Goal: Task Accomplishment & Management: Manage account settings

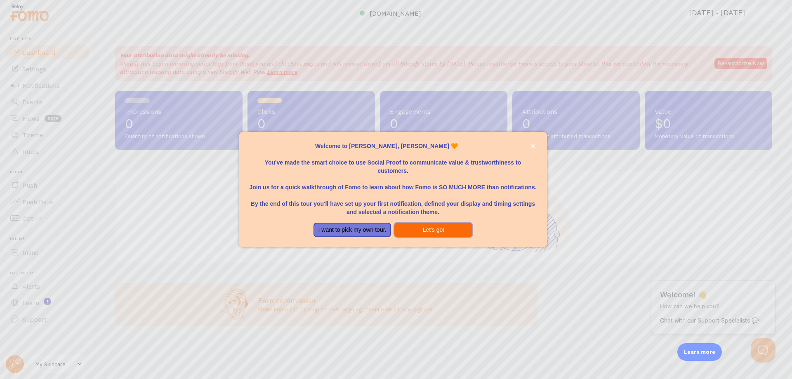
click at [460, 230] on button "Let's go!" at bounding box center [433, 230] width 78 height 15
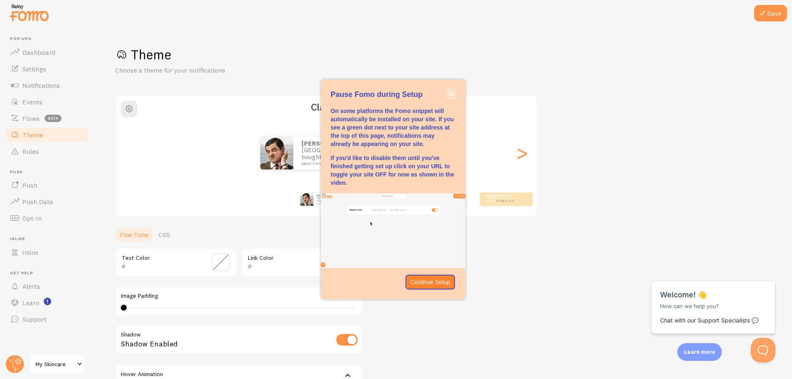
click at [450, 92] on icon "close," at bounding box center [451, 94] width 5 height 5
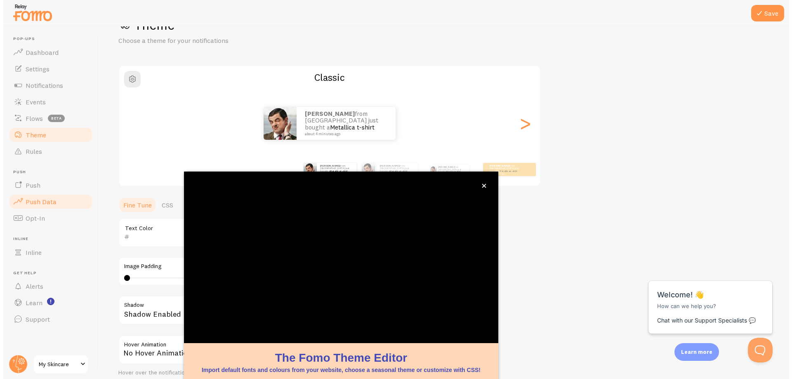
scroll to position [32, 0]
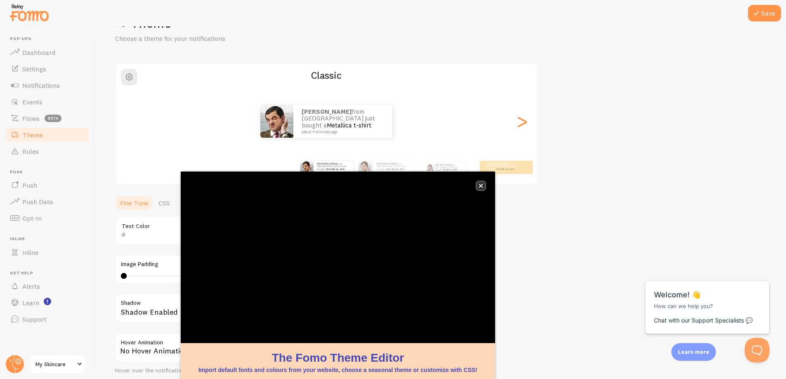
click at [481, 184] on icon "close," at bounding box center [480, 186] width 5 height 5
click at [483, 183] on button "close," at bounding box center [480, 185] width 9 height 9
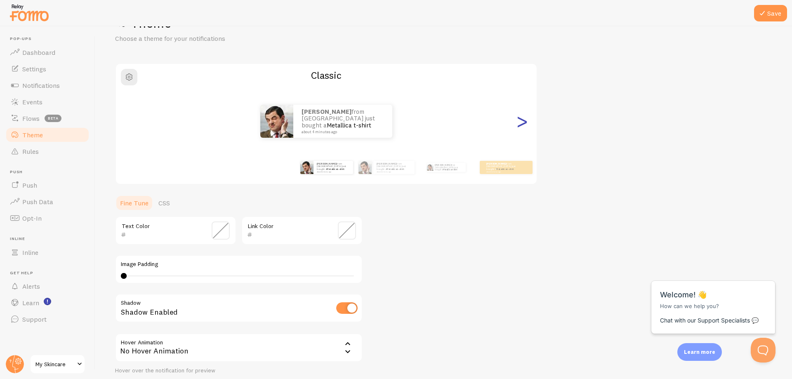
click at [521, 123] on div ">" at bounding box center [522, 121] width 10 height 59
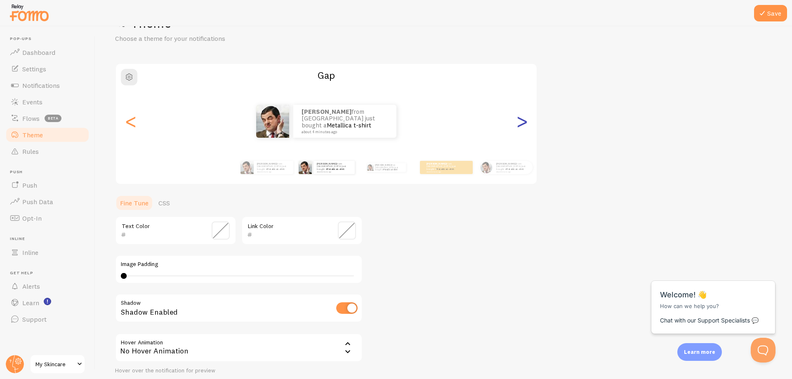
click at [521, 123] on div ">" at bounding box center [522, 121] width 10 height 59
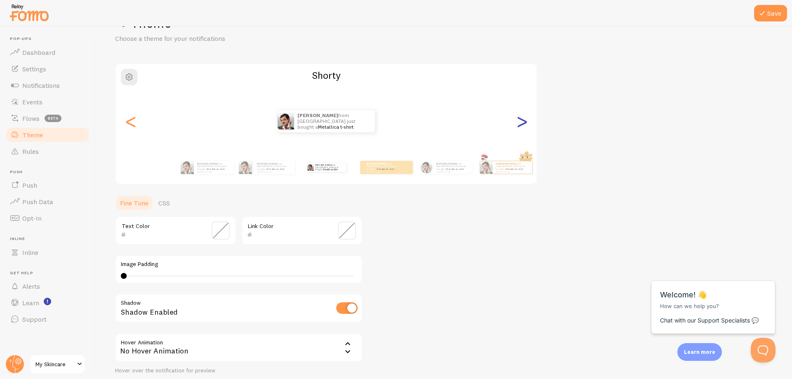
click at [521, 123] on div ">" at bounding box center [522, 121] width 10 height 59
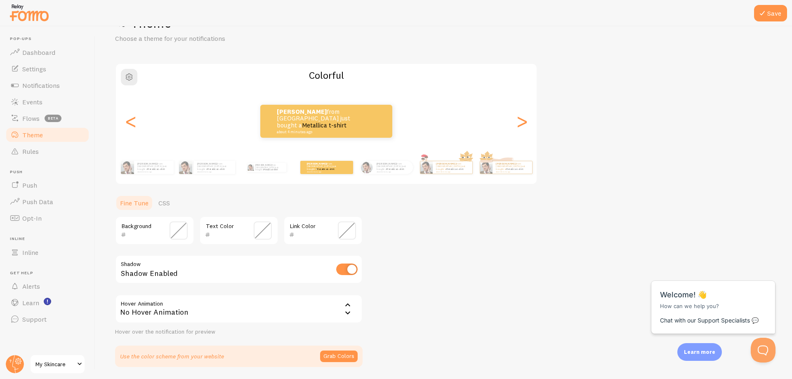
click at [43, 135] on link "Theme" at bounding box center [47, 135] width 85 height 16
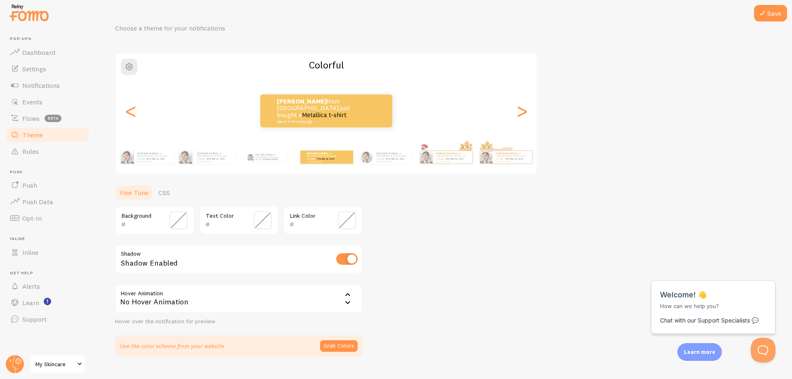
scroll to position [59, 0]
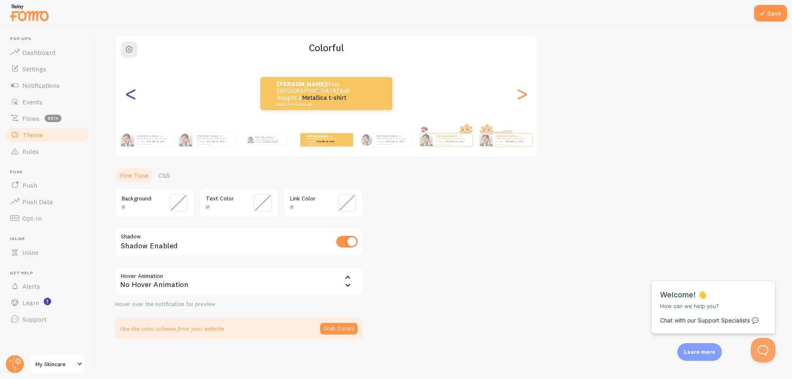
click at [131, 99] on div "<" at bounding box center [131, 93] width 10 height 59
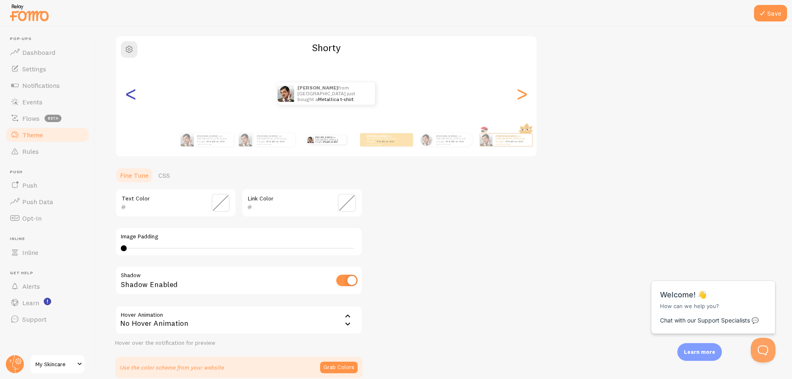
click at [131, 99] on div "<" at bounding box center [131, 93] width 10 height 59
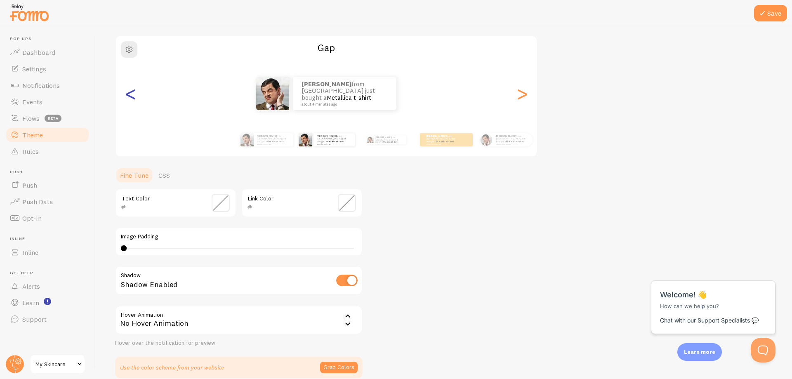
click at [131, 99] on div "<" at bounding box center [131, 93] width 10 height 59
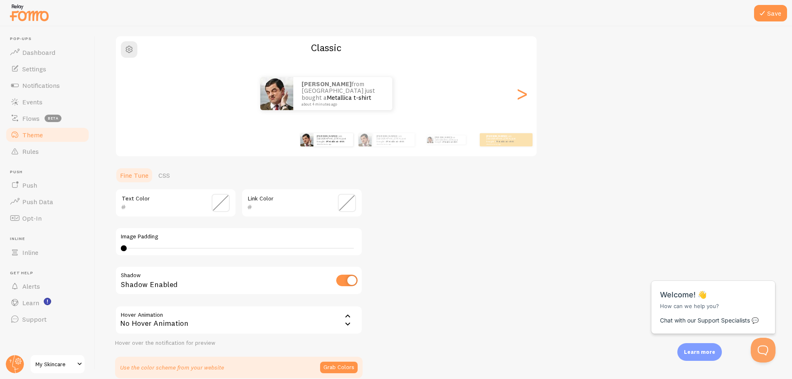
click at [131, 99] on div "David from Argentina just bought a Metallica t-shirt about 4 minutes ago" at bounding box center [326, 93] width 421 height 33
click at [523, 97] on div ">" at bounding box center [522, 93] width 10 height 59
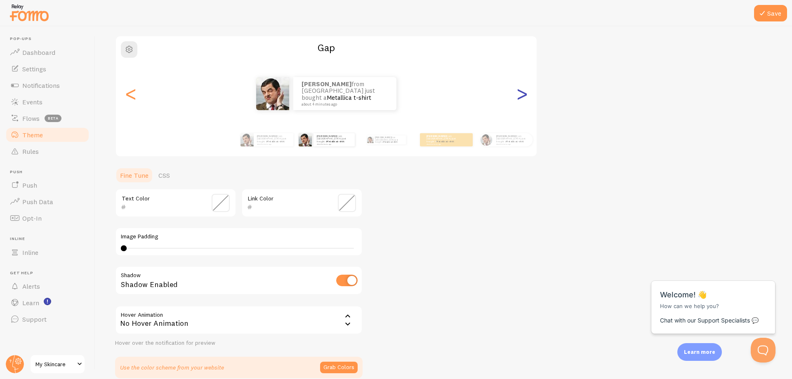
click at [523, 97] on div ">" at bounding box center [522, 93] width 10 height 59
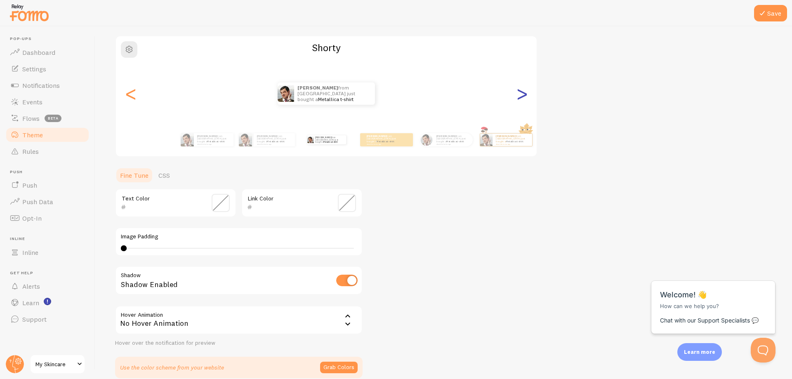
click at [523, 97] on div ">" at bounding box center [522, 93] width 10 height 59
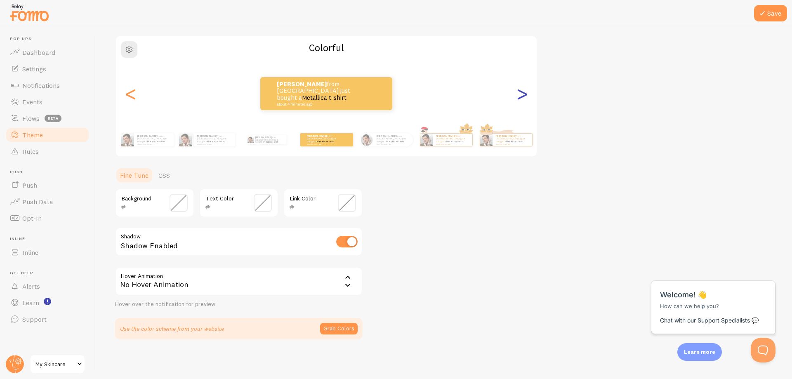
click at [523, 97] on div ">" at bounding box center [522, 93] width 10 height 59
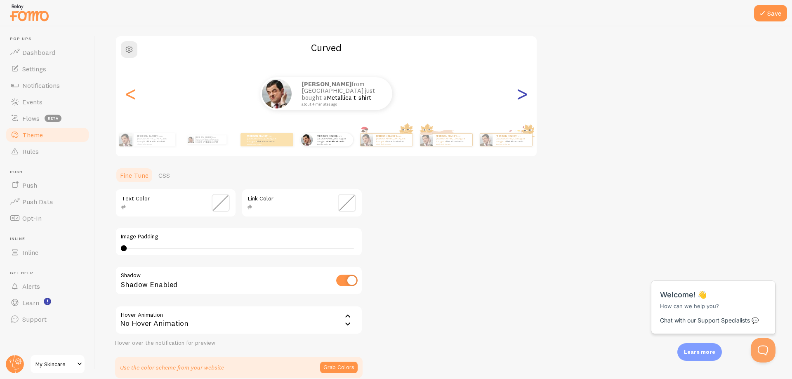
click at [523, 97] on div ">" at bounding box center [522, 93] width 10 height 59
type input "0"
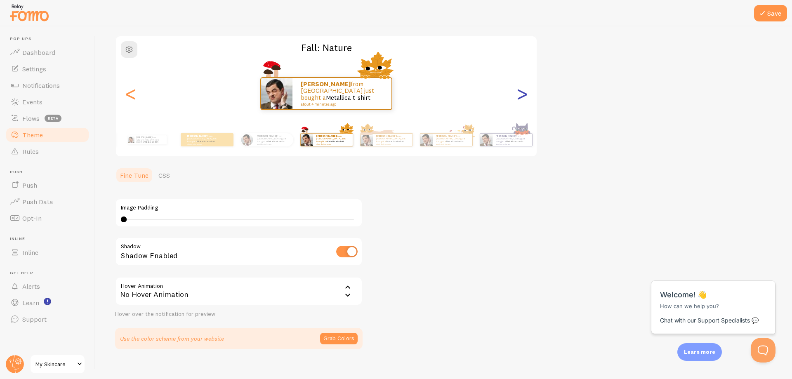
click at [523, 97] on div ">" at bounding box center [522, 93] width 10 height 59
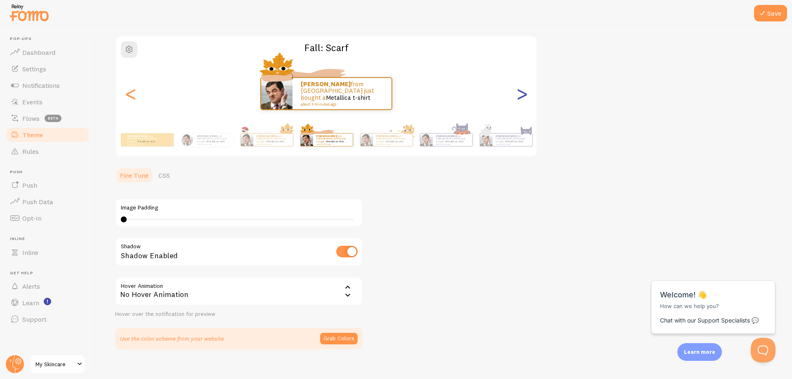
click at [523, 97] on div ">" at bounding box center [522, 93] width 10 height 59
click at [523, 93] on div ">" at bounding box center [522, 93] width 10 height 59
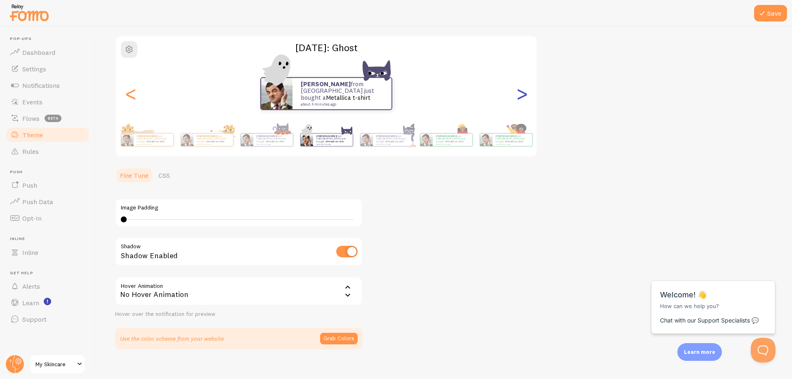
click at [523, 93] on div ">" at bounding box center [522, 93] width 10 height 59
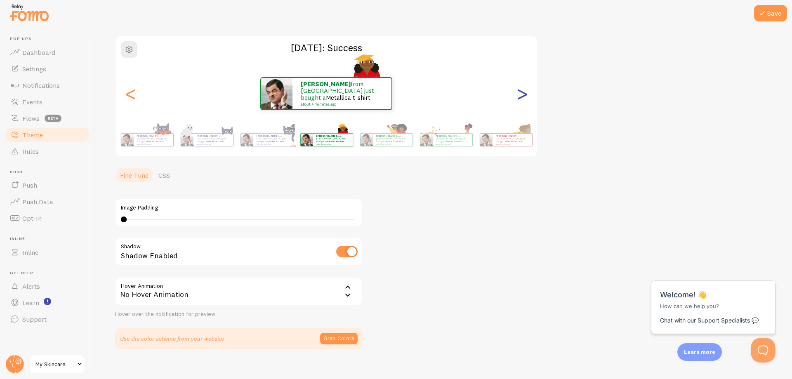
click at [523, 93] on div ">" at bounding box center [522, 93] width 10 height 59
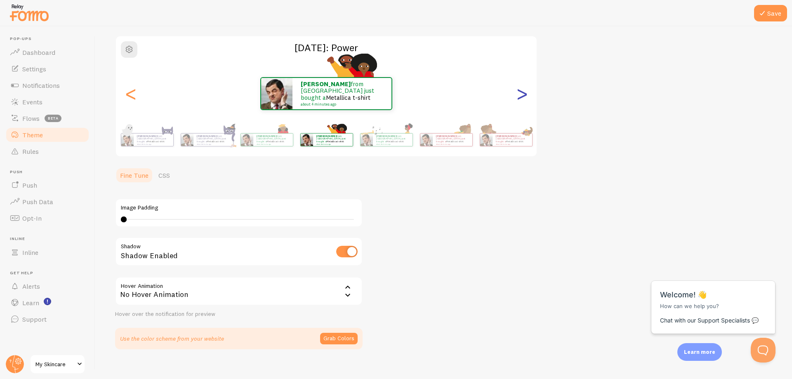
click at [523, 93] on div ">" at bounding box center [522, 93] width 10 height 59
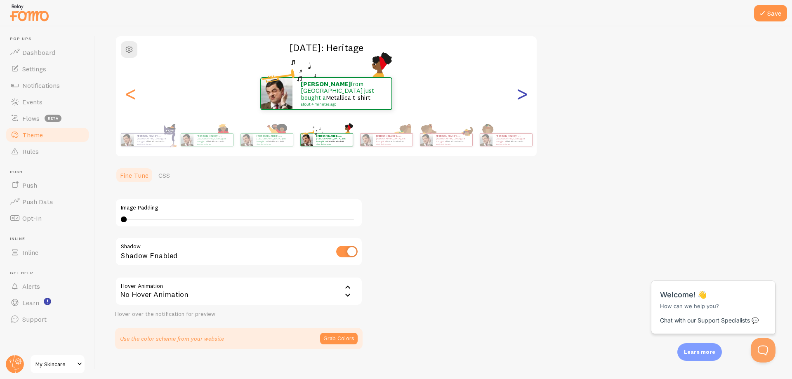
click at [523, 93] on div ">" at bounding box center [522, 93] width 10 height 59
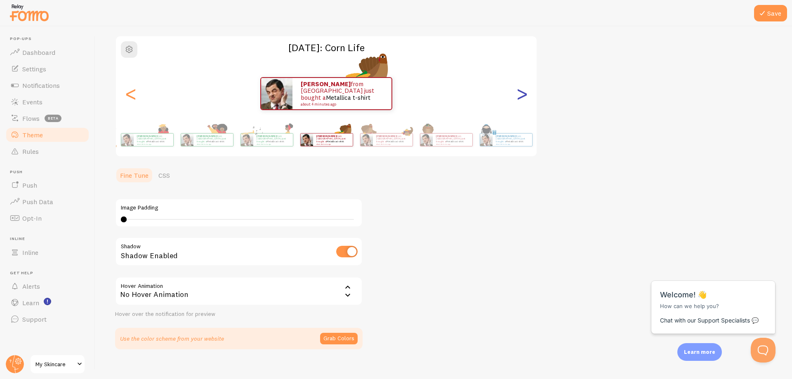
click at [523, 93] on div ">" at bounding box center [522, 93] width 10 height 59
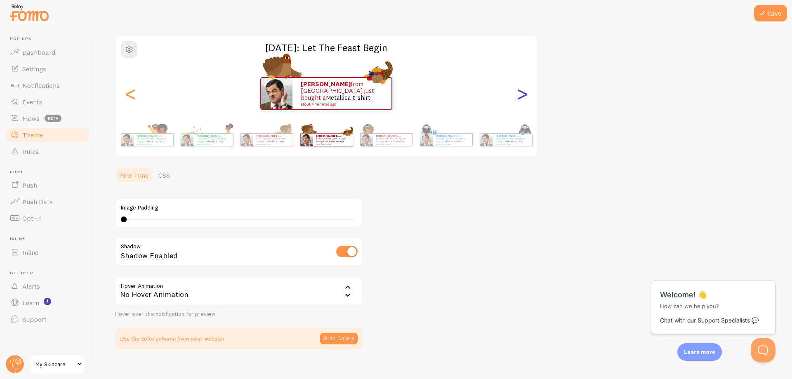
click at [523, 93] on div ">" at bounding box center [522, 93] width 10 height 59
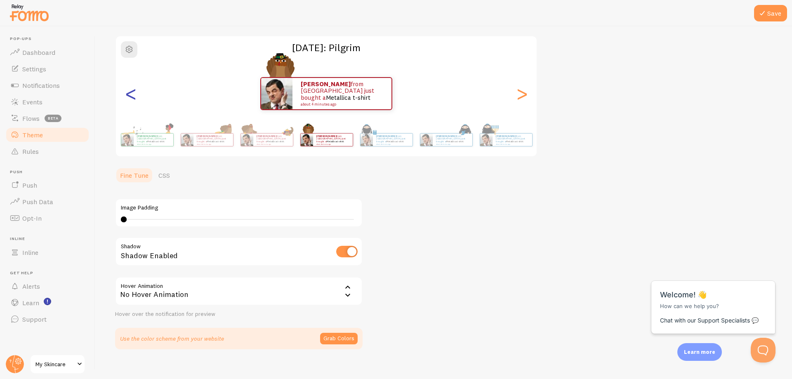
click at [131, 95] on div "<" at bounding box center [131, 93] width 10 height 59
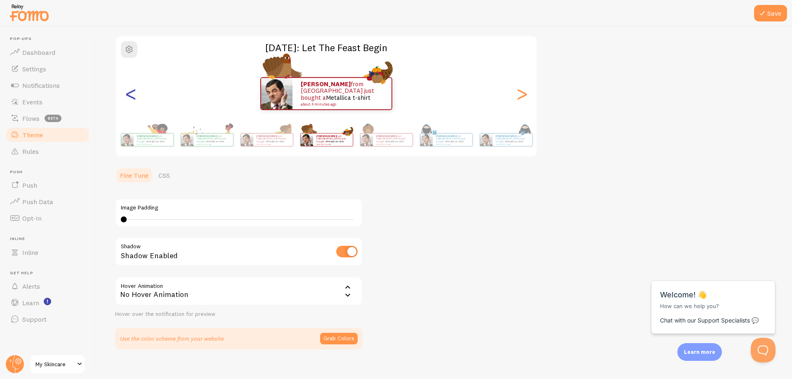
click at [131, 95] on div "<" at bounding box center [131, 93] width 10 height 59
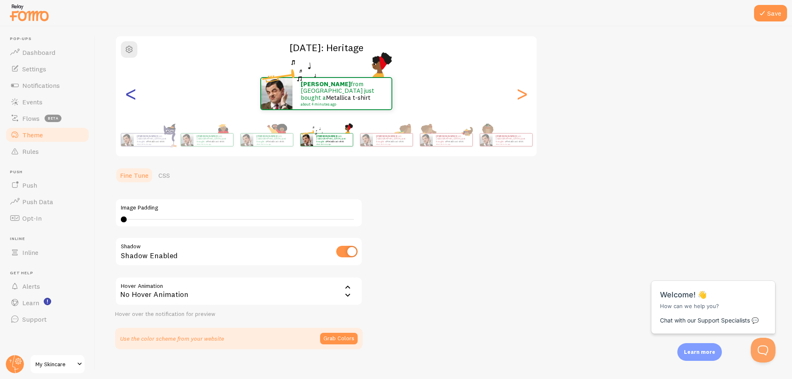
click at [131, 95] on div "<" at bounding box center [131, 93] width 10 height 59
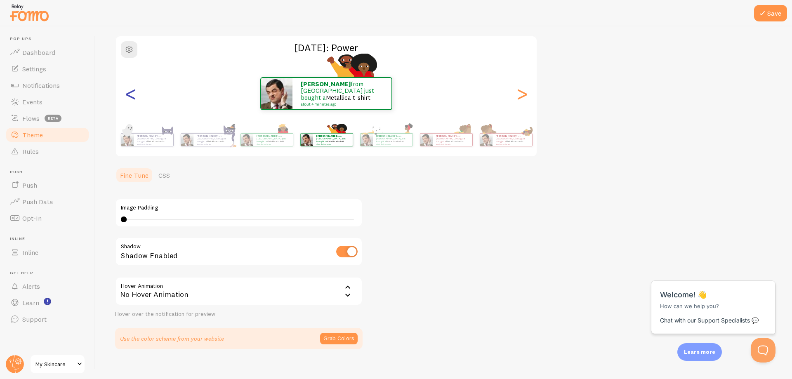
click at [131, 95] on div "<" at bounding box center [131, 93] width 10 height 59
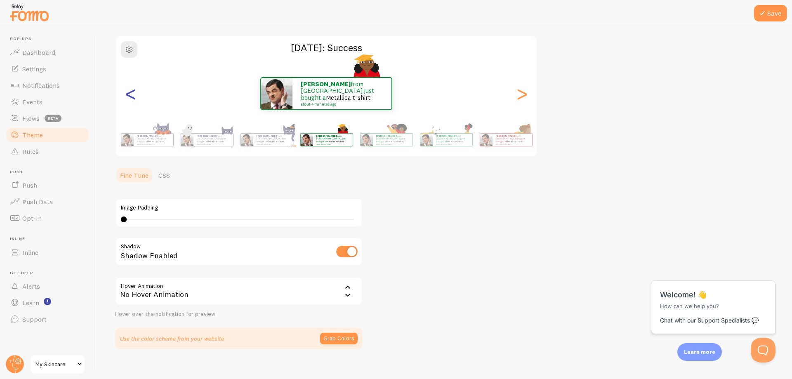
click at [131, 95] on div "<" at bounding box center [131, 93] width 10 height 59
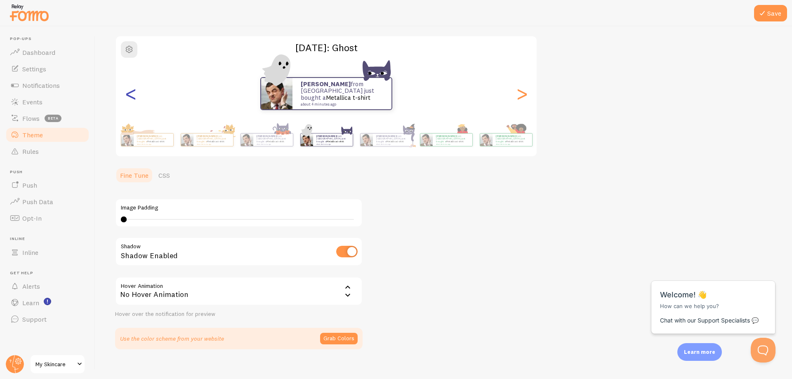
click at [131, 95] on div "<" at bounding box center [131, 93] width 10 height 59
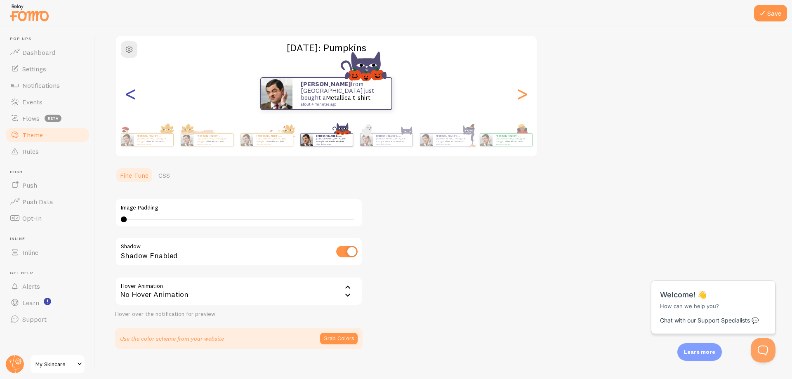
click at [131, 95] on div "<" at bounding box center [131, 93] width 10 height 59
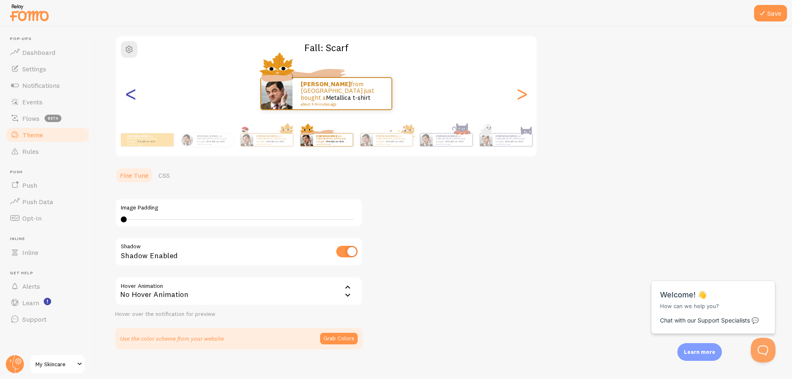
click at [131, 95] on div "<" at bounding box center [131, 93] width 10 height 59
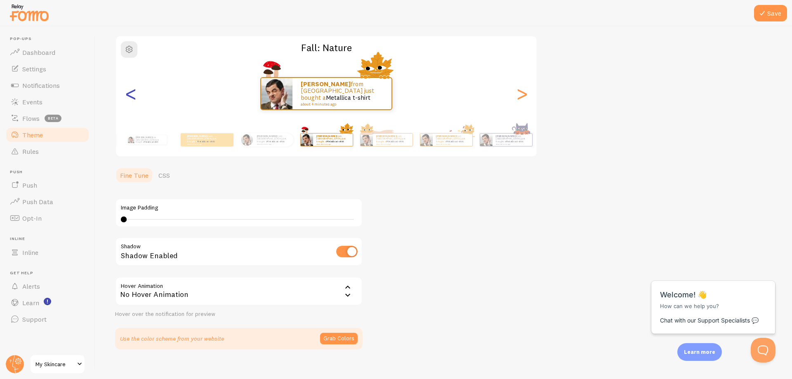
click at [131, 95] on div "<" at bounding box center [131, 93] width 10 height 59
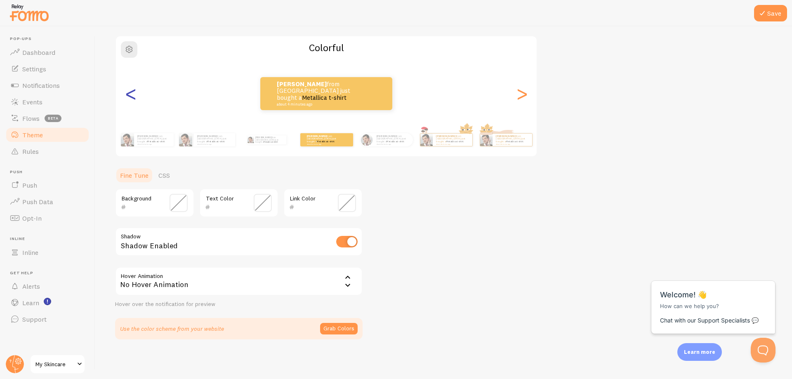
click at [131, 95] on div "<" at bounding box center [131, 93] width 10 height 59
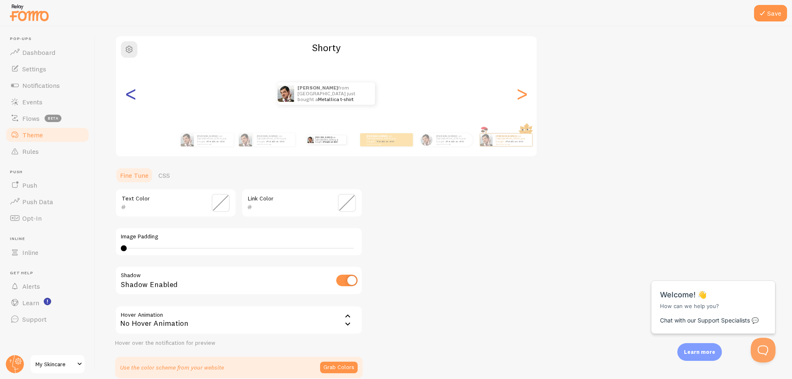
click at [128, 96] on div "<" at bounding box center [131, 93] width 10 height 59
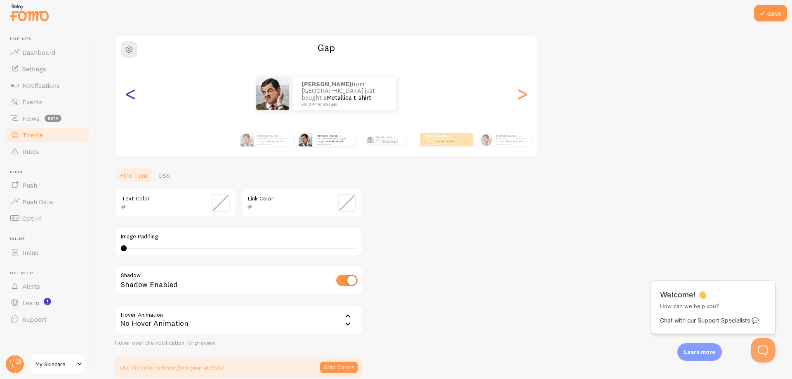
click at [128, 96] on div "<" at bounding box center [131, 93] width 10 height 59
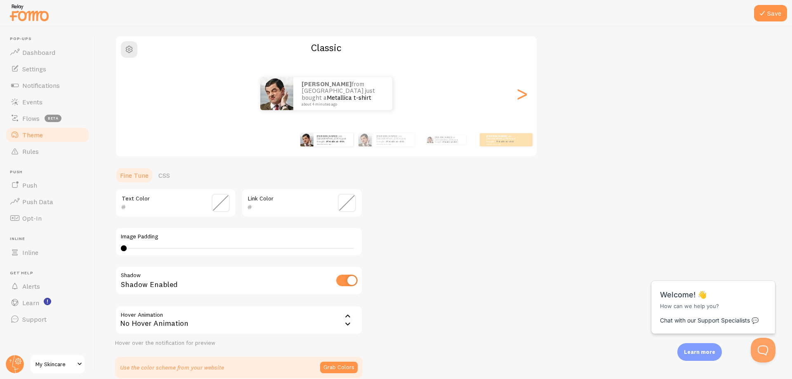
click at [128, 96] on div "David from Argentina just bought a Metallica t-shirt about 4 minutes ago" at bounding box center [326, 93] width 421 height 33
click at [525, 94] on div ">" at bounding box center [522, 93] width 10 height 59
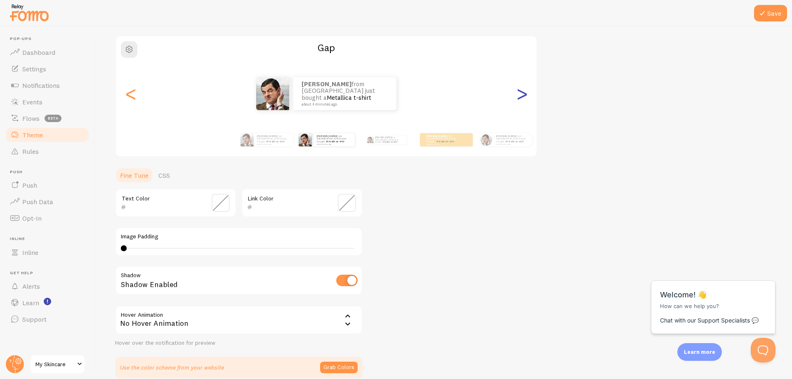
click at [525, 94] on div ">" at bounding box center [522, 93] width 10 height 59
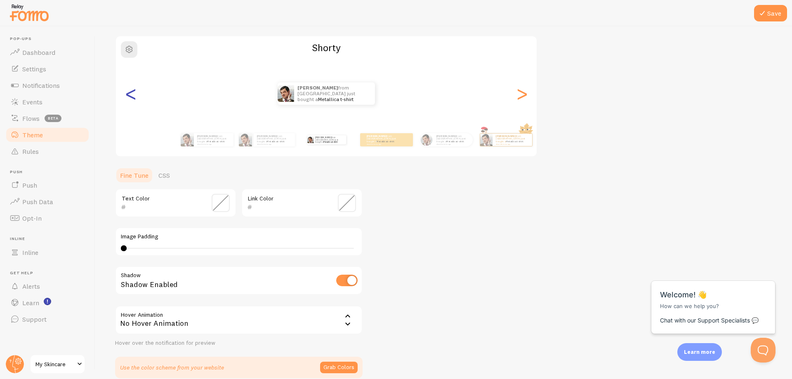
click at [128, 94] on div "<" at bounding box center [131, 93] width 10 height 59
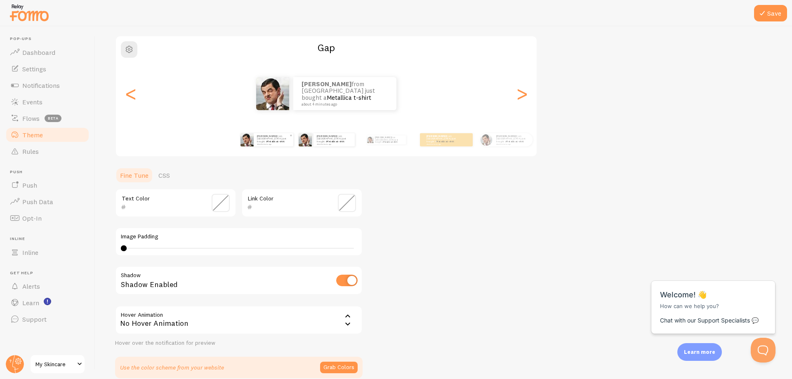
click at [265, 145] on div "David from Argentina just bought a Metallica t-shirt about 4 minutes ago" at bounding box center [274, 139] width 40 height 13
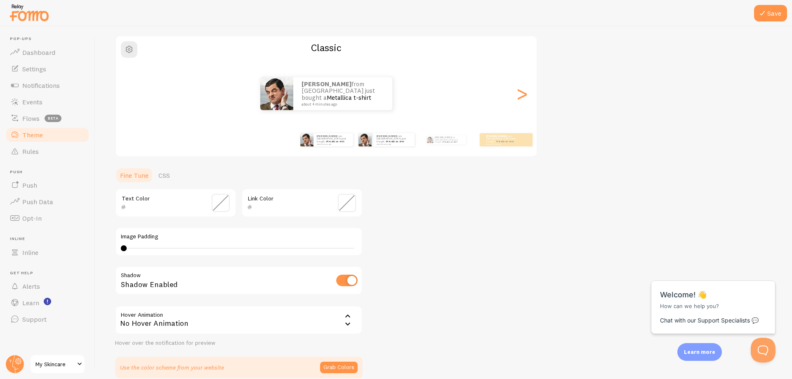
click at [379, 146] on div "David from Argentina just bought a Metallica t-shirt about 4 minutes ago" at bounding box center [386, 139] width 53 height 23
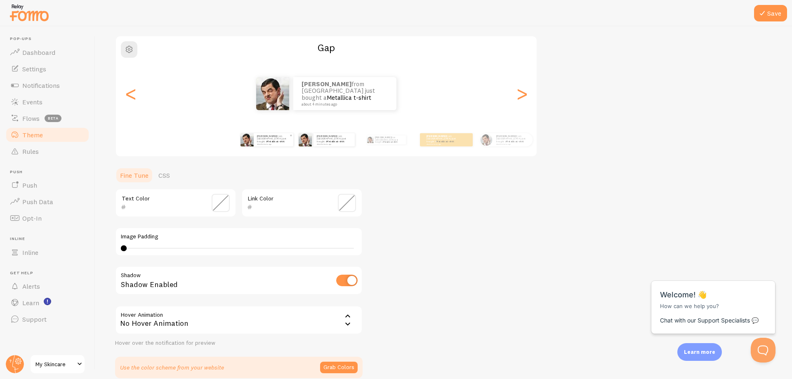
click at [278, 146] on div "David from Argentina just bought a Metallica t-shirt about 4 minutes ago" at bounding box center [274, 139] width 40 height 13
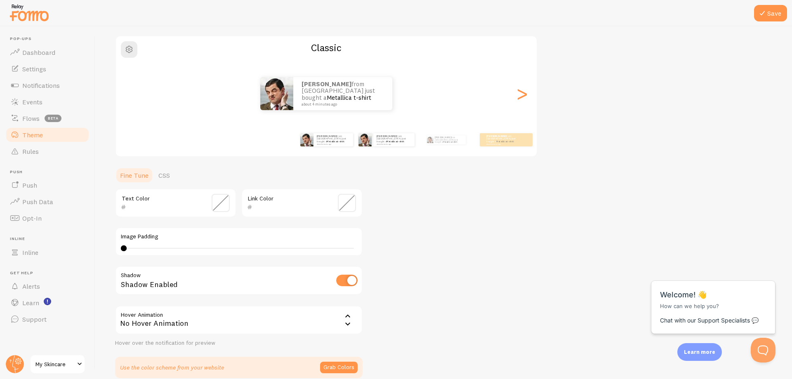
click at [393, 146] on div "David from Argentina just bought a Metallica t-shirt about 4 minutes ago" at bounding box center [386, 139] width 53 height 23
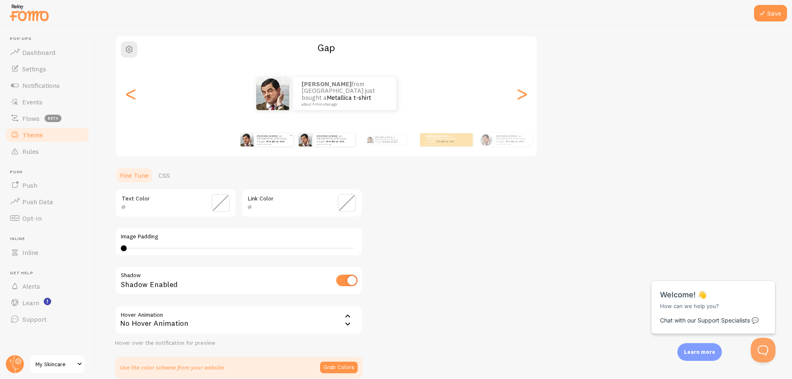
click at [276, 145] on div "David from Argentina just bought a Metallica t-shirt about 4 minutes ago" at bounding box center [274, 139] width 40 height 13
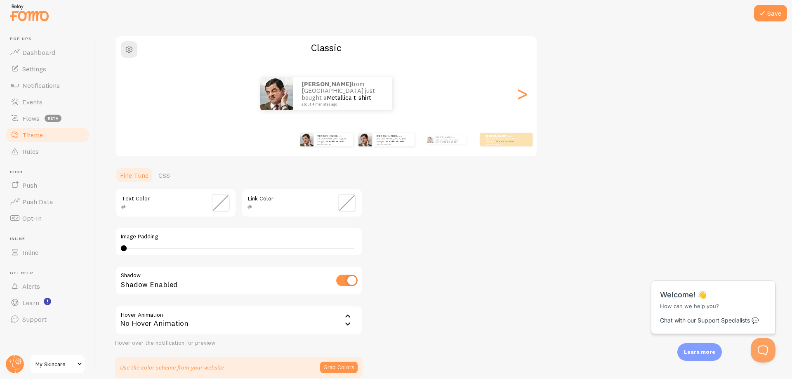
click at [379, 146] on div "David from Argentina just bought a Metallica t-shirt about 4 minutes ago" at bounding box center [386, 139] width 53 height 23
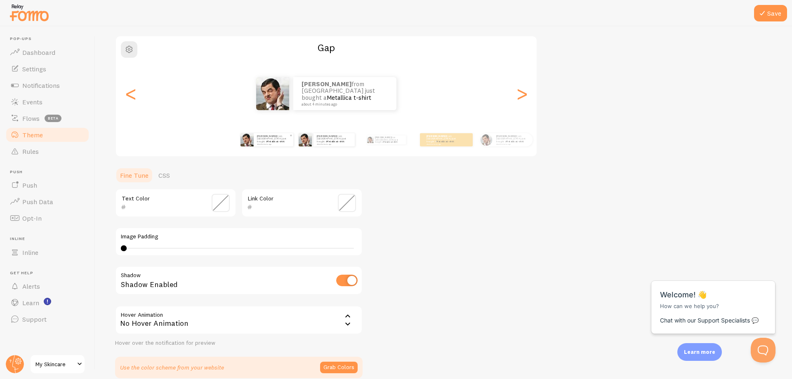
click at [273, 146] on div "David from Argentina just bought a Metallica t-shirt about 4 minutes ago" at bounding box center [274, 139] width 40 height 13
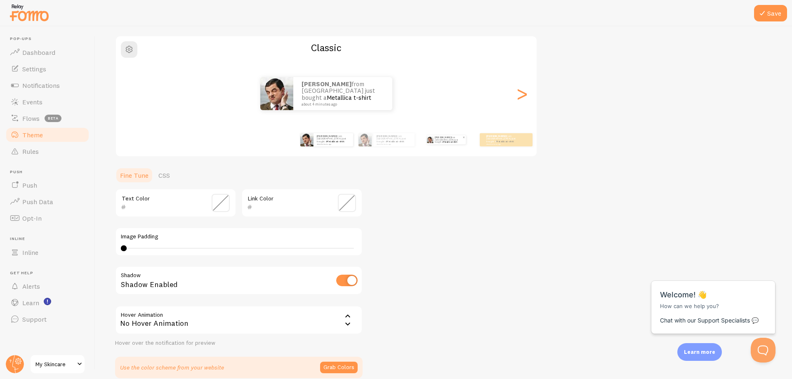
click at [439, 143] on p "David from Argentina just bought a Metallica t-shirt about 4 minutes ago" at bounding box center [449, 139] width 28 height 9
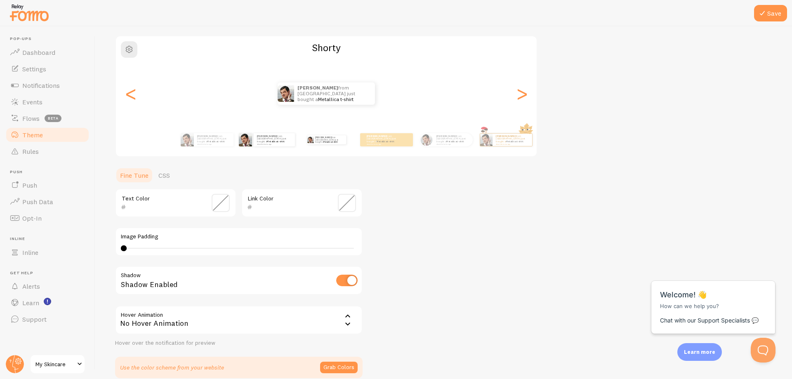
click at [353, 146] on div "David from Argentina just bought a Metallica t-shirt about 4 minutes ago" at bounding box center [326, 139] width 53 height 23
click at [267, 146] on div "David from Argentina just bought a Metallica t-shirt about 4 minutes ago" at bounding box center [274, 139] width 41 height 13
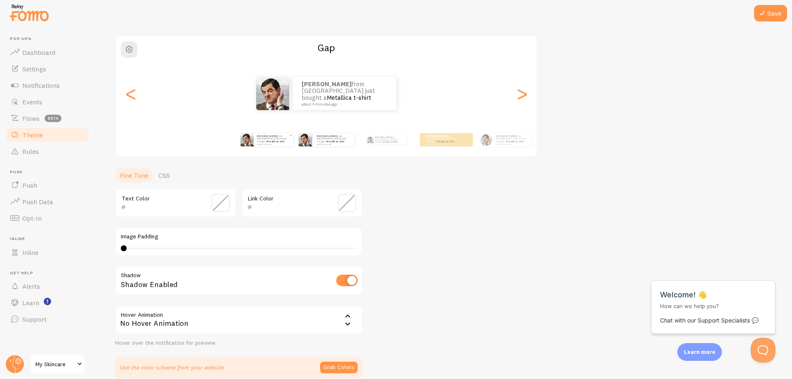
click at [273, 140] on link "Metallica t-shirt" at bounding box center [276, 141] width 18 height 3
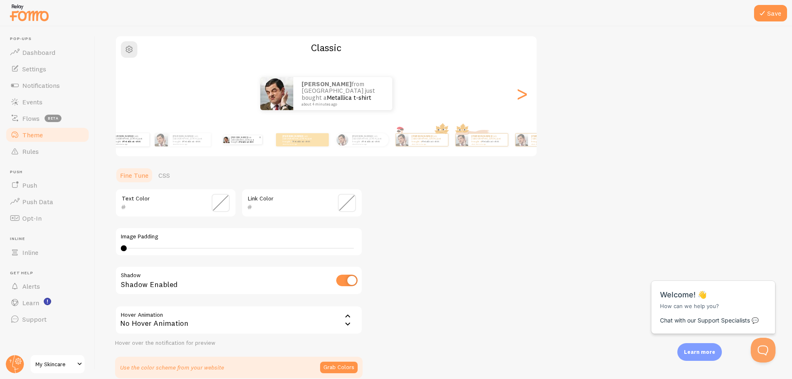
click at [240, 155] on div "David from Argentina just bought a Metallica t-shirt about 4 minutes ago David …" at bounding box center [327, 139] width 474 height 33
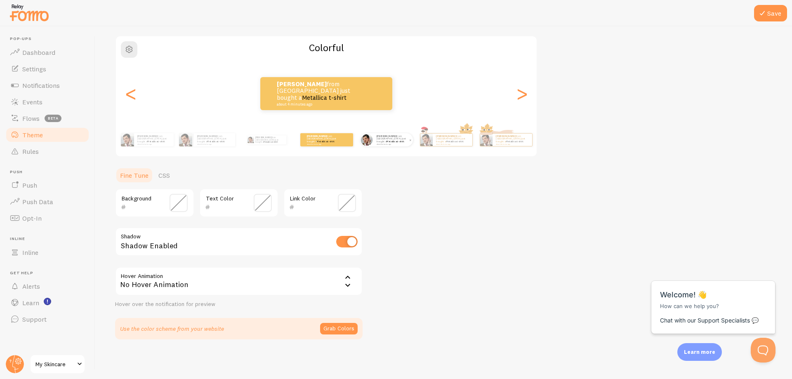
click at [382, 145] on div "David from Argentina just bought a Metallica t-shirt about 4 minutes ago" at bounding box center [393, 139] width 40 height 13
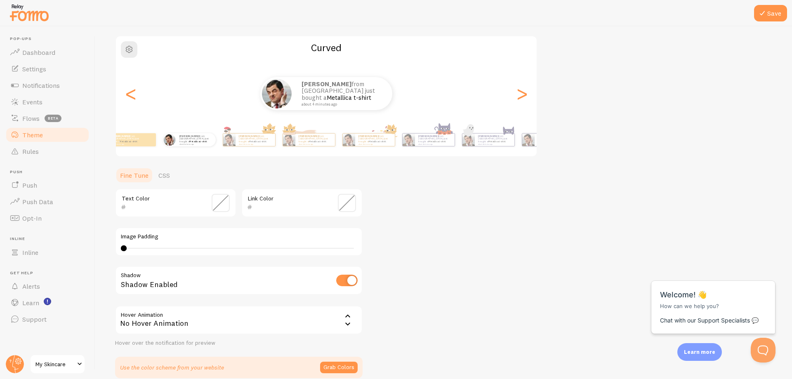
click at [200, 160] on div "Theme Choose a theme for your notifications Curved David from Argentina just bo…" at bounding box center [443, 182] width 657 height 391
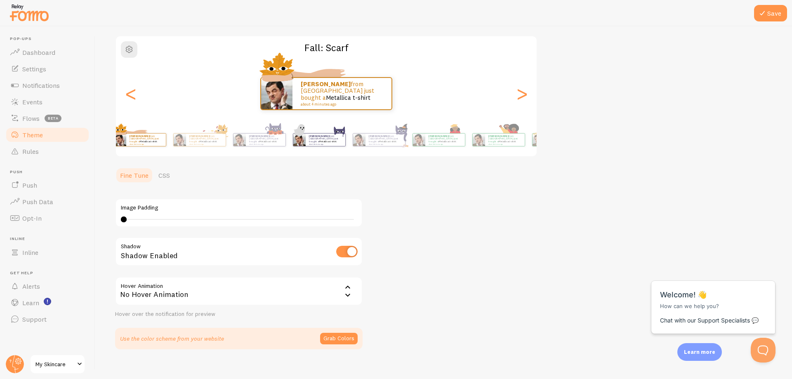
click at [223, 159] on div "Theme Choose a theme for your notifications Fall: Scarf David from Argentina ju…" at bounding box center [443, 168] width 657 height 363
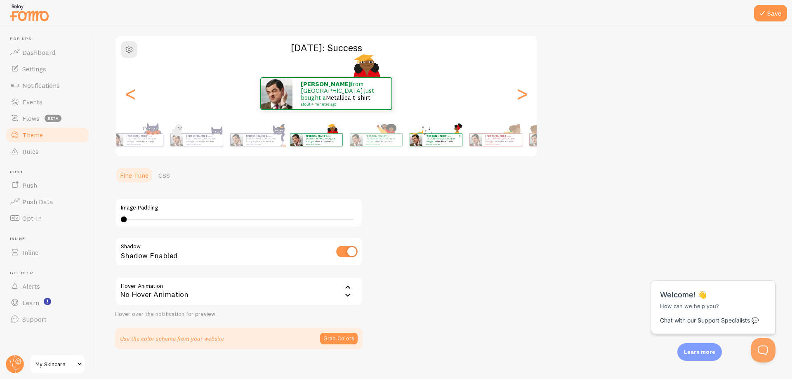
click at [409, 147] on div "David from Argentina just bought a Metallica t-shirt about 4 minutes ago" at bounding box center [435, 139] width 53 height 23
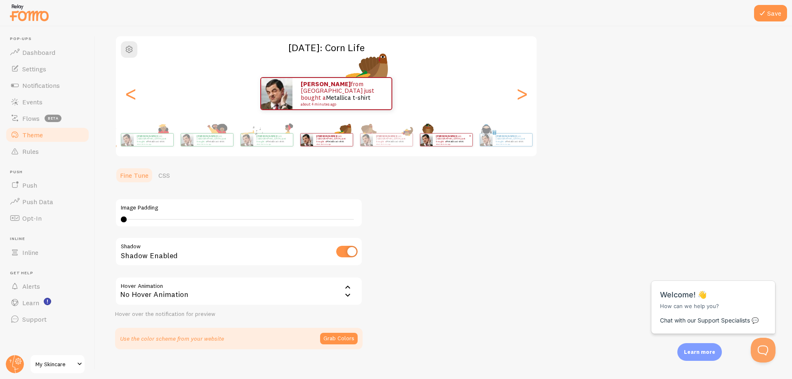
click at [313, 152] on div "David from Argentina just bought a Metallica t-shirt about 4 minutes ago David …" at bounding box center [327, 139] width 474 height 33
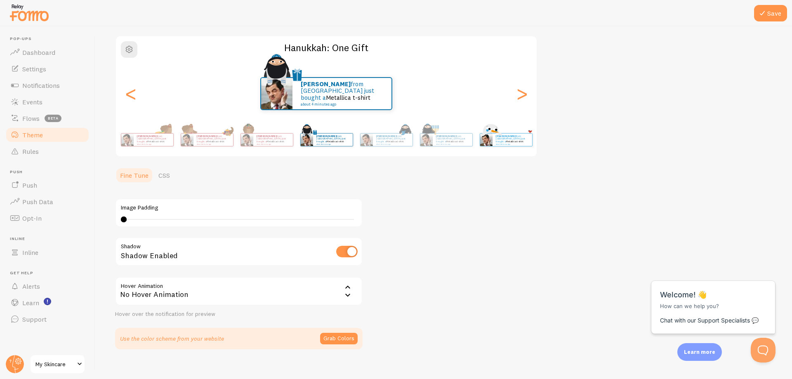
click at [479, 150] on div "David from Argentina just bought a Metallica t-shirt about 4 minutes ago" at bounding box center [505, 139] width 53 height 23
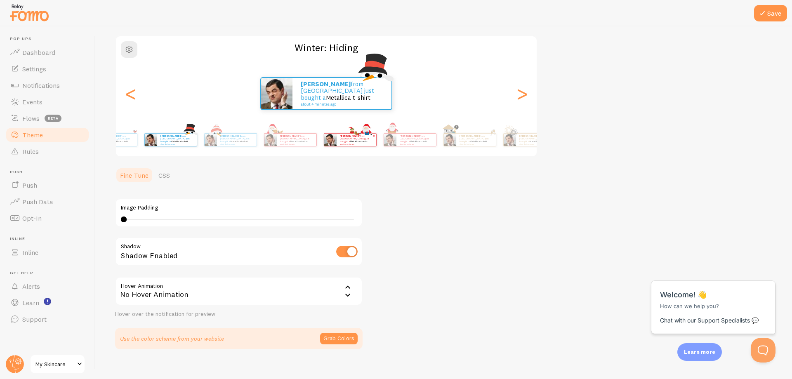
click at [323, 149] on div "David from Argentina just bought a Metallica t-shirt about 4 minutes ago" at bounding box center [349, 139] width 53 height 23
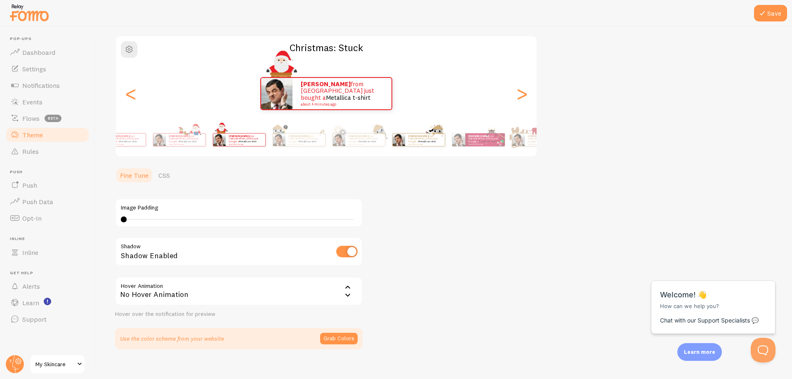
click at [302, 152] on div "David from Argentina just bought a Metallica t-shirt about 4 minutes ago David …" at bounding box center [327, 139] width 474 height 33
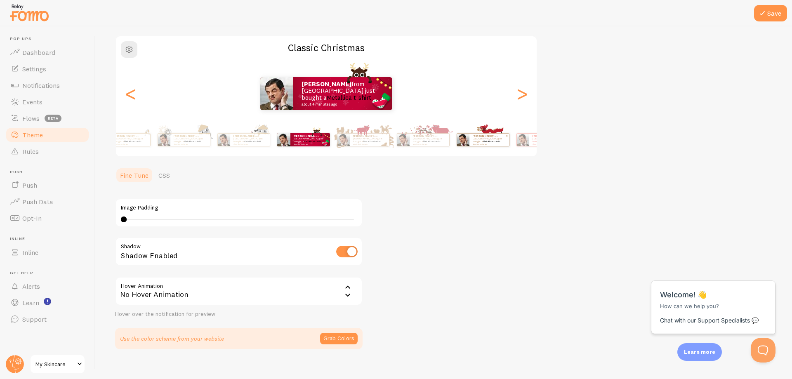
click at [294, 151] on div "David from Argentina just bought a Metallica t-shirt about 4 minutes ago David …" at bounding box center [327, 139] width 474 height 33
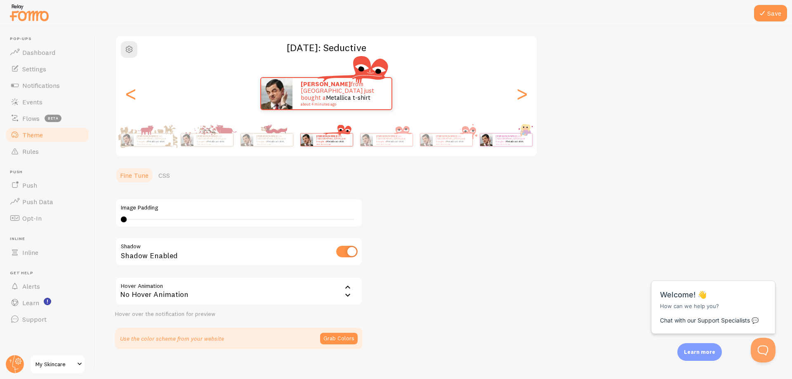
click at [479, 151] on div "David from Argentina just bought a Metallica t-shirt about 4 minutes ago" at bounding box center [505, 139] width 53 height 23
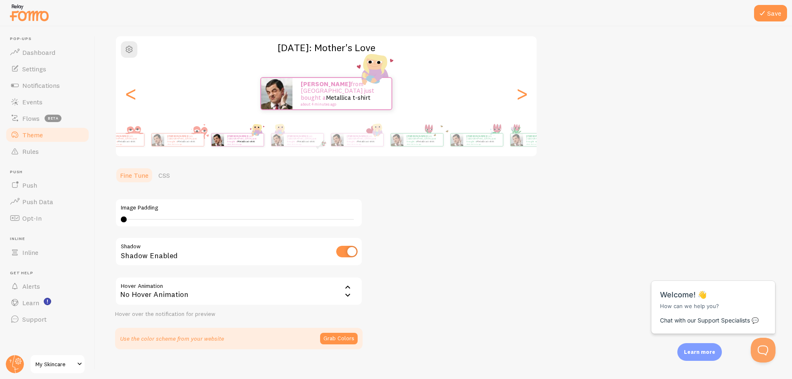
click at [282, 149] on div "David from Argentina just bought a Metallica t-shirt about 4 minutes ago David …" at bounding box center [327, 139] width 474 height 33
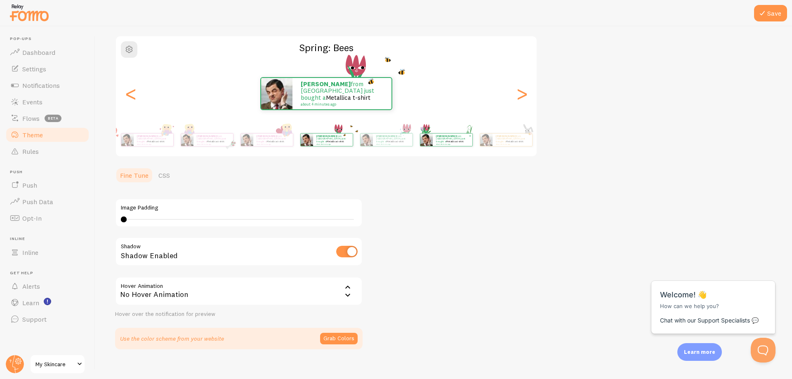
click at [419, 147] on div "David from Argentina just bought a Metallica t-shirt about 4 minutes ago" at bounding box center [445, 139] width 53 height 23
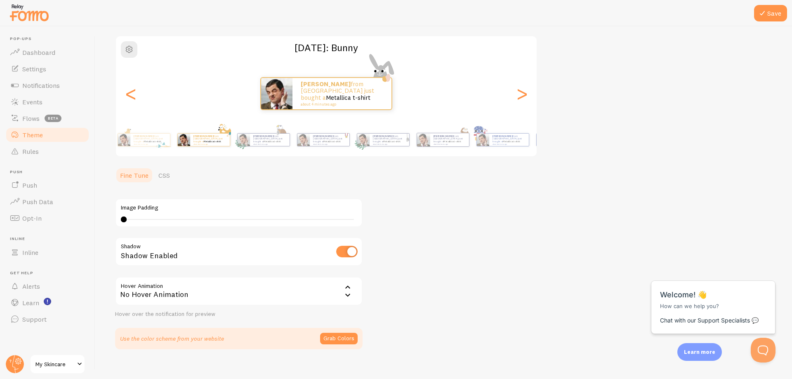
click at [177, 151] on div "David from Argentina just bought a Metallica t-shirt about 4 minutes ago" at bounding box center [203, 139] width 53 height 23
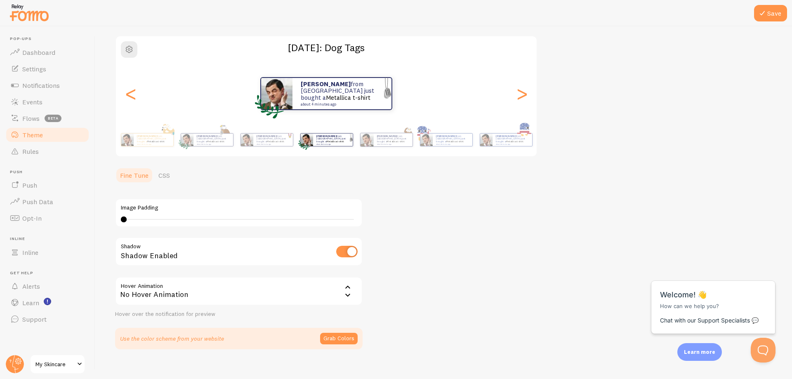
click at [479, 146] on div "David from Argentina just bought a Metallica t-shirt about 4 minutes ago" at bounding box center [505, 139] width 53 height 23
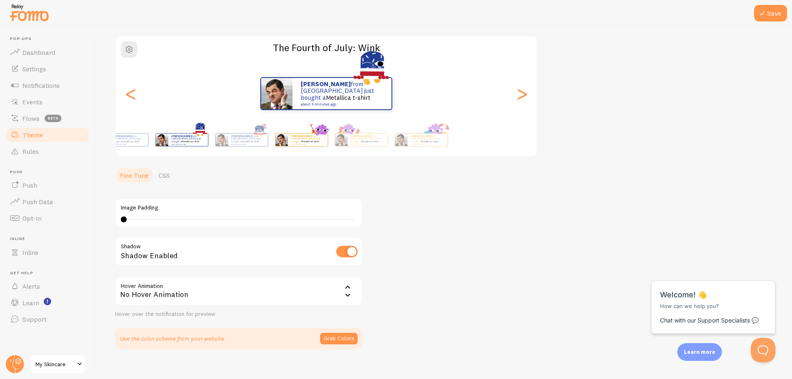
click at [310, 149] on div "David from Argentina just bought a Metallica t-shirt about 4 minutes ago" at bounding box center [301, 139] width 53 height 23
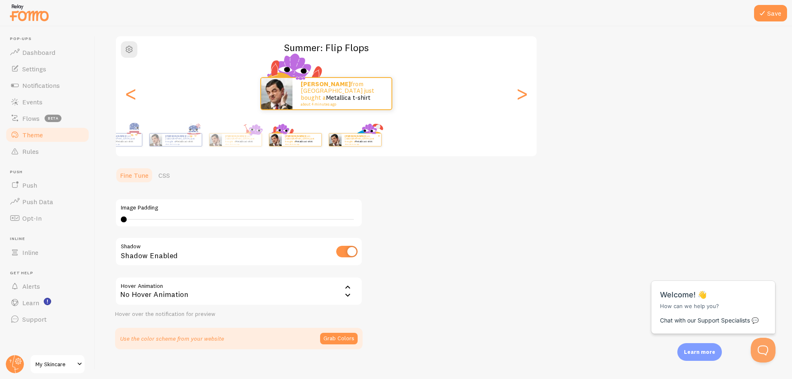
click at [381, 144] on div "David from Argentina just bought a Metallica t-shirt about 4 minutes ago" at bounding box center [362, 140] width 40 height 12
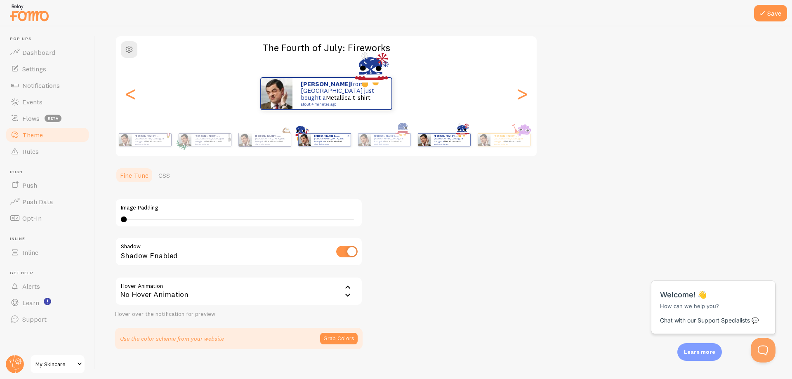
click at [311, 140] on img at bounding box center [304, 140] width 12 height 12
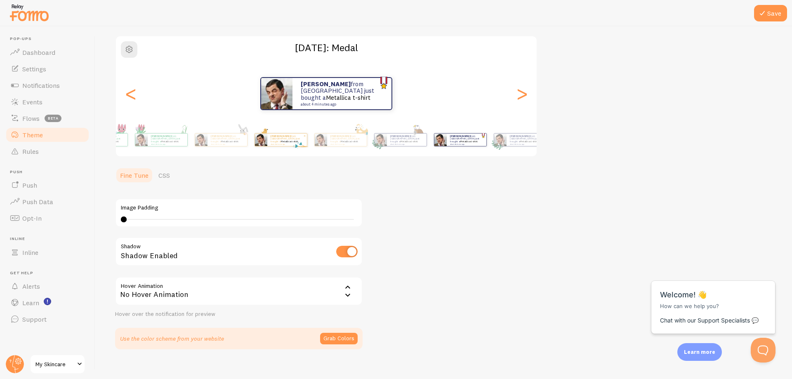
click at [307, 145] on div "David from Argentina just bought a Metallica t-shirt about 4 minutes ago" at bounding box center [287, 140] width 40 height 12
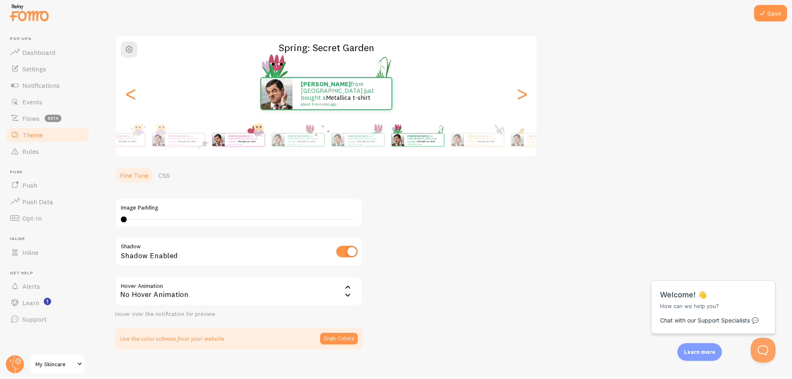
click at [260, 143] on small "about 4 minutes ago" at bounding box center [244, 144] width 32 height 2
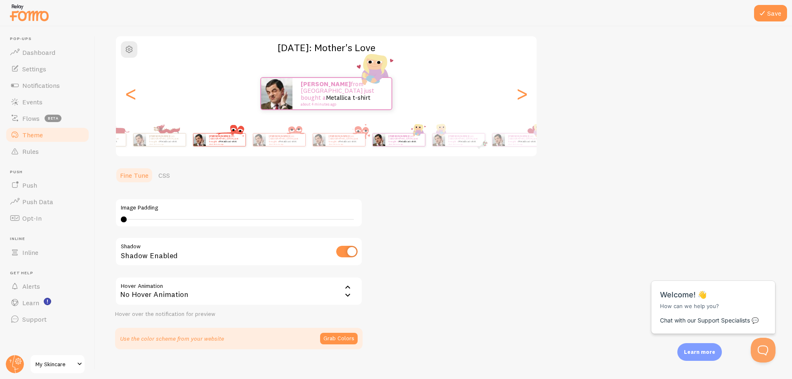
click at [242, 141] on p "David from Argentina just bought a Metallica t-shirt about 4 minutes ago" at bounding box center [225, 139] width 33 height 10
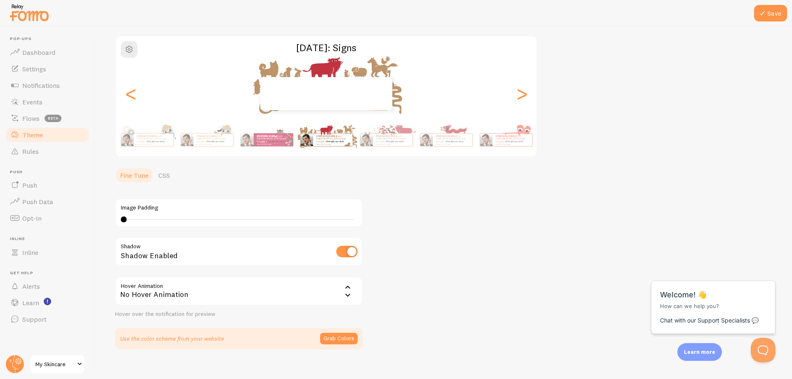
click at [468, 140] on div "David from Argentina just bought a Metallica t-shirt about 4 minutes ago David …" at bounding box center [327, 139] width 474 height 33
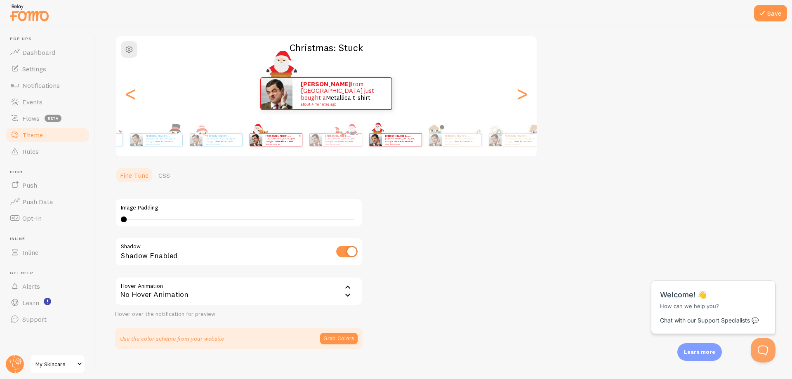
click at [262, 138] on img at bounding box center [256, 140] width 12 height 12
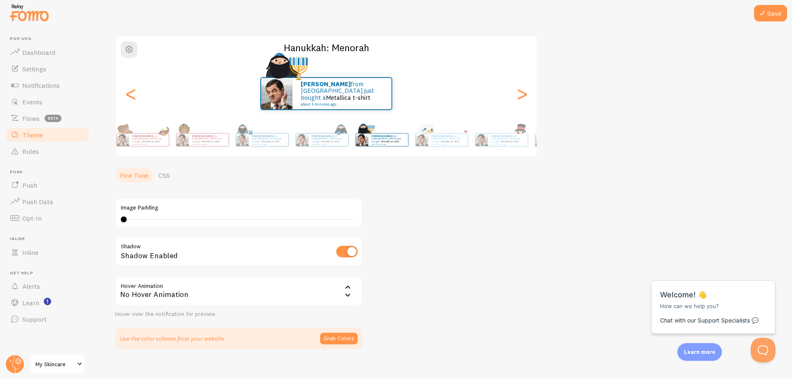
click at [500, 140] on div "David from Argentina just bought a Metallica t-shirt about 4 minutes ago David …" at bounding box center [327, 139] width 474 height 33
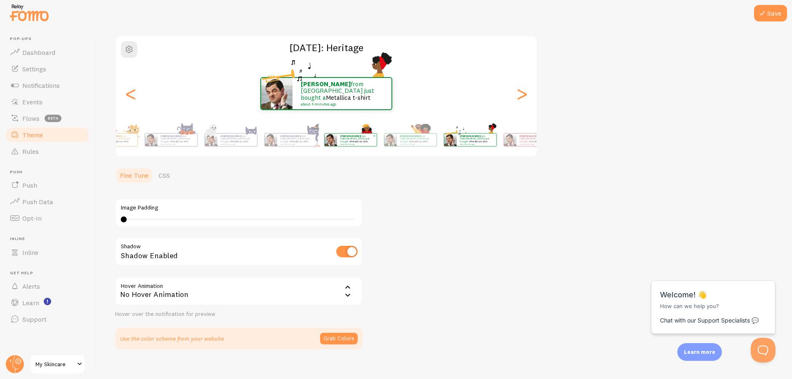
click at [337, 144] on img at bounding box center [330, 140] width 12 height 12
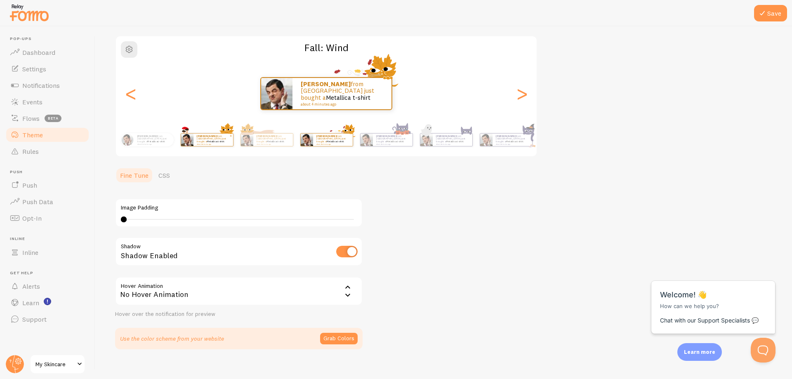
click at [193, 143] on img at bounding box center [187, 140] width 12 height 12
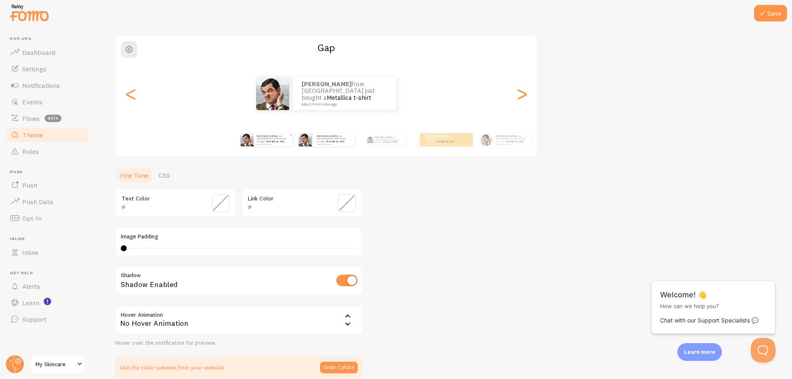
click at [258, 145] on div "David from Argentina just bought a Metallica t-shirt about 4 minutes ago" at bounding box center [274, 139] width 40 height 13
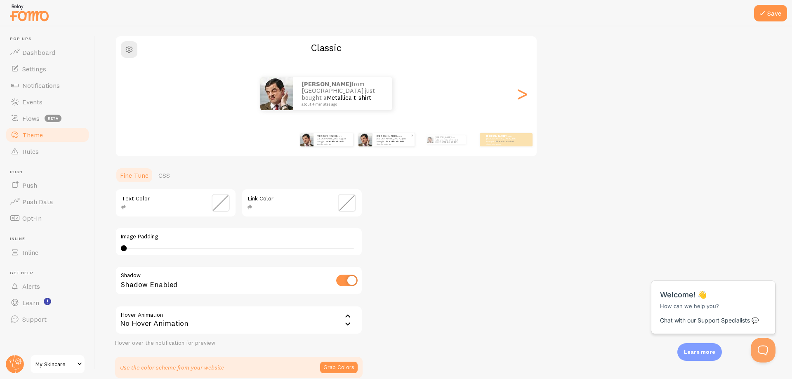
click at [374, 144] on div "David from Argentina just bought a Metallica t-shirt about 4 minutes ago" at bounding box center [393, 139] width 41 height 13
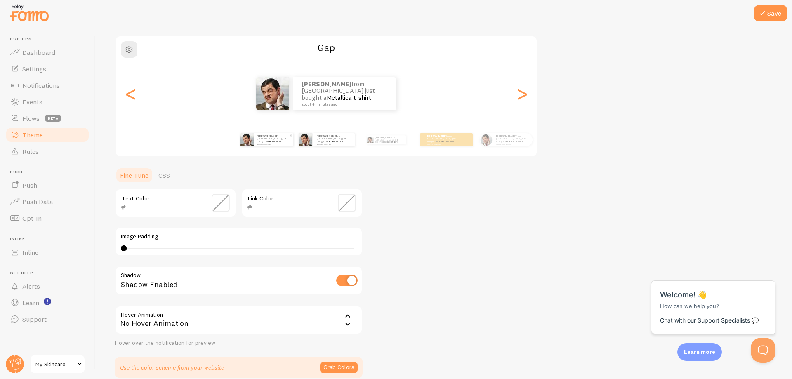
click at [251, 145] on img at bounding box center [246, 139] width 13 height 13
click at [255, 142] on div "David from Argentina just bought a Metallica t-shirt about 4 minutes ago" at bounding box center [274, 139] width 40 height 13
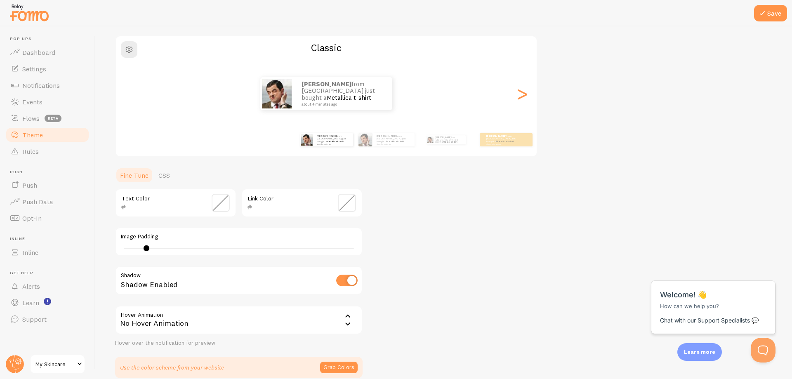
drag, startPoint x: 123, startPoint y: 247, endPoint x: 146, endPoint y: 251, distance: 23.9
click at [146, 251] on div "4" at bounding box center [239, 248] width 236 height 7
type input "4"
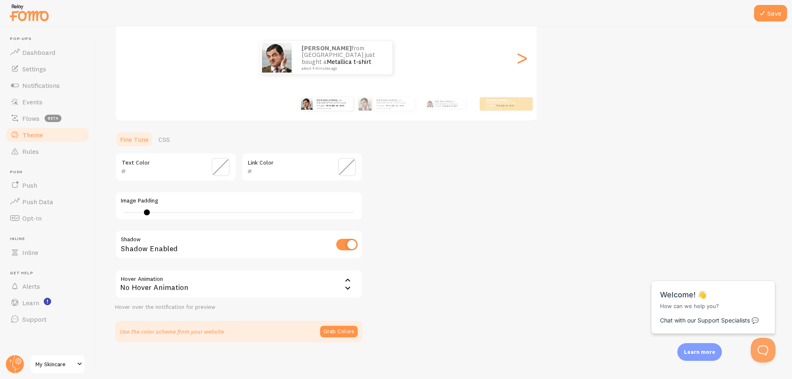
scroll to position [98, 0]
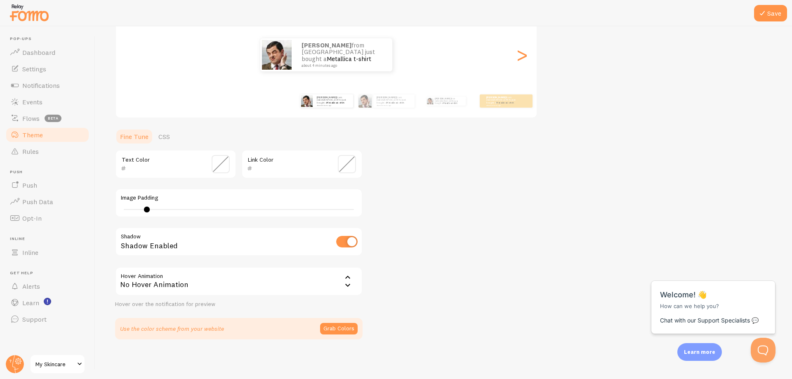
click at [346, 238] on input "checkbox" at bounding box center [346, 242] width 21 height 12
checkbox input "true"
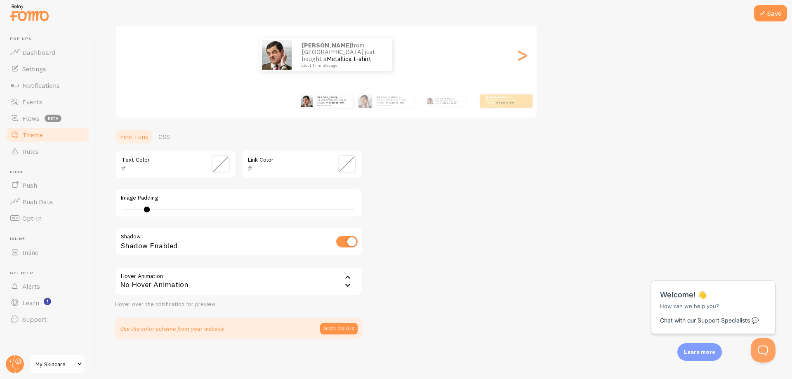
scroll to position [57, 0]
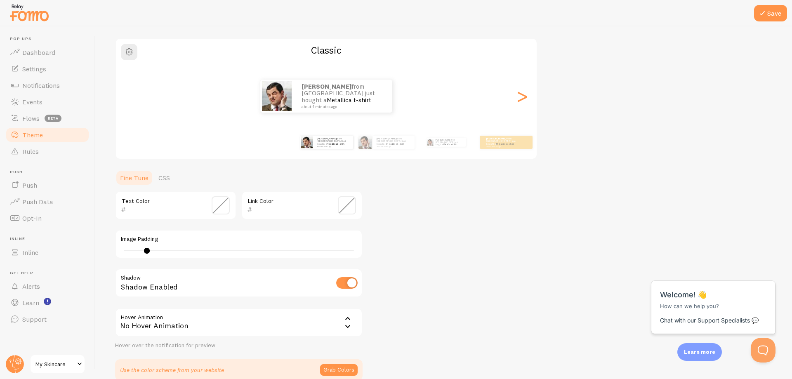
click at [347, 320] on icon at bounding box center [348, 319] width 10 height 10
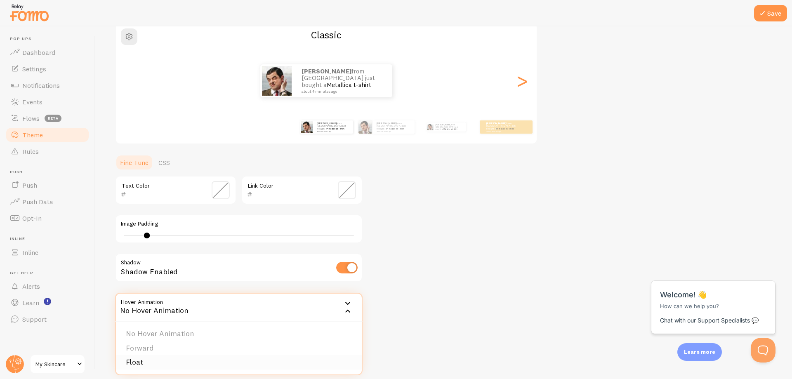
scroll to position [98, 0]
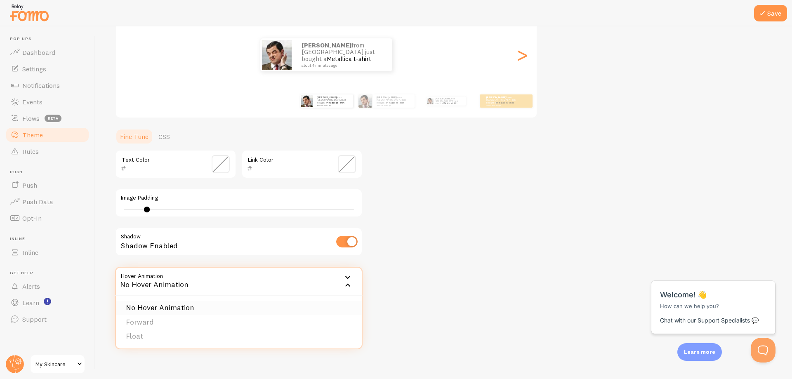
click at [240, 311] on li "No Hover Animation" at bounding box center [239, 308] width 246 height 14
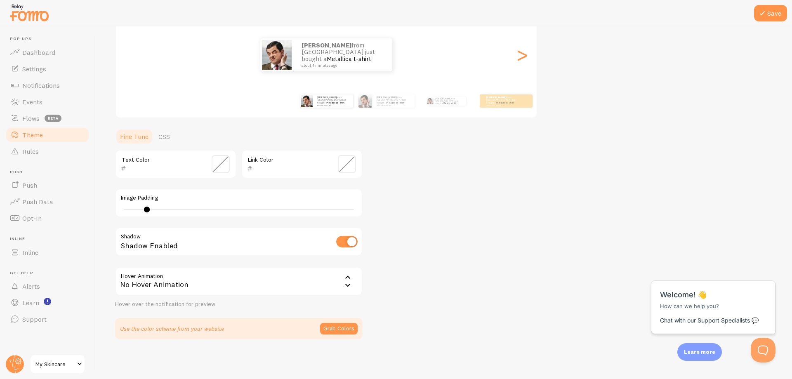
click at [348, 288] on icon at bounding box center [348, 285] width 10 height 10
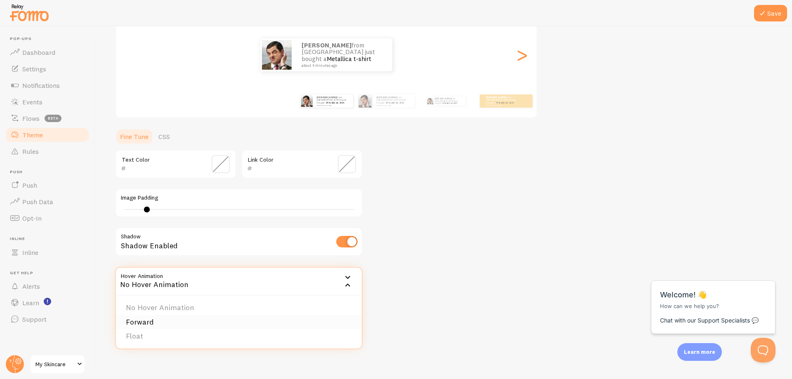
click at [267, 326] on li "Forward" at bounding box center [239, 322] width 246 height 14
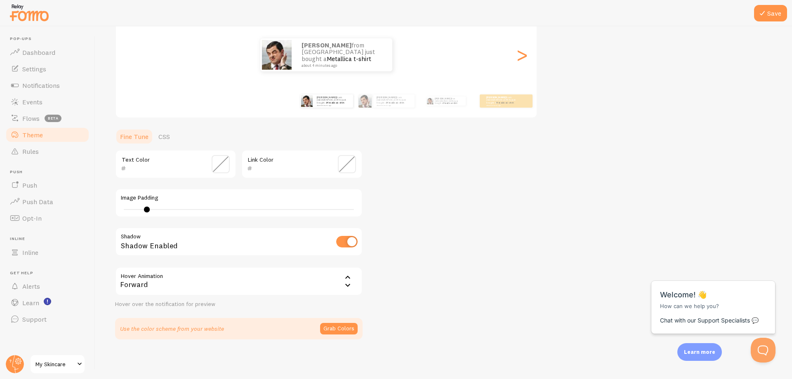
click at [347, 287] on icon at bounding box center [348, 285] width 10 height 10
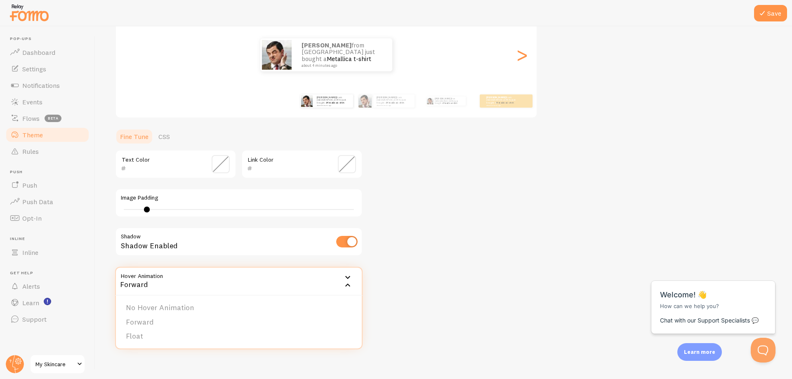
click at [266, 341] on li "Float" at bounding box center [239, 336] width 246 height 14
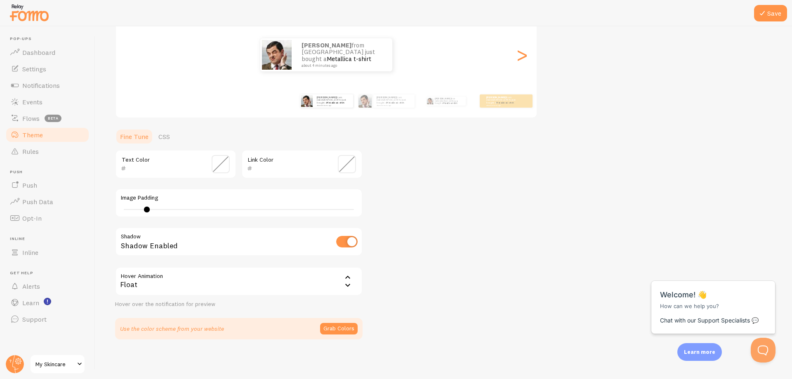
click at [426, 280] on div "Theme Choose a theme for your notifications Classic David from Argentina just b…" at bounding box center [443, 143] width 657 height 391
click at [346, 284] on icon at bounding box center [348, 285] width 10 height 10
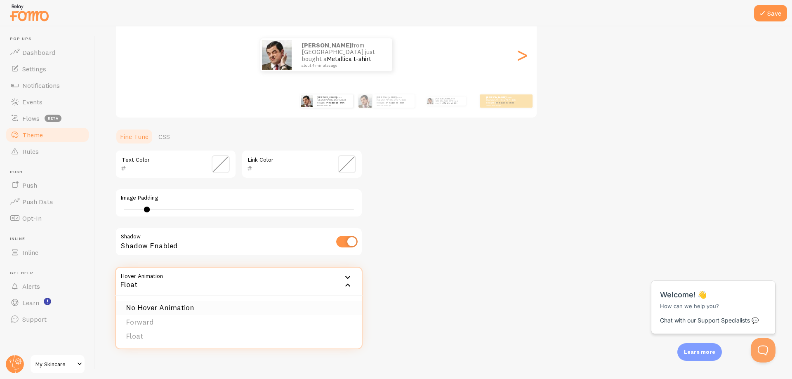
click at [312, 309] on li "No Hover Animation" at bounding box center [239, 308] width 246 height 14
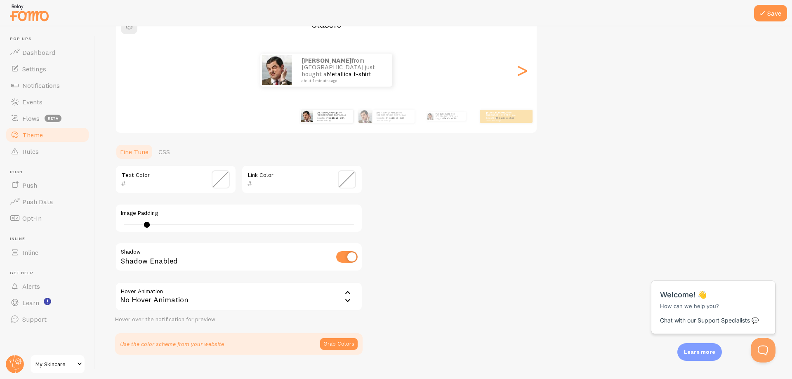
scroll to position [57, 0]
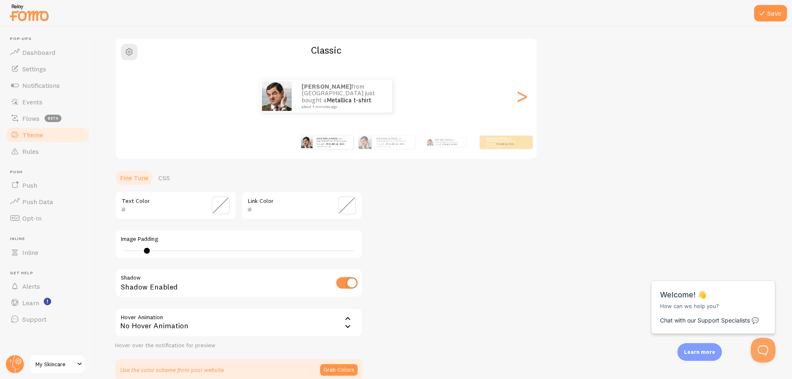
click at [346, 209] on span at bounding box center [347, 205] width 18 height 18
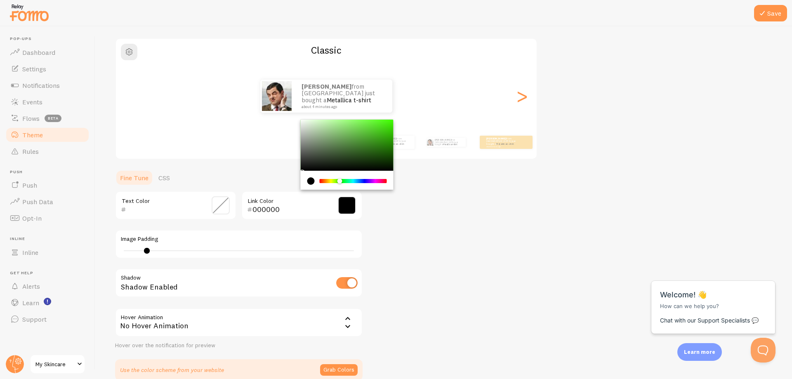
click at [339, 181] on div "Chrome color picker" at bounding box center [353, 181] width 66 height 4
click at [399, 213] on div "Theme Choose a theme for your notifications Classic David from Argentina just b…" at bounding box center [443, 184] width 657 height 391
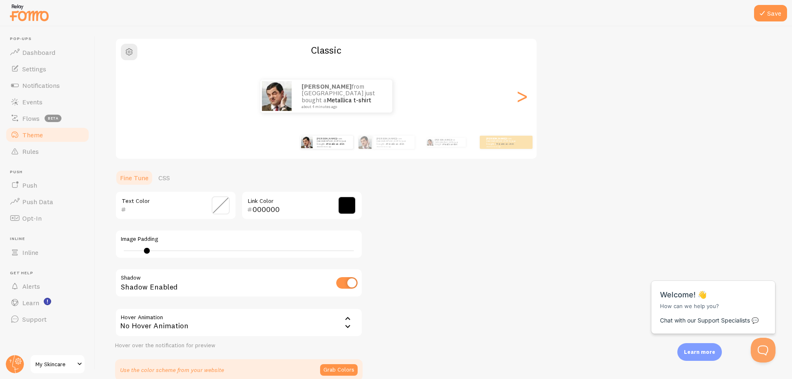
click at [342, 207] on span at bounding box center [347, 205] width 18 height 18
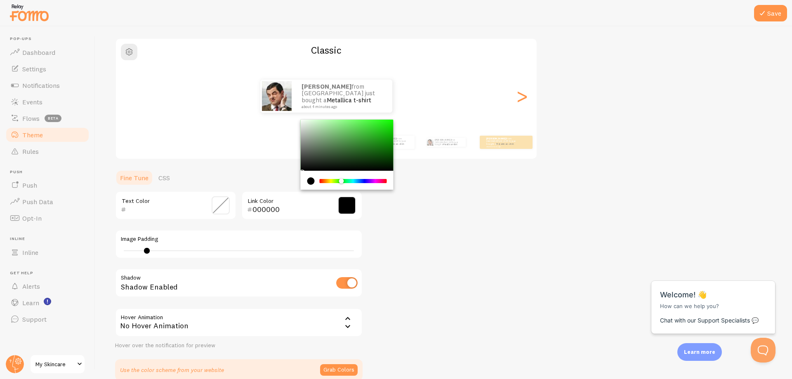
drag, startPoint x: 335, startPoint y: 181, endPoint x: 342, endPoint y: 181, distance: 7.0
click at [342, 181] on div "Chrome color picker" at bounding box center [353, 181] width 66 height 4
drag, startPoint x: 360, startPoint y: 141, endPoint x: 368, endPoint y: 134, distance: 10.5
click at [368, 134] on div "Chrome color picker" at bounding box center [347, 145] width 93 height 51
type input "000000"
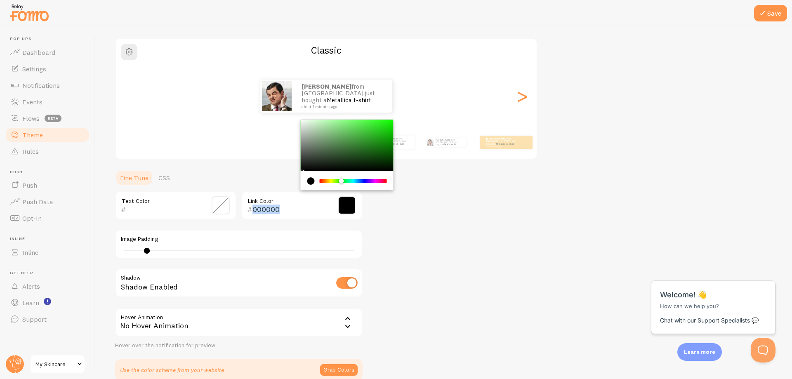
drag, startPoint x: 366, startPoint y: 137, endPoint x: 278, endPoint y: 187, distance: 100.9
click at [278, 187] on section "Fine Tune CSS Text Color 000000 Link Color Image Padding 4 Shadow Shadow Enable…" at bounding box center [238, 275] width 247 height 211
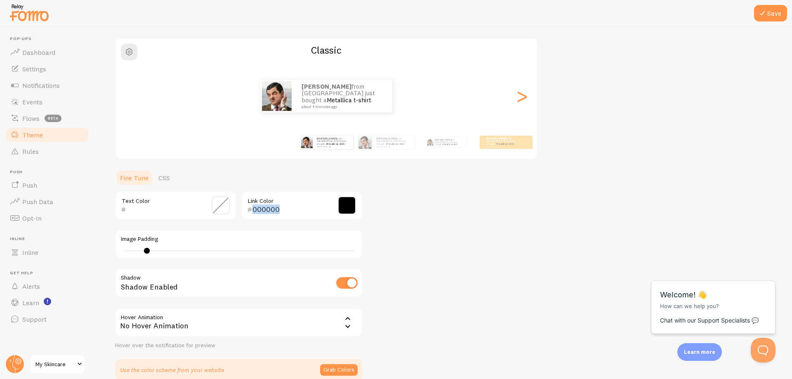
click at [411, 218] on div "Theme Choose a theme for your notifications Classic David from Argentina just b…" at bounding box center [443, 184] width 657 height 391
click at [221, 205] on span at bounding box center [221, 205] width 18 height 18
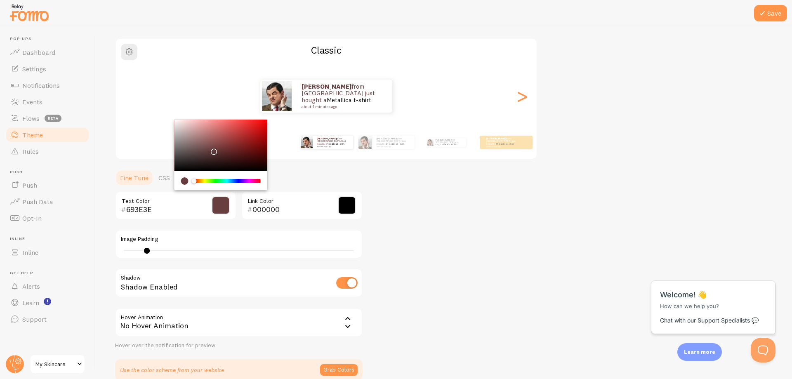
drag, startPoint x: 176, startPoint y: 167, endPoint x: 212, endPoint y: 150, distance: 40.2
click at [212, 150] on div "Chrome color picker" at bounding box center [220, 145] width 93 height 51
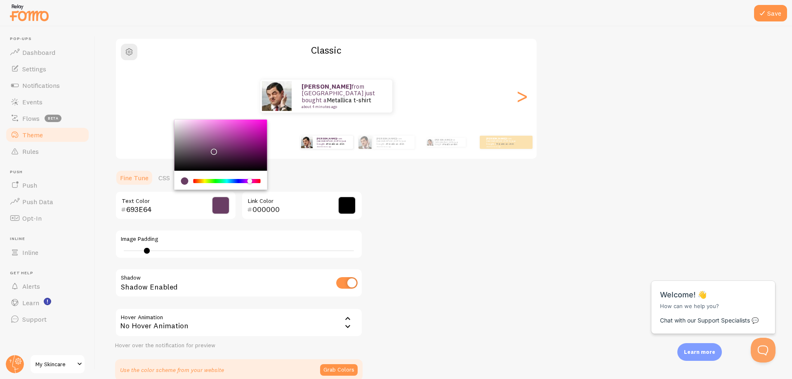
drag, startPoint x: 197, startPoint y: 181, endPoint x: 229, endPoint y: 167, distance: 34.2
click at [250, 187] on div "Chrome color picker" at bounding box center [220, 180] width 93 height 19
type input "000000"
drag, startPoint x: 215, startPoint y: 152, endPoint x: 130, endPoint y: 189, distance: 92.9
click at [130, 189] on section "Fine Tune CSS 000000 Text Color 000000 Link Color Image Padding 4 Shadow Shadow…" at bounding box center [238, 275] width 247 height 211
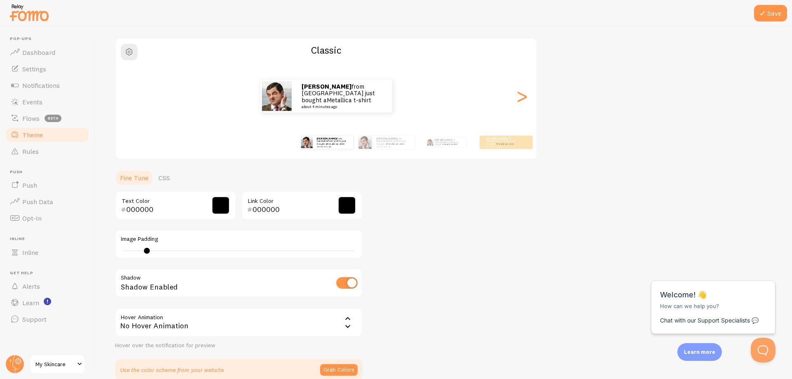
click at [418, 221] on div "Theme Choose a theme for your notifications Classic David from Argentina just b…" at bounding box center [443, 184] width 657 height 391
click at [342, 206] on span at bounding box center [347, 205] width 18 height 18
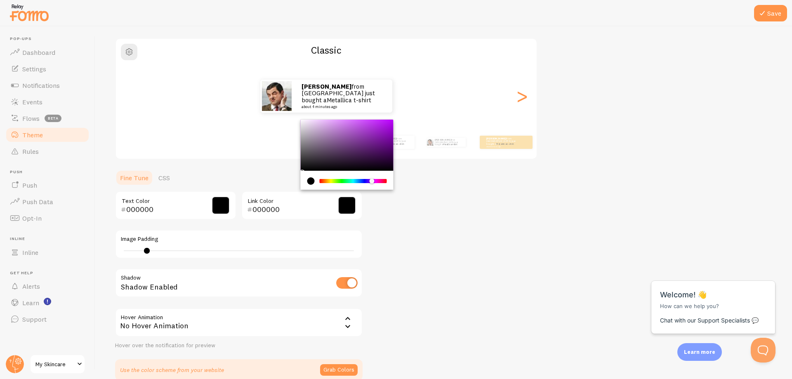
drag, startPoint x: 343, startPoint y: 180, endPoint x: 372, endPoint y: 183, distance: 29.1
click at [372, 183] on div "Chrome color picker" at bounding box center [372, 181] width 5 height 5
drag, startPoint x: 358, startPoint y: 142, endPoint x: 377, endPoint y: 169, distance: 32.8
click at [377, 146] on div "Chrome color picker" at bounding box center [347, 145] width 93 height 51
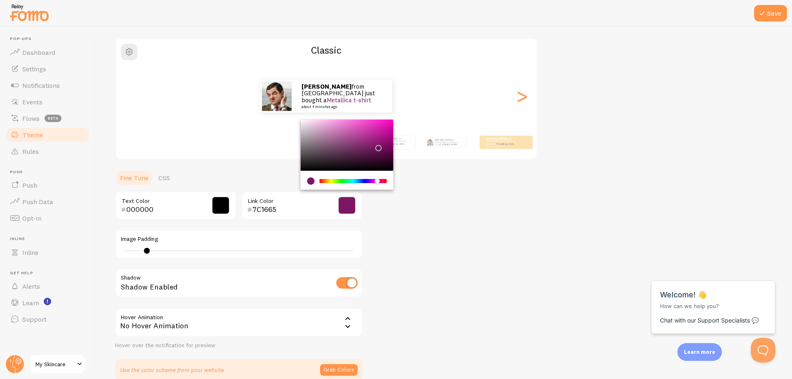
click at [377, 182] on div "Chrome color picker" at bounding box center [377, 181] width 5 height 5
type input "88176E"
drag, startPoint x: 377, startPoint y: 150, endPoint x: 377, endPoint y: 144, distance: 6.6
click at [377, 144] on div "Chrome color picker" at bounding box center [378, 146] width 5 height 5
click at [446, 177] on div "Theme Choose a theme for your notifications Classic David from Argentina just b…" at bounding box center [443, 184] width 657 height 391
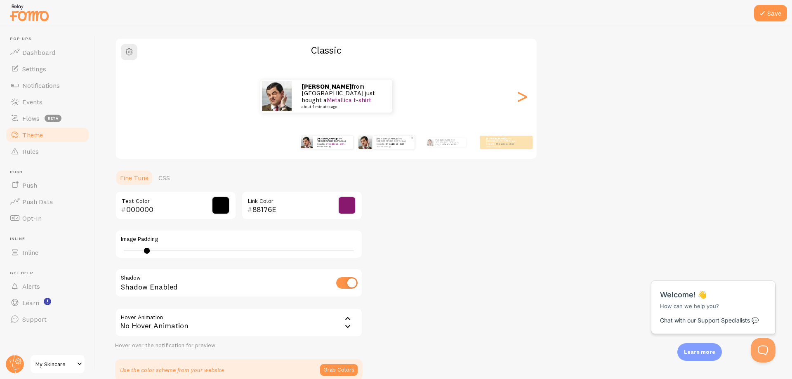
click at [379, 146] on small "about 4 minutes ago" at bounding box center [394, 147] width 34 height 2
type input "0"
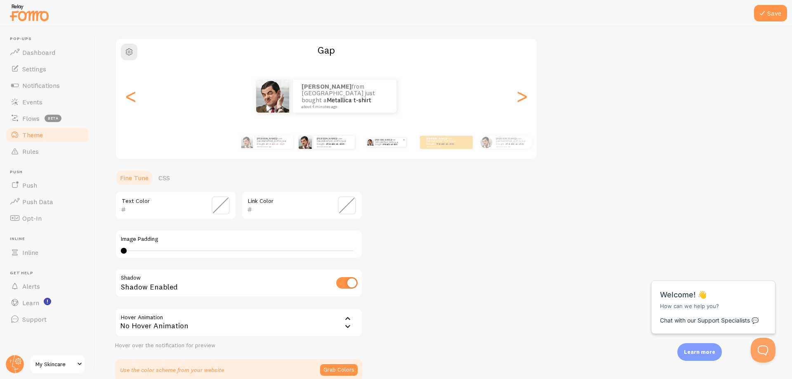
click at [388, 145] on p "David from Argentina just bought a Metallica t-shirt about 4 minutes ago" at bounding box center [389, 142] width 28 height 9
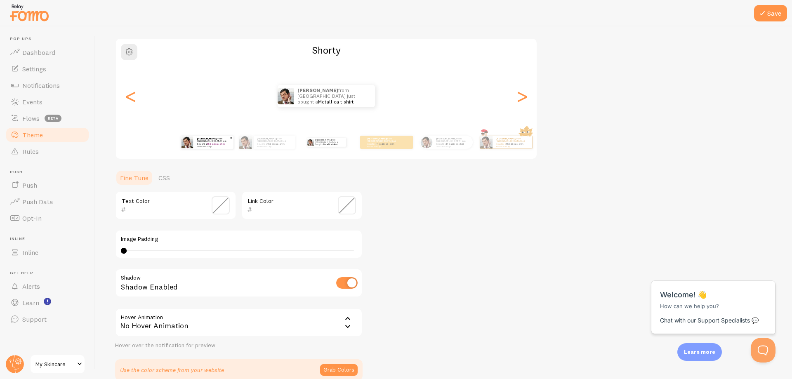
click at [206, 146] on small "about 4 minutes ago" at bounding box center [213, 147] width 32 height 2
type input "4"
type input "000000"
type input "88176E"
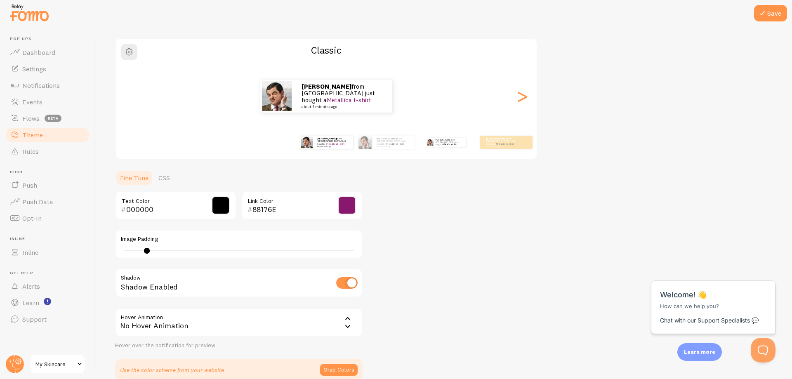
click at [445, 146] on div "David from Argentina just bought a Metallica t-shirt about 4 minutes ago" at bounding box center [445, 142] width 53 height 23
type input "0"
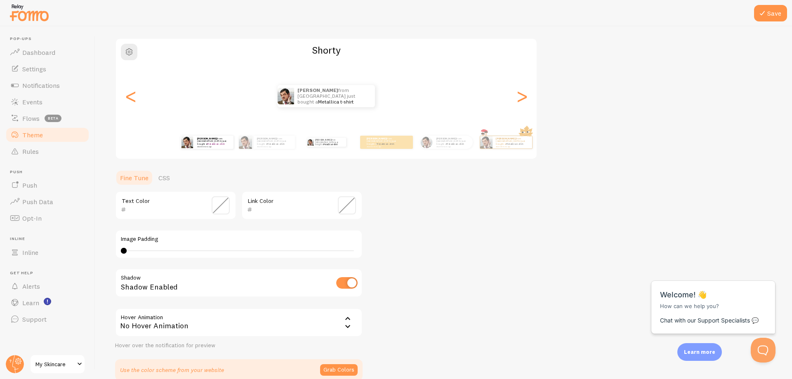
click at [212, 149] on div "David from Argentina just bought a Metallica t-shirt about 4 minutes ago" at bounding box center [206, 142] width 53 height 23
type input "4"
type input "000000"
type input "88176E"
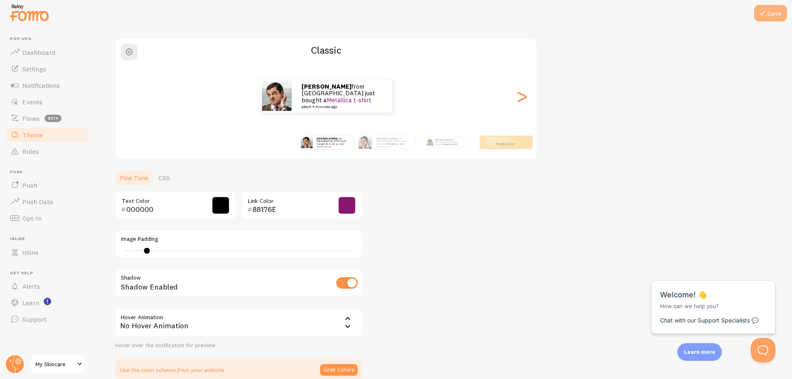
click at [775, 18] on button "Save" at bounding box center [770, 13] width 33 height 16
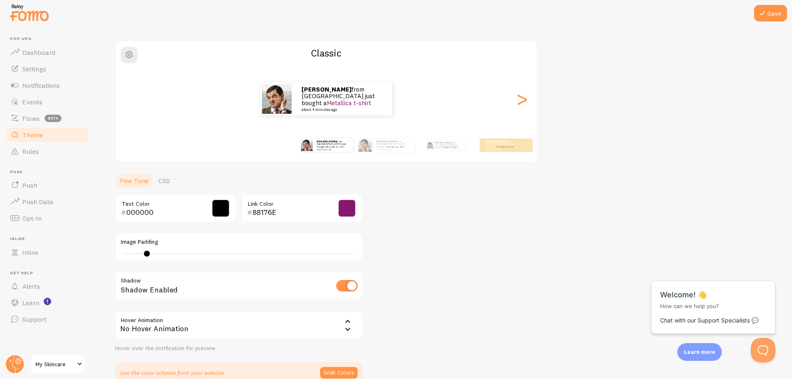
scroll to position [16, 0]
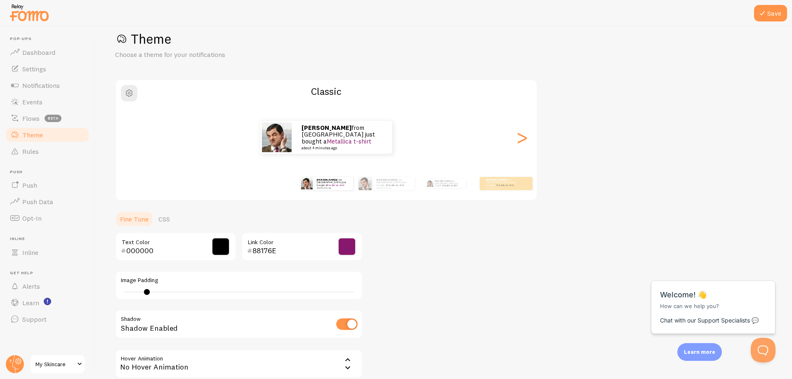
click at [78, 363] on span at bounding box center [80, 364] width 10 height 10
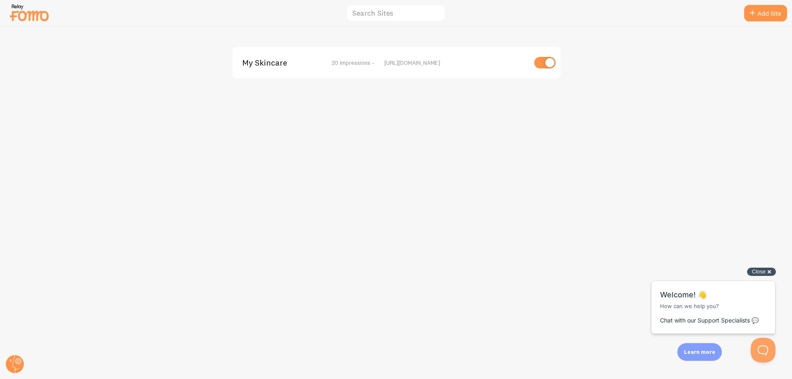
click at [769, 271] on div "Close cross-small" at bounding box center [761, 272] width 29 height 9
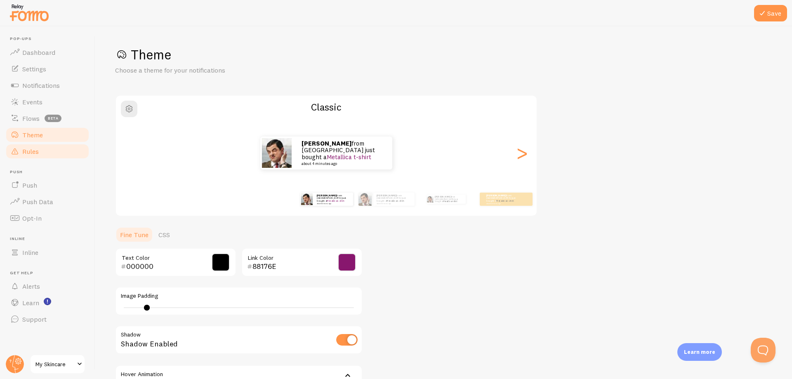
click at [39, 152] on link "Rules" at bounding box center [47, 151] width 85 height 16
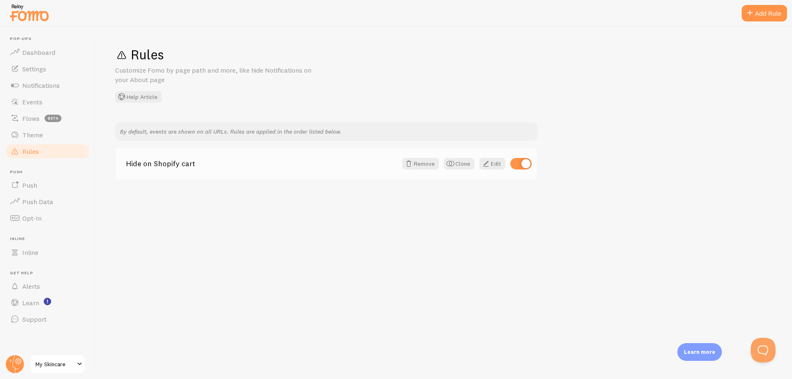
click at [526, 165] on input "checkbox" at bounding box center [520, 164] width 21 height 12
checkbox input "false"
drag, startPoint x: 165, startPoint y: 80, endPoint x: 115, endPoint y: 71, distance: 50.3
click at [115, 71] on p "Customize Fomo by page path and more, like hide Notifications on your About page" at bounding box center [214, 75] width 198 height 19
click at [110, 54] on div at bounding box center [110, 54] width 0 height 0
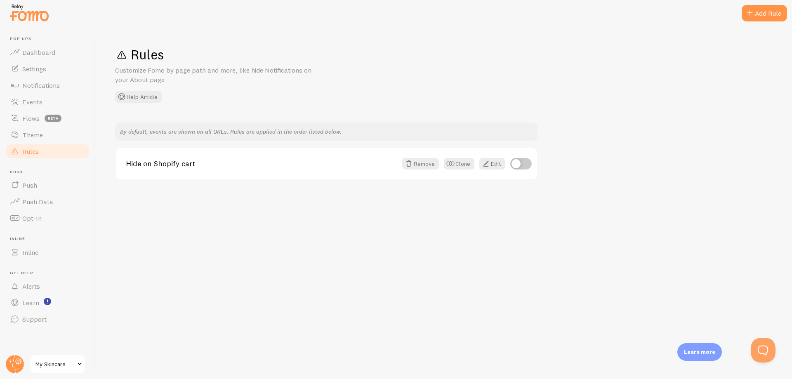
click at [351, 92] on div "Rules Customize Fomo by page path and more, like hide Notifications on your Abo…" at bounding box center [443, 74] width 657 height 57
click at [42, 118] on link "Flows beta" at bounding box center [47, 118] width 85 height 16
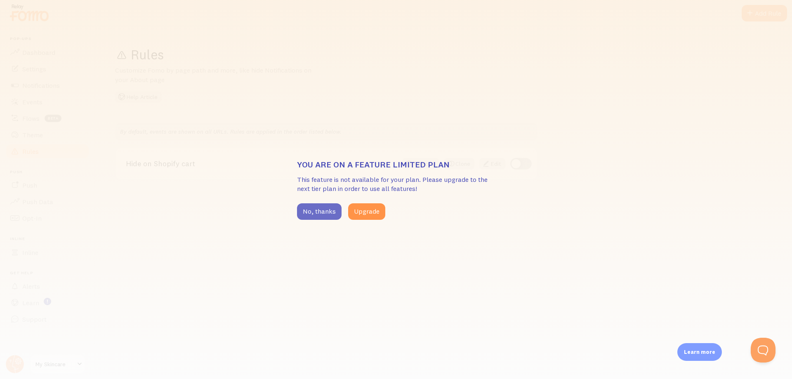
click at [324, 210] on button "No, thanks" at bounding box center [319, 211] width 45 height 16
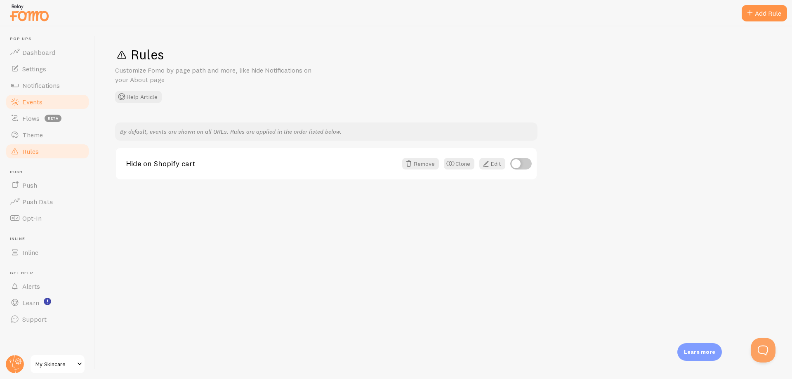
click at [38, 102] on span "Events" at bounding box center [32, 102] width 20 height 8
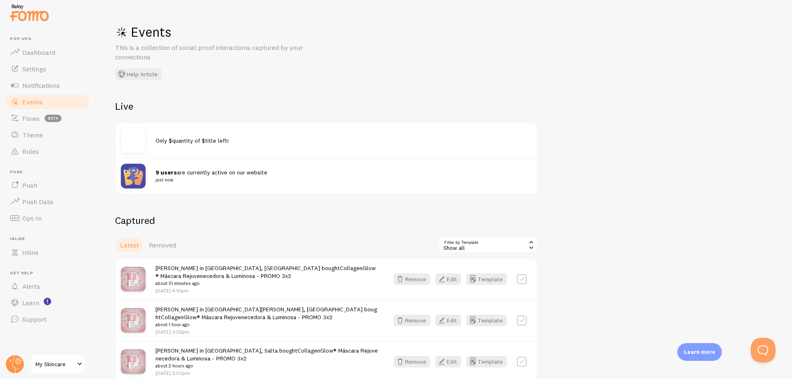
scroll to position [165, 0]
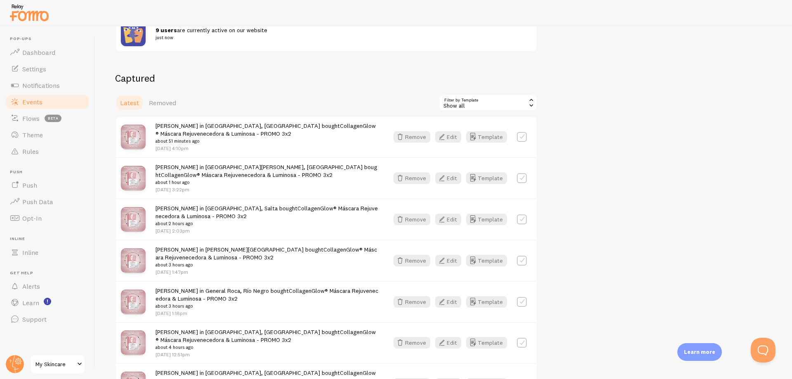
click at [482, 104] on div "Show all" at bounding box center [487, 102] width 99 height 16
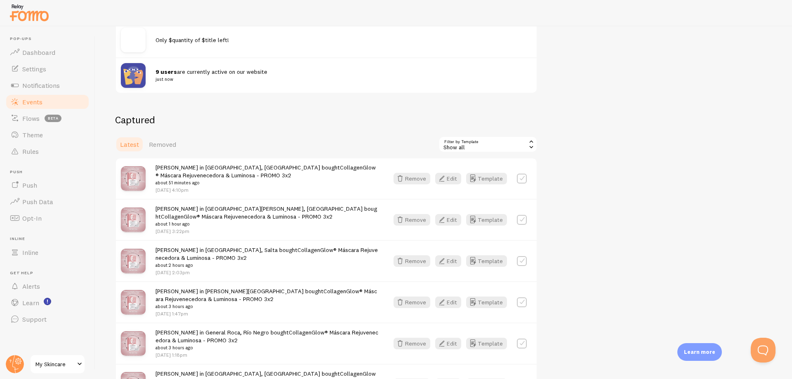
scroll to position [124, 0]
click at [51, 138] on link "Theme" at bounding box center [47, 135] width 85 height 16
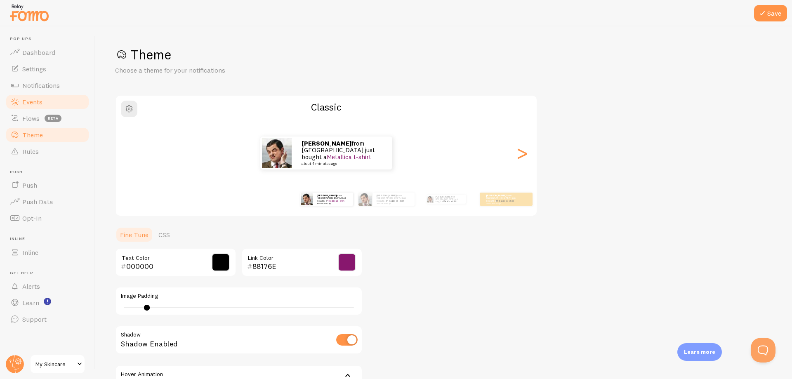
click at [51, 103] on link "Events" at bounding box center [47, 102] width 85 height 16
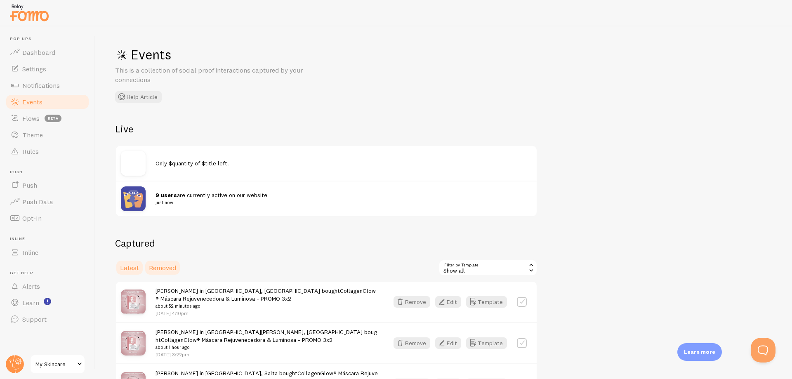
click at [174, 265] on span "Removed" at bounding box center [162, 268] width 27 height 8
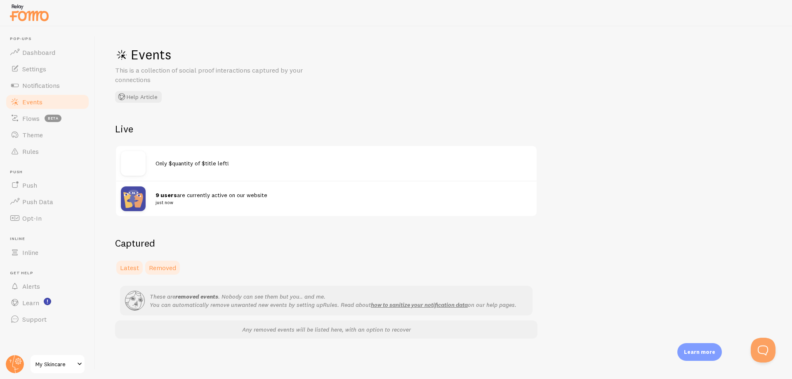
click at [133, 267] on span "Latest" at bounding box center [129, 268] width 19 height 8
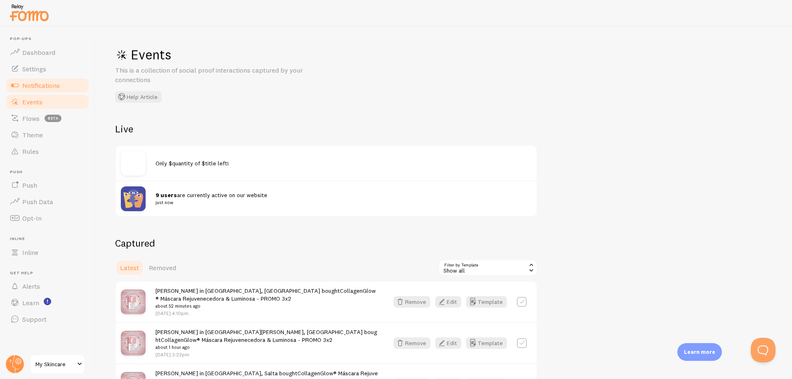
click at [54, 85] on span "Notifications" at bounding box center [41, 85] width 38 height 8
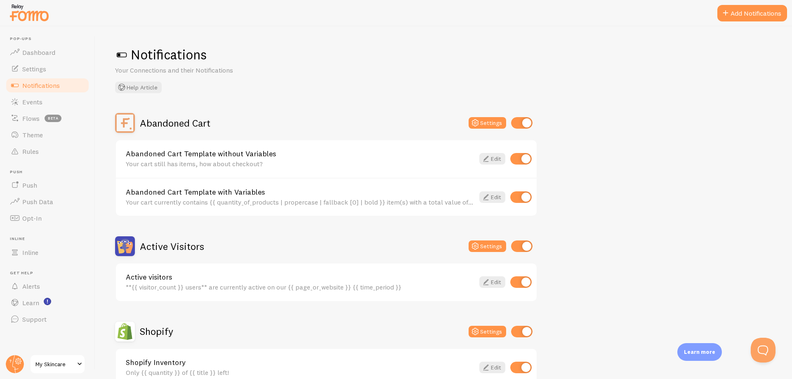
drag, startPoint x: 262, startPoint y: 164, endPoint x: 116, endPoint y: 168, distance: 145.2
click at [116, 168] on div "Abandoned Cart Template without Variables Your cart still has items, how about …" at bounding box center [326, 159] width 421 height 38
click at [111, 168] on div at bounding box center [111, 168] width 0 height 0
click at [431, 165] on div "Your cart still has items, how about checkout?" at bounding box center [300, 163] width 349 height 7
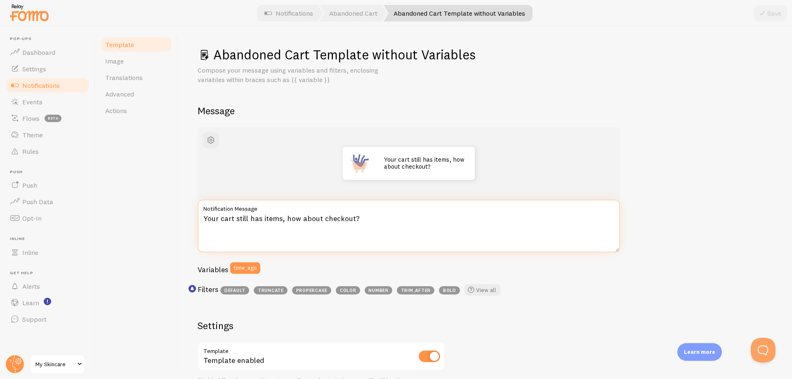
drag, startPoint x: 358, startPoint y: 219, endPoint x: 201, endPoint y: 223, distance: 156.4
click at [200, 223] on textarea "Your cart still has items, how about checkout?" at bounding box center [409, 226] width 422 height 53
drag, startPoint x: 365, startPoint y: 219, endPoint x: 204, endPoint y: 219, distance: 160.4
click at [204, 219] on textarea "Your cart still has items, how about checkout?" at bounding box center [409, 226] width 422 height 53
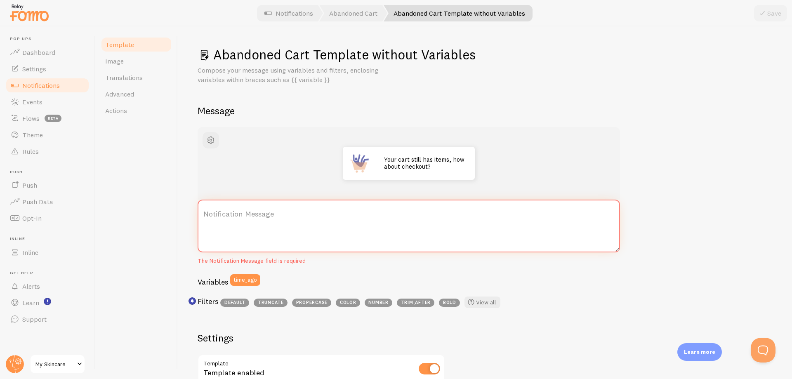
paste textarea "Tu carrito aún tiene artículos, ¿qué tal si finalizas la compra?"
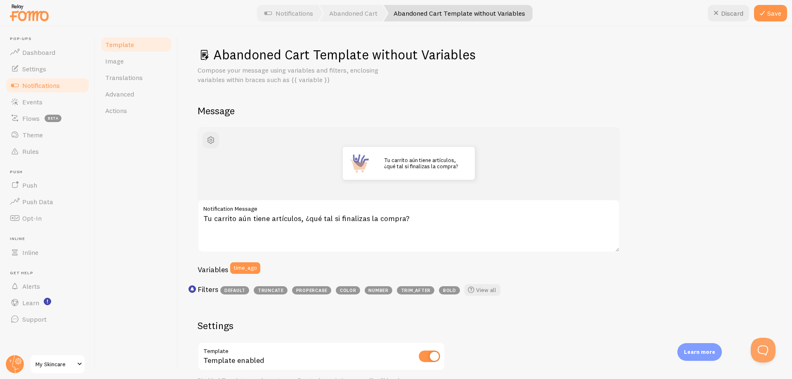
click at [377, 271] on div "Variables time_ago" at bounding box center [409, 270] width 422 height 17
click at [417, 219] on textarea "Tu carrito aún tiene artículos, ¿qué tal si finalizas la compra?" at bounding box center [409, 226] width 422 height 53
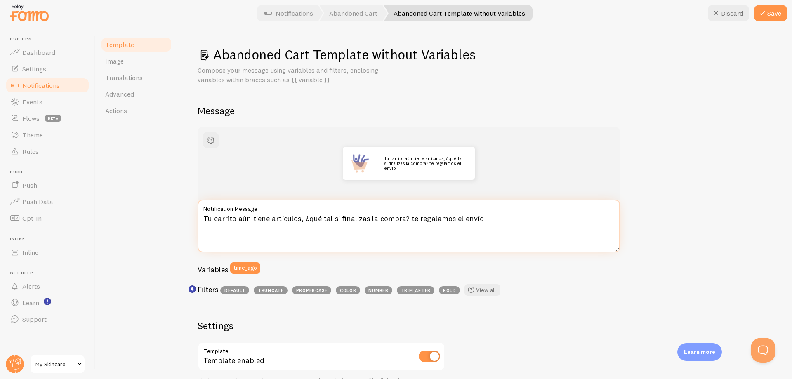
click at [406, 220] on textarea "Tu carrito aún tiene artículos, ¿qué tal si finalizas la compra? te regalamos e…" at bounding box center [409, 226] width 422 height 53
click at [206, 229] on textarea "Tu carrito aún tiene artículos, ¿qué tal si finalizas la compra? te regalamos e…" at bounding box center [409, 226] width 422 height 53
click at [281, 229] on textarea "Tu carrito aún tiene artículos, ¿qué tal si finalizas la compra? Te regalamos e…" at bounding box center [409, 226] width 422 height 53
paste textarea "💖"
type textarea "Tu carrito aún tiene artículos, ¿qué tal si finalizas la compra? Te regalamos e…"
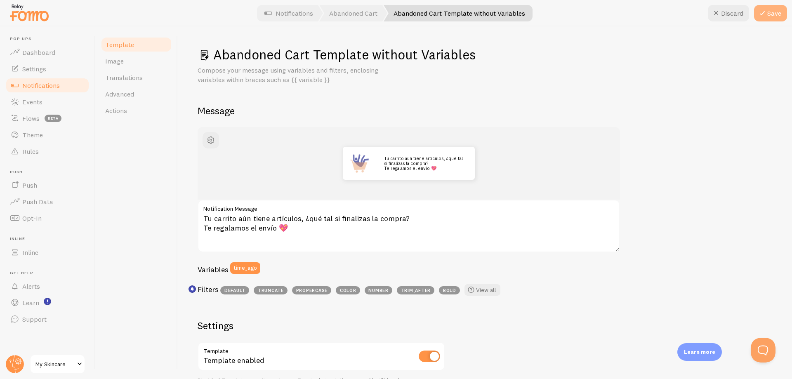
click at [770, 13] on button "Save" at bounding box center [770, 13] width 33 height 16
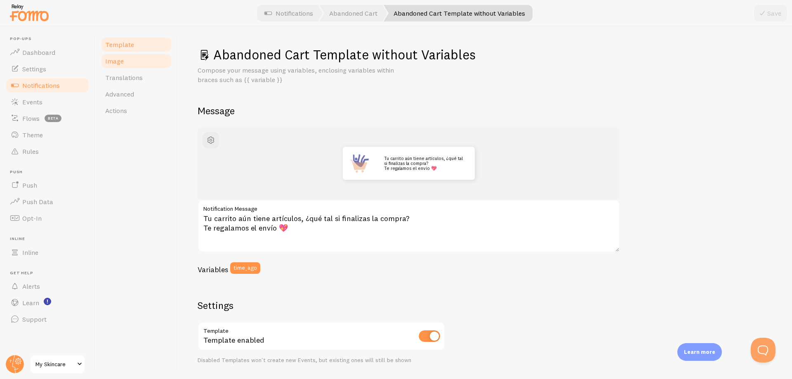
click at [134, 60] on link "Image" at bounding box center [136, 61] width 72 height 16
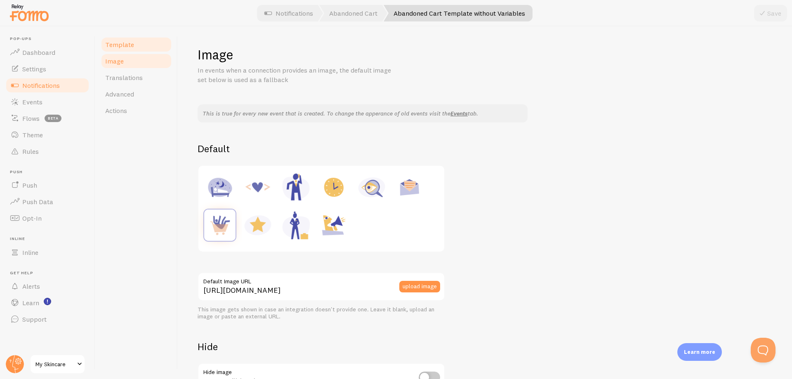
click at [135, 45] on link "Template" at bounding box center [136, 44] width 72 height 16
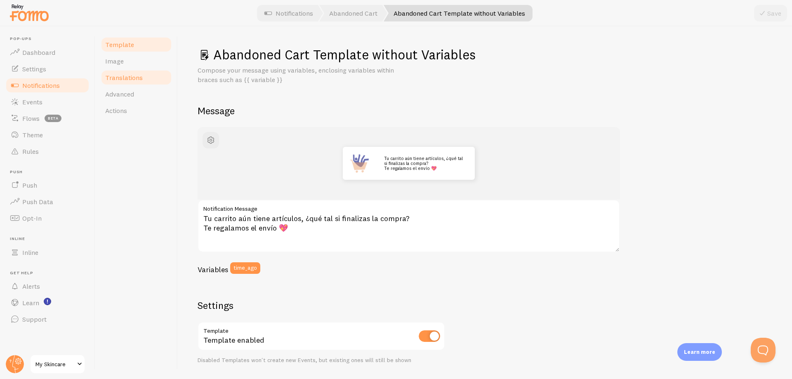
click at [132, 75] on span "Translations" at bounding box center [124, 77] width 38 height 8
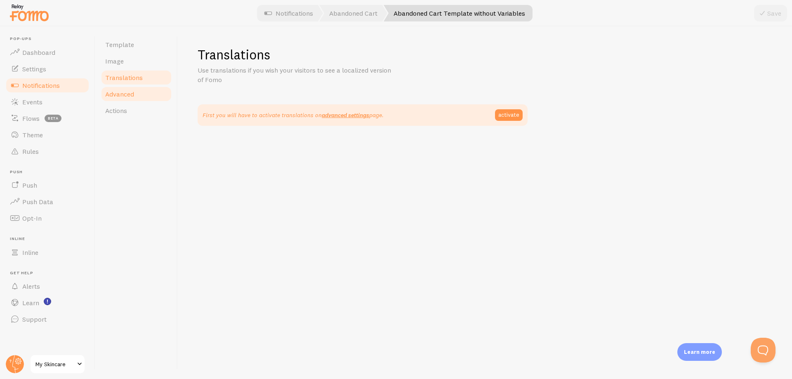
click at [132, 93] on span "Advanced" at bounding box center [119, 94] width 29 height 8
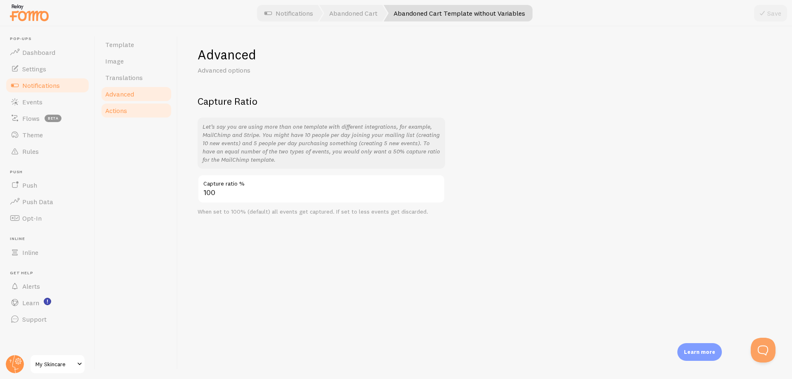
click at [131, 113] on link "Actions" at bounding box center [136, 110] width 72 height 16
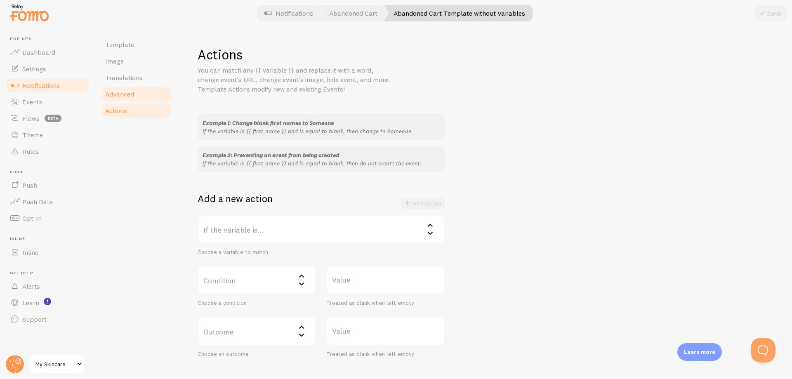
click at [131, 99] on link "Advanced" at bounding box center [136, 94] width 72 height 16
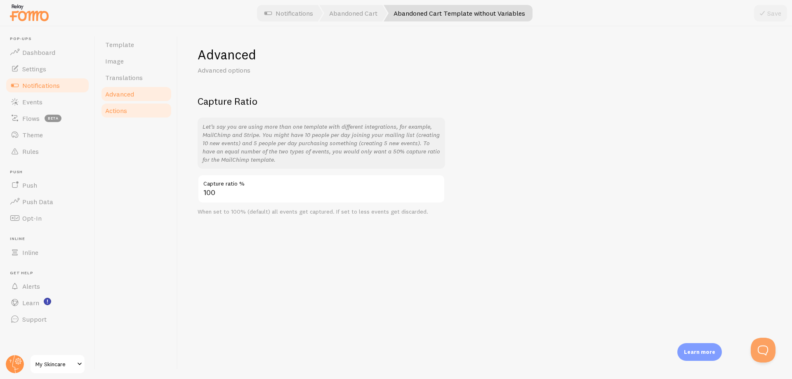
click at [130, 112] on link "Actions" at bounding box center [136, 110] width 72 height 16
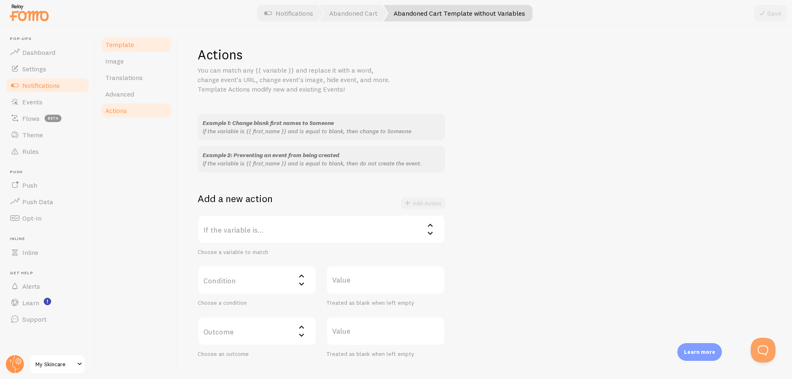
click at [149, 51] on link "Template" at bounding box center [136, 44] width 72 height 16
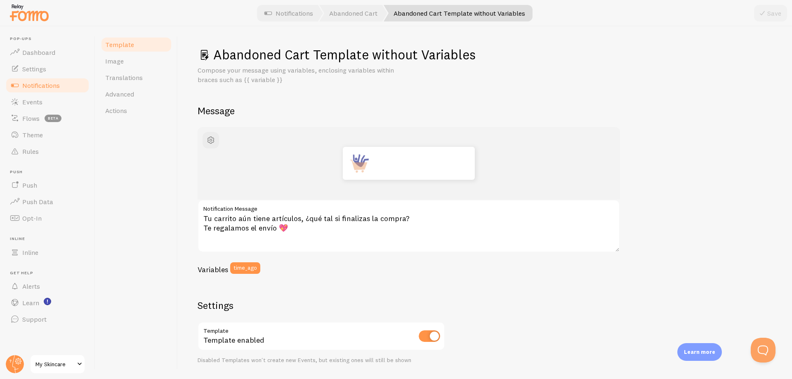
click at [53, 86] on span "Notifications" at bounding box center [41, 85] width 38 height 8
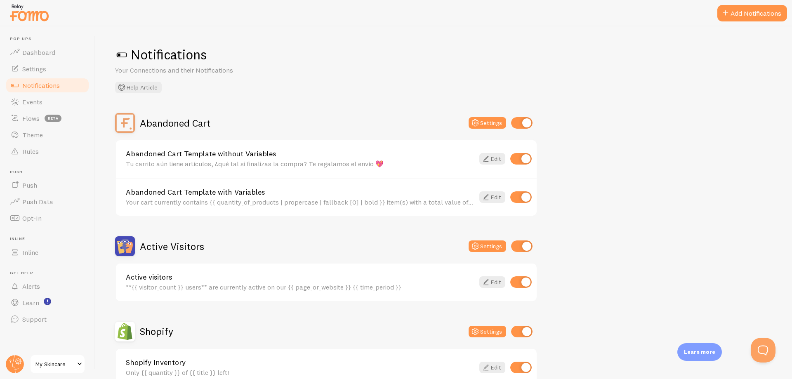
drag, startPoint x: 264, startPoint y: 193, endPoint x: 127, endPoint y: 194, distance: 137.4
click at [127, 194] on link "Abandoned Cart Template with Variables" at bounding box center [300, 191] width 349 height 7
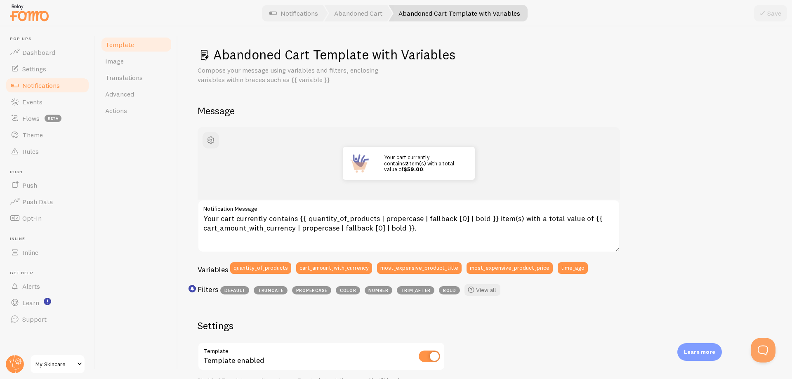
click at [454, 59] on h1 "Abandoned Cart Template with Variables" at bounding box center [485, 54] width 575 height 17
click at [452, 55] on h1 "Abandoned Cart Template with Variables" at bounding box center [485, 54] width 575 height 17
click at [447, 63] on div at bounding box center [447, 63] width 0 height 0
click at [518, 65] on div "Abandoned Cart Template with Variables Compose your message using variables and…" at bounding box center [485, 65] width 575 height 38
drag, startPoint x: 412, startPoint y: 230, endPoint x: 204, endPoint y: 219, distance: 208.2
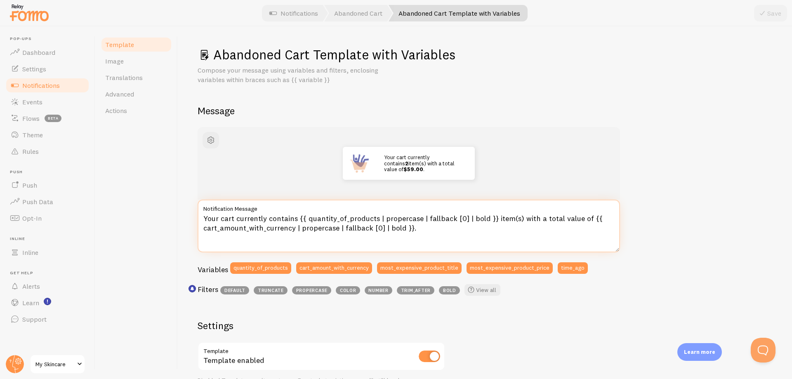
click at [204, 219] on textarea "Your cart currently contains {{ quantity_of_products | propercase | fallback [0…" at bounding box center [409, 226] width 422 height 53
click at [57, 88] on span "Notifications" at bounding box center [41, 85] width 38 height 8
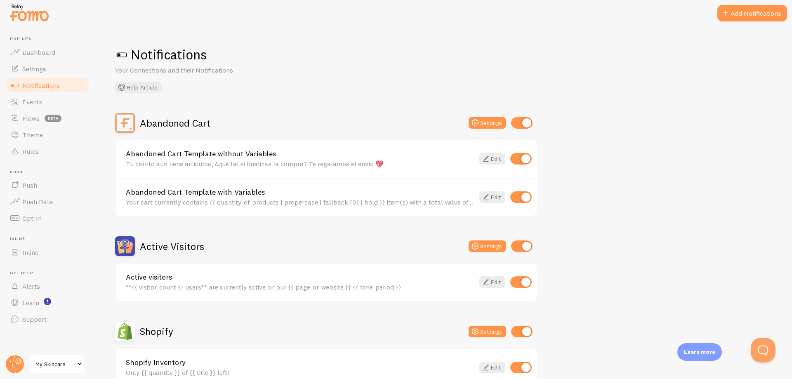
click at [524, 197] on input "checkbox" at bounding box center [520, 197] width 21 height 12
checkbox input "false"
click at [603, 171] on div "Abandoned Cart Settings Abandoned Cart Template without Variables Tu carrito aú…" at bounding box center [443, 369] width 657 height 512
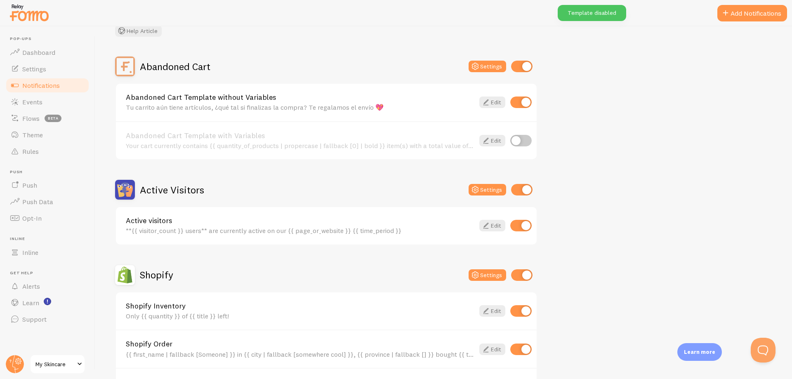
scroll to position [82, 0]
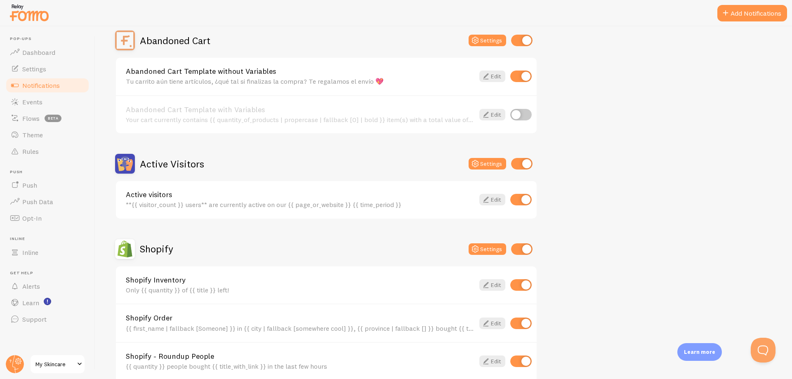
click at [522, 202] on input "checkbox" at bounding box center [520, 200] width 21 height 12
checkbox input "false"
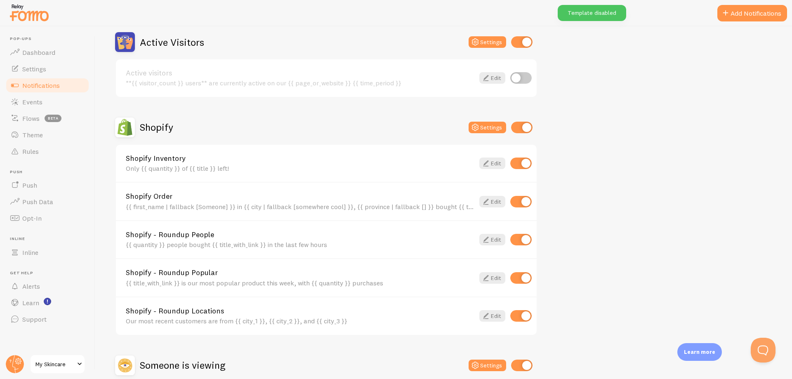
scroll to position [206, 0]
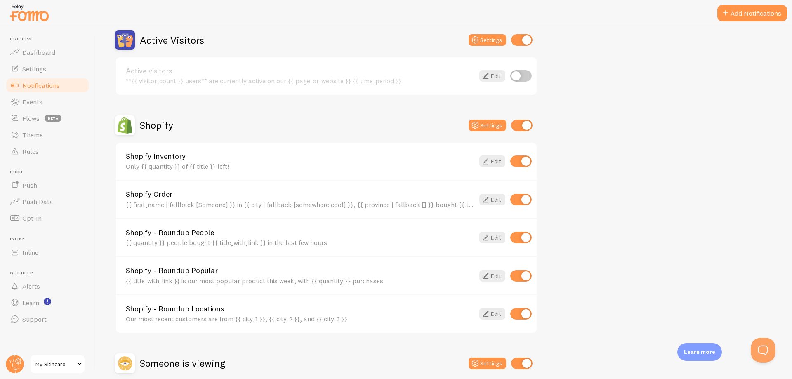
drag, startPoint x: 522, startPoint y: 161, endPoint x: 552, endPoint y: 177, distance: 33.4
click at [523, 162] on input "checkbox" at bounding box center [520, 161] width 21 height 12
checkbox input "false"
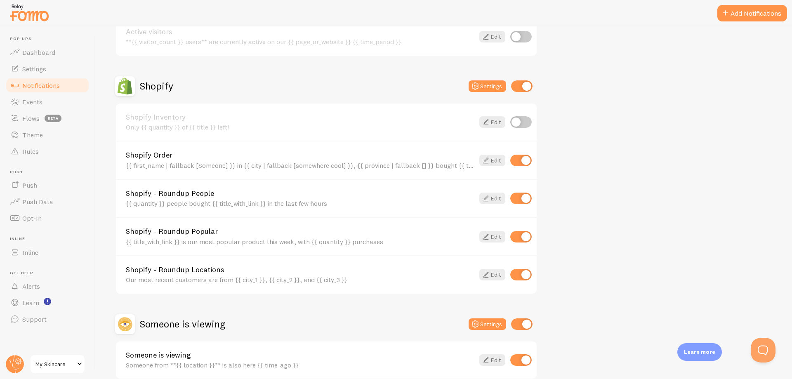
scroll to position [247, 0]
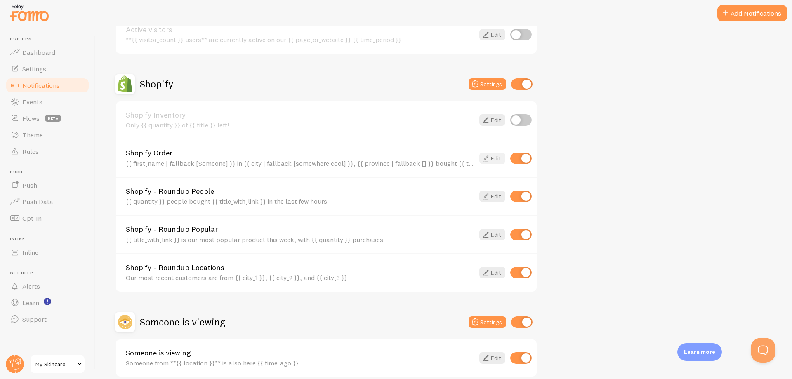
click at [492, 160] on link "Edit" at bounding box center [492, 159] width 26 height 12
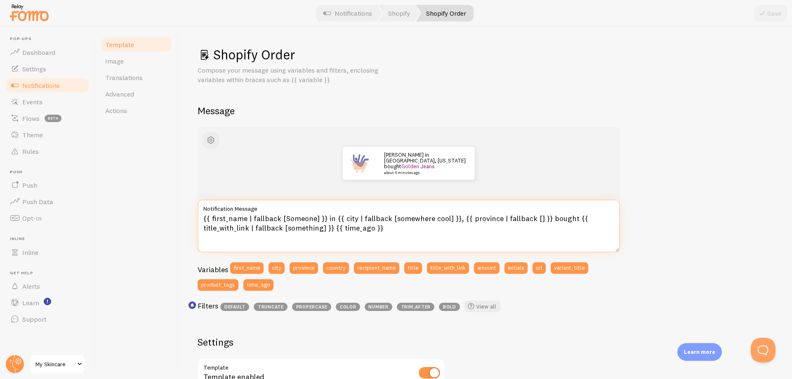
drag, startPoint x: 565, startPoint y: 217, endPoint x: 544, endPoint y: 219, distance: 21.1
click at [544, 219] on textarea "{{ first_name | fallback [Someone] }} in {{ city | fallback [somewhere cool] }}…" at bounding box center [409, 226] width 422 height 53
click at [547, 220] on textarea "{{ first_name | fallback [Someone] }} in {{ city | fallback [somewhere cool] }}…" at bounding box center [409, 226] width 422 height 53
click at [570, 219] on textarea "{{ first_name | fallback [Someone] }} in {{ city | fallback [somewhere cool] }}…" at bounding box center [409, 226] width 422 height 53
type textarea "{{ first_name | fallback [Someone] }} in {{ city | fallback [somewhere cool] }}…"
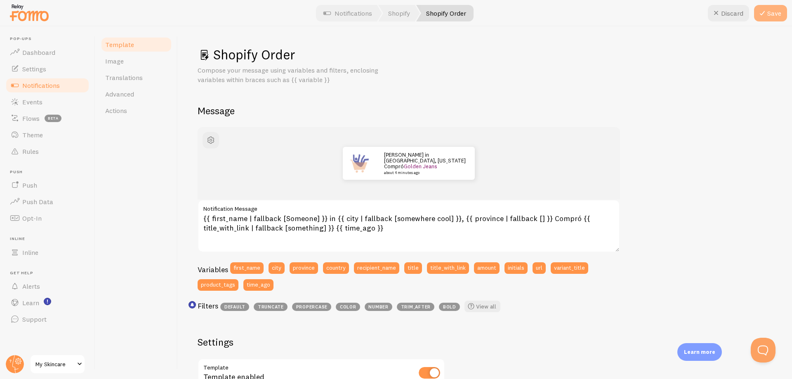
click at [772, 14] on button "Save" at bounding box center [770, 13] width 33 height 16
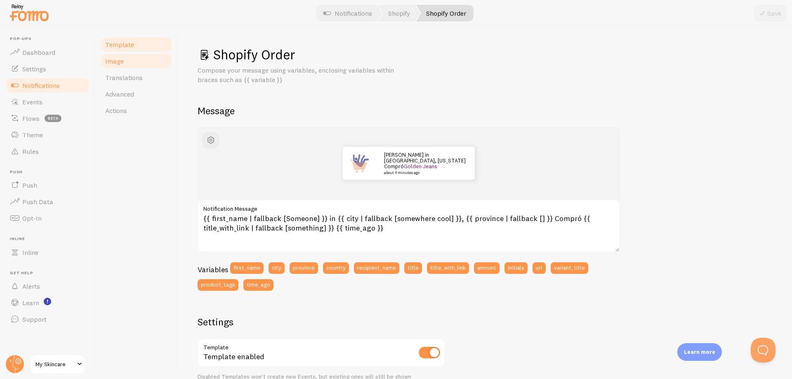
click at [123, 63] on link "Image" at bounding box center [136, 61] width 72 height 16
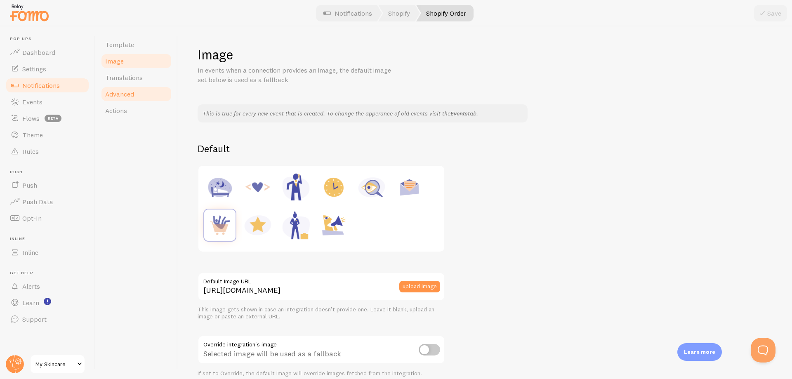
click at [130, 94] on span "Advanced" at bounding box center [119, 94] width 29 height 8
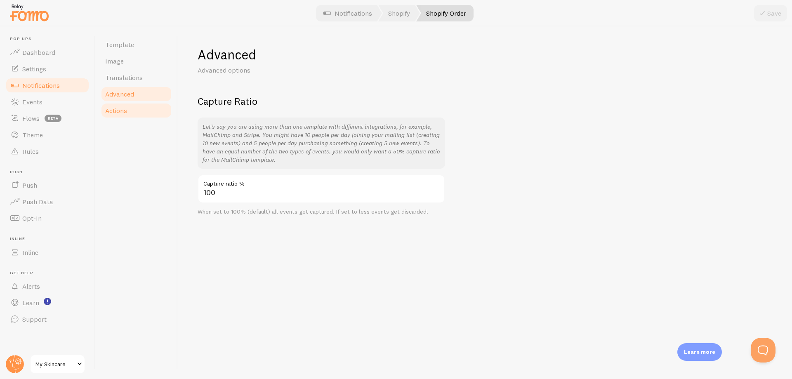
click at [132, 112] on link "Actions" at bounding box center [136, 110] width 72 height 16
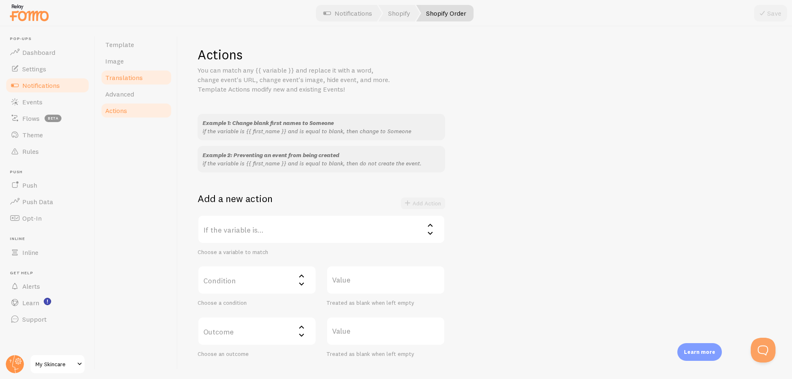
click at [133, 84] on link "Translations" at bounding box center [136, 77] width 72 height 16
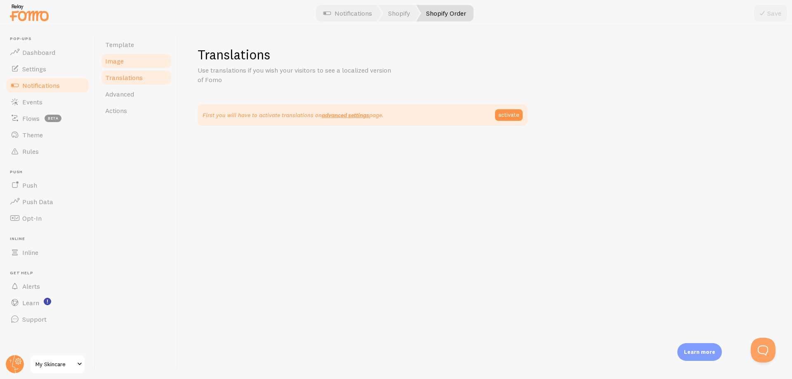
click at [134, 63] on link "Image" at bounding box center [136, 61] width 72 height 16
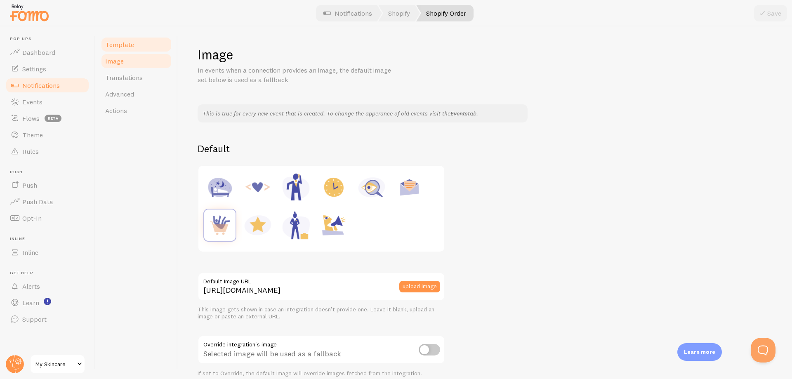
click at [134, 48] on link "Template" at bounding box center [136, 44] width 72 height 16
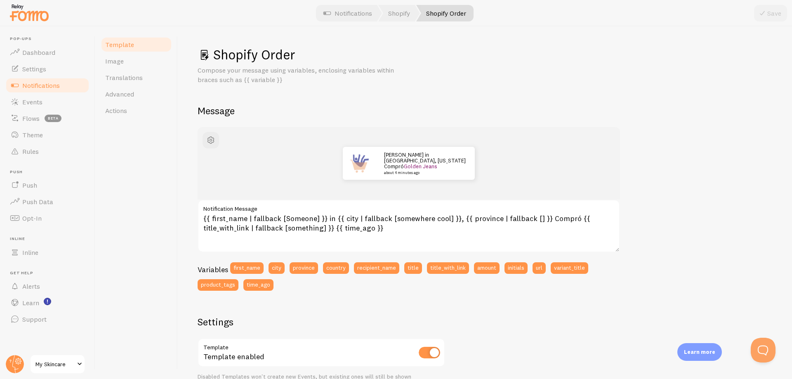
click at [67, 84] on link "Notifications" at bounding box center [47, 85] width 85 height 16
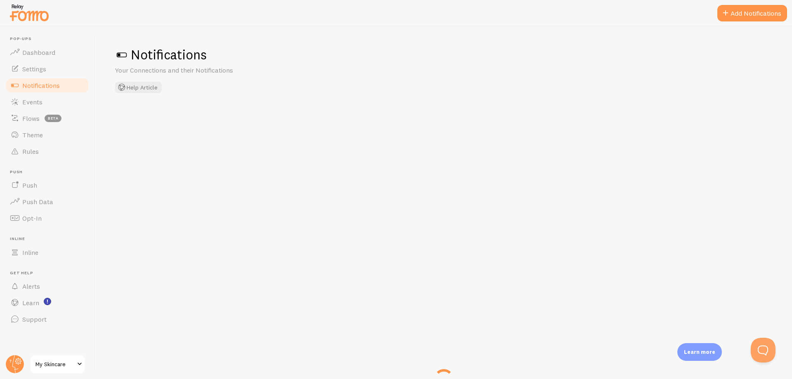
checkbox input "false"
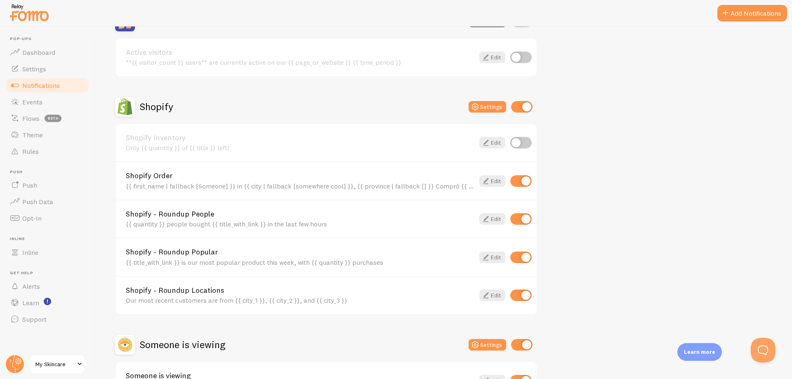
scroll to position [247, 0]
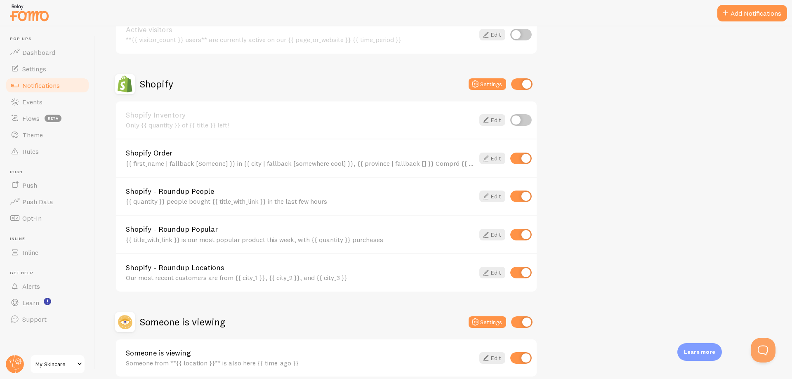
click at [523, 198] on input "checkbox" at bounding box center [520, 197] width 21 height 12
checkbox input "false"
click at [530, 235] on input "checkbox" at bounding box center [520, 235] width 21 height 12
checkbox input "false"
click at [519, 274] on input "checkbox" at bounding box center [520, 273] width 21 height 12
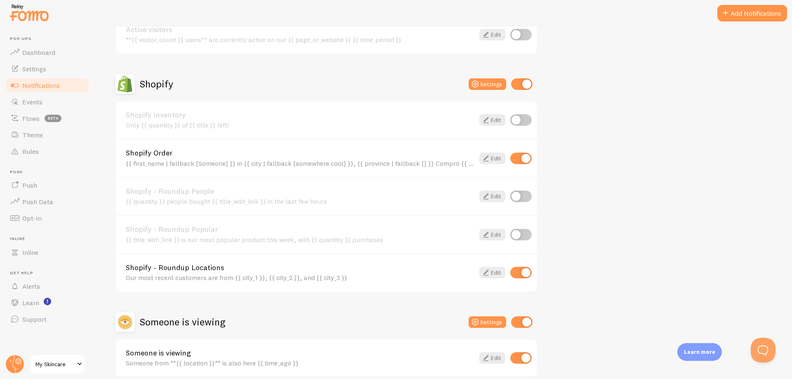
checkbox input "false"
click at [693, 121] on div "Abandoned Cart Disabled Settings Abandoned Cart Template without Variables Tu c…" at bounding box center [443, 122] width 657 height 512
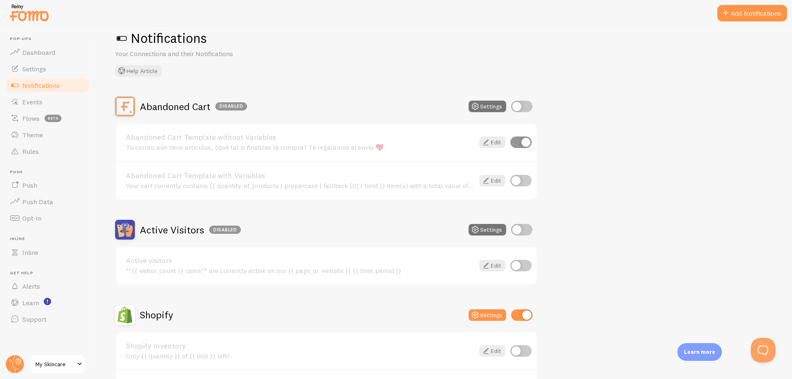
scroll to position [0, 0]
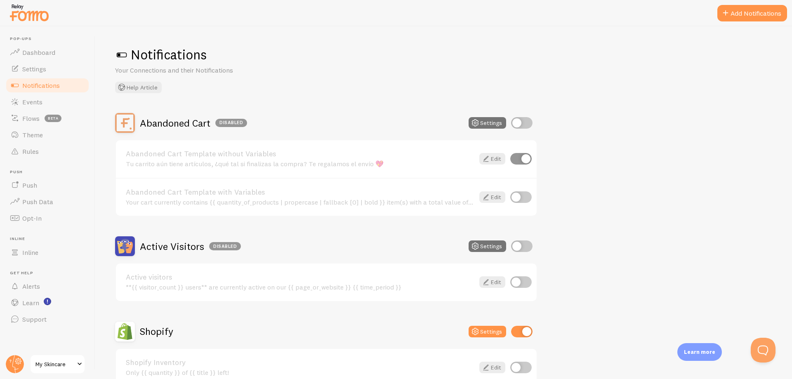
click at [518, 123] on input "checkbox" at bounding box center [521, 123] width 21 height 12
checkbox input "true"
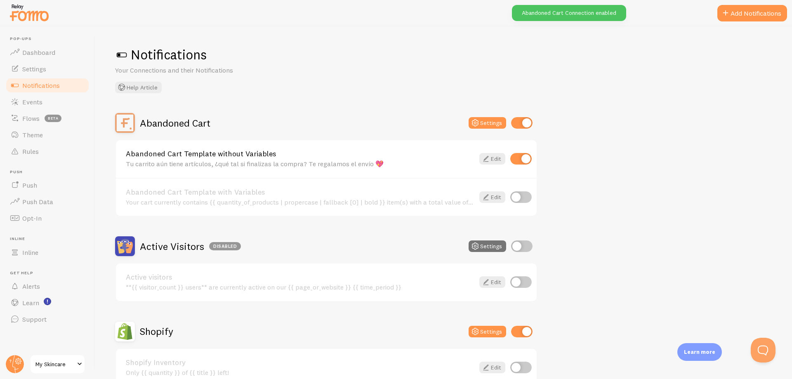
click at [388, 87] on div "Notifications Your Connections and their Notifications Help Article" at bounding box center [443, 69] width 657 height 47
click at [49, 75] on link "Settings" at bounding box center [47, 69] width 85 height 16
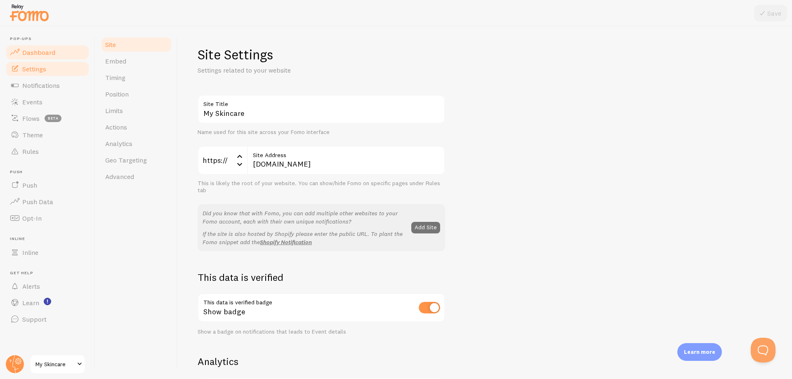
click at [46, 52] on span "Dashboard" at bounding box center [38, 52] width 33 height 8
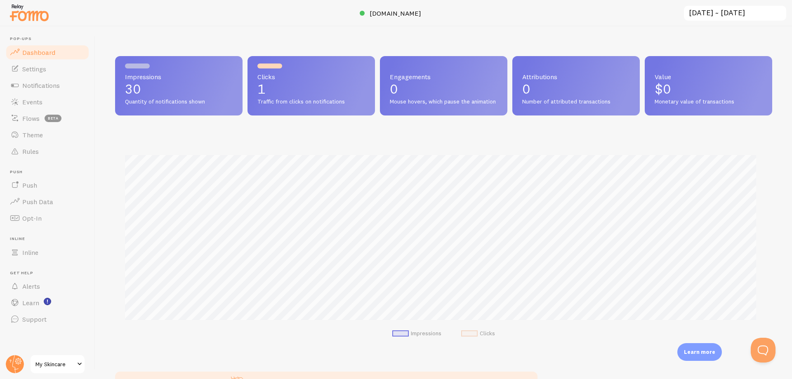
scroll to position [217, 651]
click at [47, 139] on link "Theme" at bounding box center [47, 135] width 85 height 16
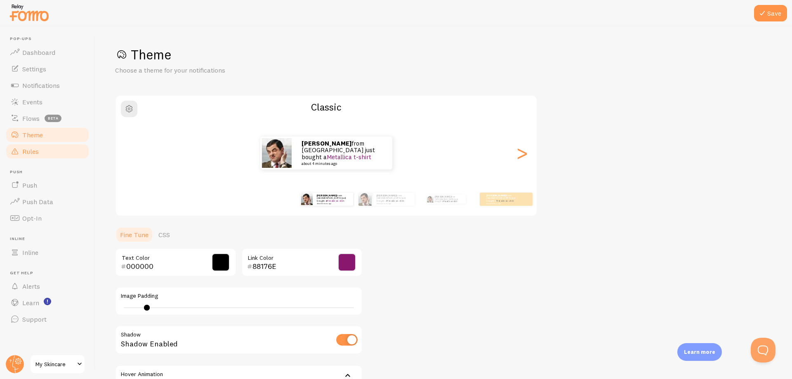
click at [62, 154] on link "Rules" at bounding box center [47, 151] width 85 height 16
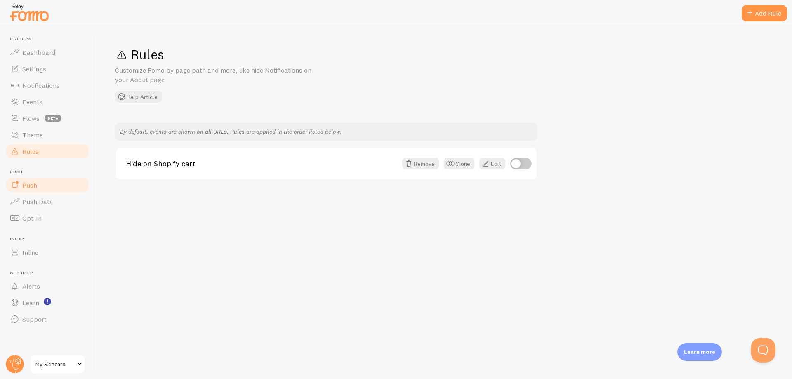
click at [58, 188] on link "Push" at bounding box center [47, 185] width 85 height 16
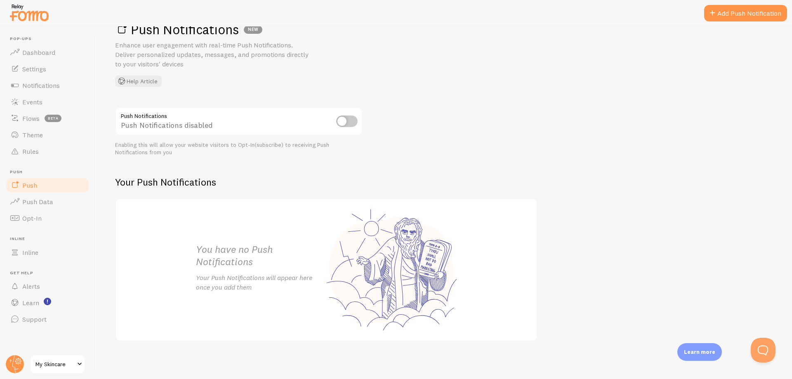
scroll to position [27, 0]
click at [66, 205] on link "Push Data" at bounding box center [47, 201] width 85 height 16
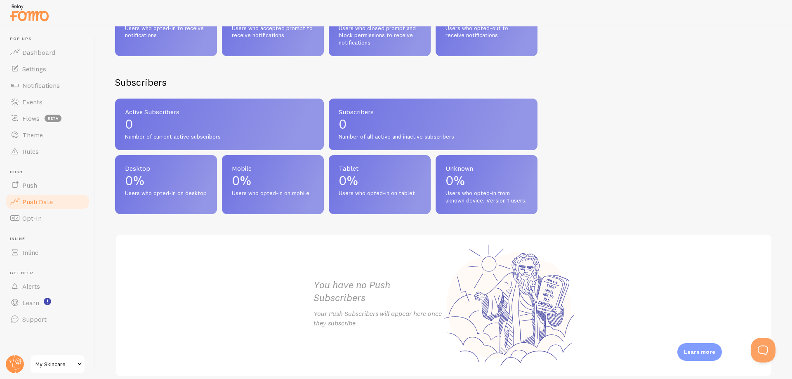
scroll to position [325, 0]
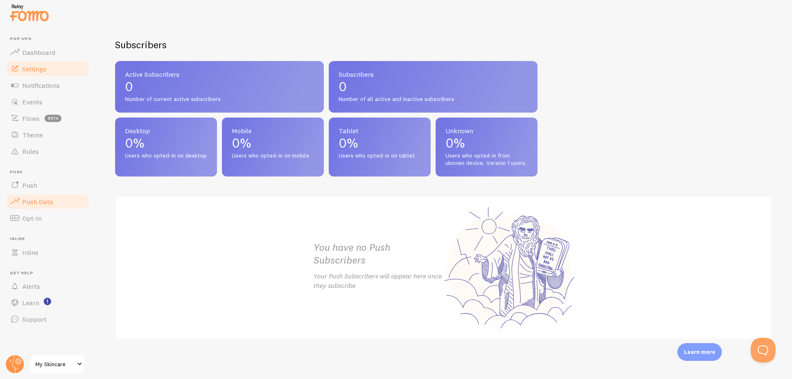
click at [52, 73] on link "Settings" at bounding box center [47, 69] width 85 height 16
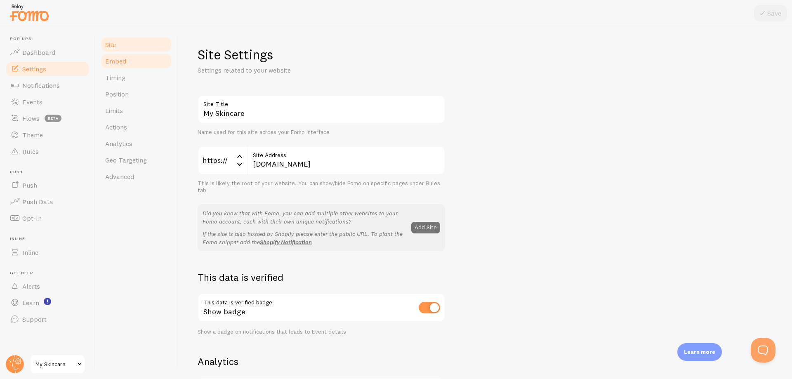
click at [134, 64] on link "Embed" at bounding box center [136, 61] width 72 height 16
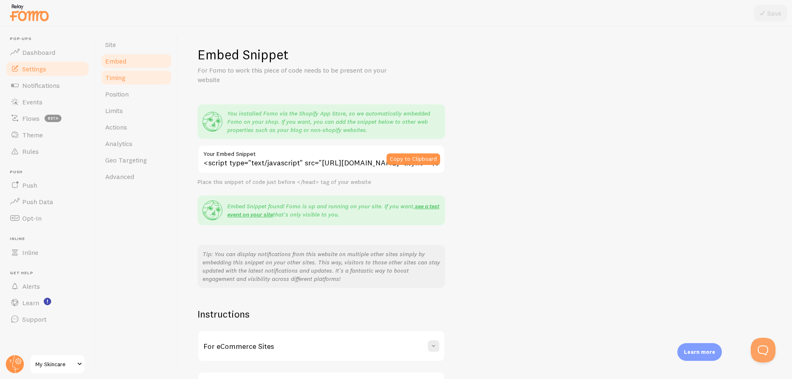
click at [134, 76] on link "Timing" at bounding box center [136, 77] width 72 height 16
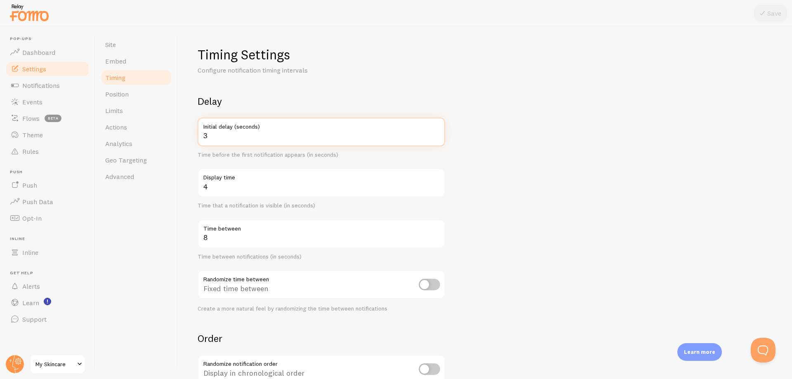
click at [209, 138] on input "3" at bounding box center [321, 132] width 247 height 29
type input "5"
drag, startPoint x: 780, startPoint y: 16, endPoint x: 723, endPoint y: 50, distance: 65.9
click at [779, 16] on button "Save" at bounding box center [770, 13] width 33 height 16
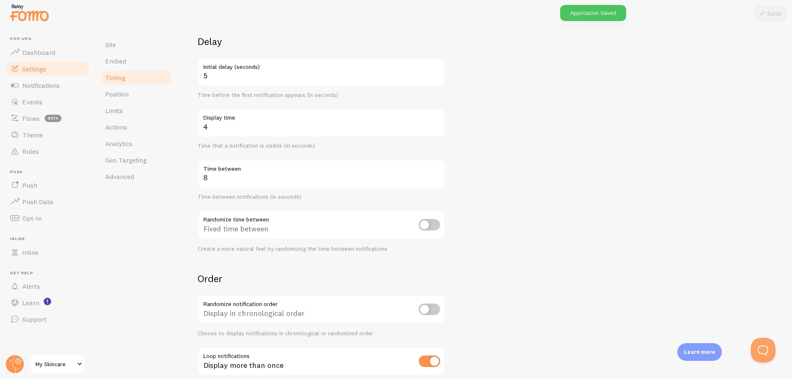
scroll to position [109, 0]
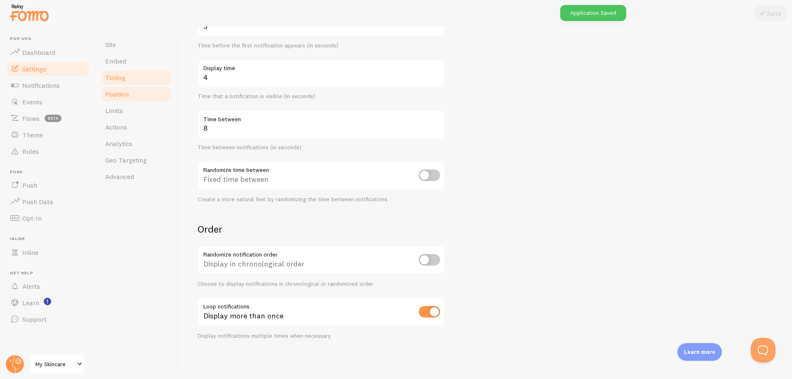
click at [131, 97] on link "Position" at bounding box center [136, 94] width 72 height 16
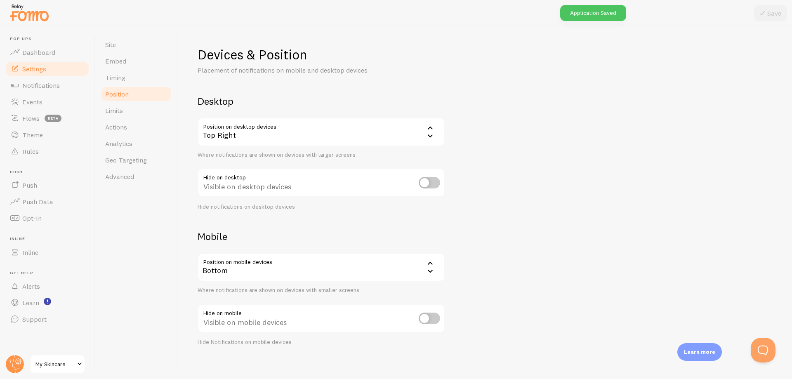
scroll to position [7, 0]
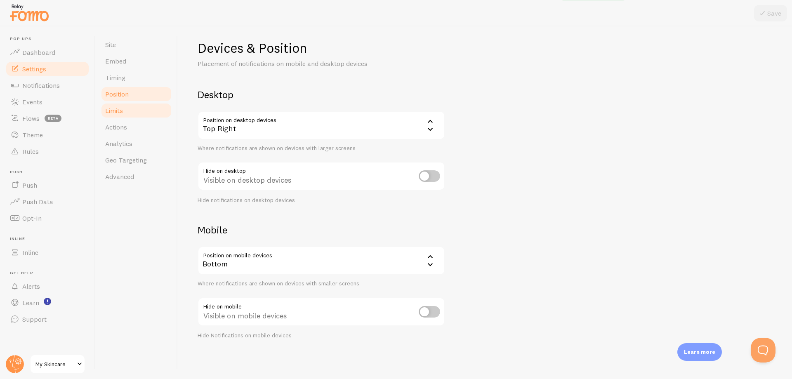
click at [126, 113] on link "Limits" at bounding box center [136, 110] width 72 height 16
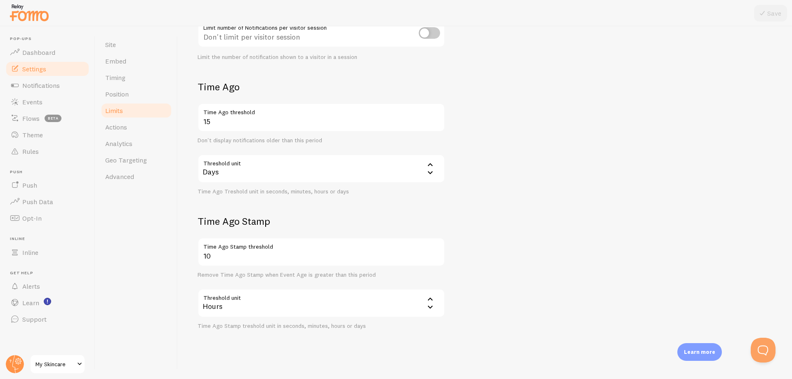
scroll to position [156, 0]
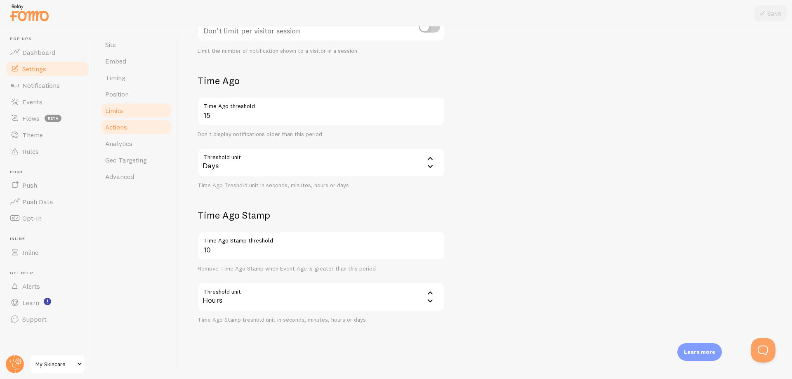
click at [127, 127] on link "Actions" at bounding box center [136, 127] width 72 height 16
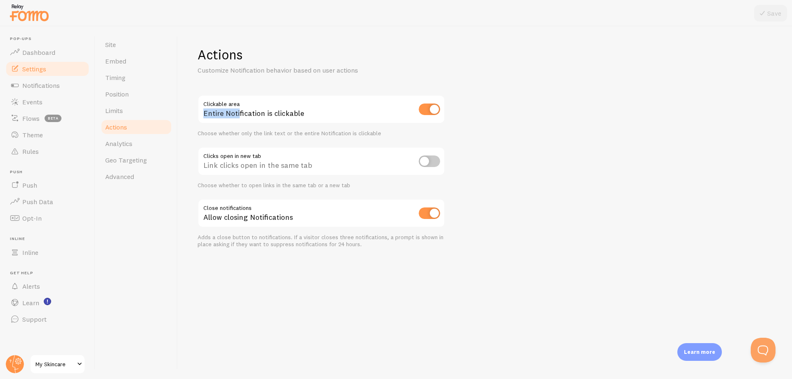
drag, startPoint x: 240, startPoint y: 104, endPoint x: 203, endPoint y: 100, distance: 37.7
click at [203, 100] on div "Entire Notification is clickable" at bounding box center [321, 110] width 247 height 30
click at [305, 116] on div "Entire Notification is clickable" at bounding box center [321, 110] width 247 height 30
drag, startPoint x: 308, startPoint y: 115, endPoint x: 203, endPoint y: 115, distance: 105.6
click at [203, 115] on div "Entire Notification is clickable" at bounding box center [321, 110] width 247 height 30
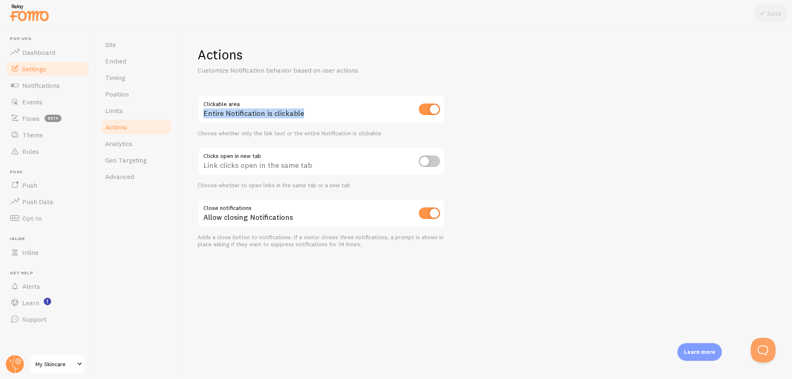
click at [197, 118] on div at bounding box center [197, 118] width 0 height 0
click at [390, 126] on div "Clickable area Entire Notification is clickable Choose whether only the link te…" at bounding box center [321, 116] width 247 height 42
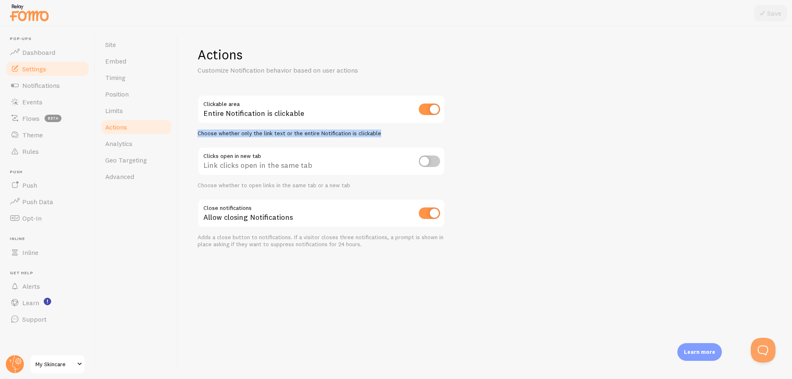
drag, startPoint x: 217, startPoint y: 131, endPoint x: 385, endPoint y: 130, distance: 168.3
click at [385, 130] on div "Actions Customize Notification behavior based on user actions Clickable area En…" at bounding box center [485, 202] width 614 height 353
click at [380, 118] on div at bounding box center [380, 118] width 0 height 0
click at [395, 136] on div "Choose whether only the link text or the entire Notification is clickable" at bounding box center [321, 133] width 247 height 7
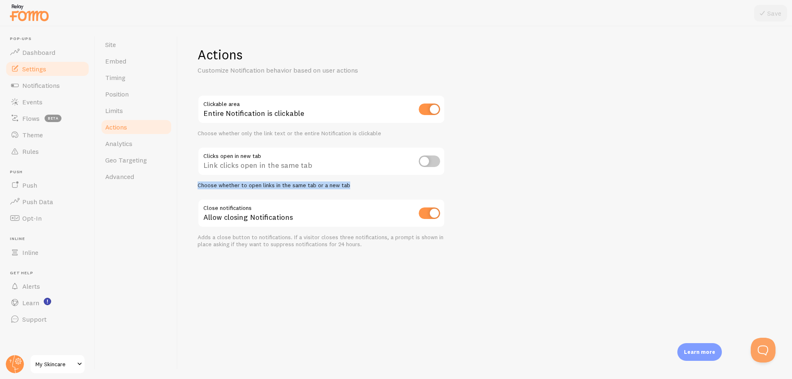
drag, startPoint x: 351, startPoint y: 187, endPoint x: 197, endPoint y: 185, distance: 154.3
click at [197, 185] on div "Actions Customize Notification behavior based on user actions Clickable area En…" at bounding box center [485, 202] width 614 height 353
click at [192, 189] on div at bounding box center [192, 189] width 0 height 0
click at [390, 186] on div "Choose whether to open links in the same tab or a new tab" at bounding box center [321, 185] width 247 height 7
drag, startPoint x: 286, startPoint y: 219, endPoint x: 201, endPoint y: 221, distance: 85.4
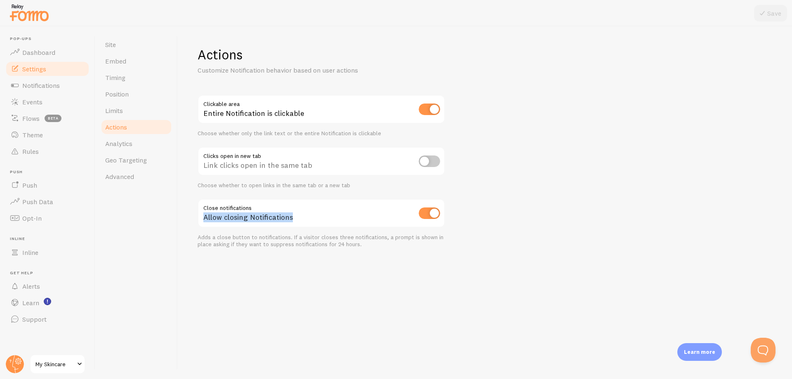
click at [201, 221] on div "Allow closing Notifications" at bounding box center [321, 214] width 247 height 30
click at [196, 222] on div at bounding box center [196, 222] width 0 height 0
click at [330, 196] on div "Actions Customize Notification behavior based on user actions Clickable area En…" at bounding box center [321, 147] width 247 height 202
click at [437, 111] on input "checkbox" at bounding box center [429, 110] width 21 height 12
checkbox input "false"
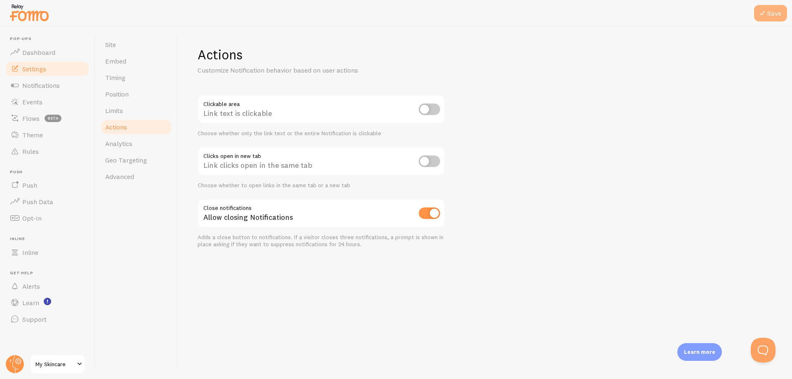
click at [771, 12] on button "Save" at bounding box center [770, 13] width 33 height 16
click at [133, 141] on link "Analytics" at bounding box center [136, 143] width 72 height 16
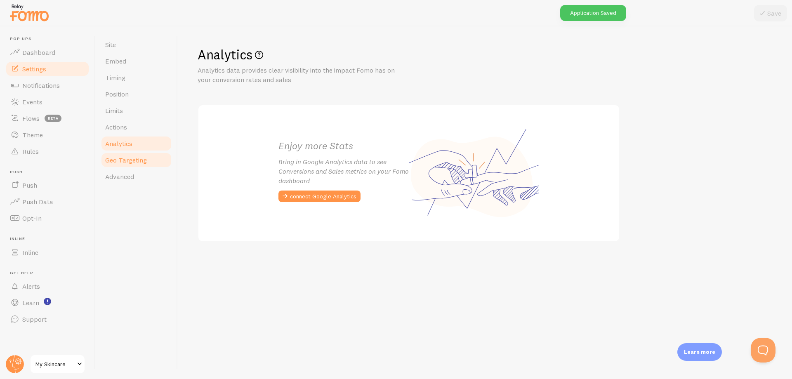
click at [131, 160] on span "Geo Targeting" at bounding box center [126, 160] width 42 height 8
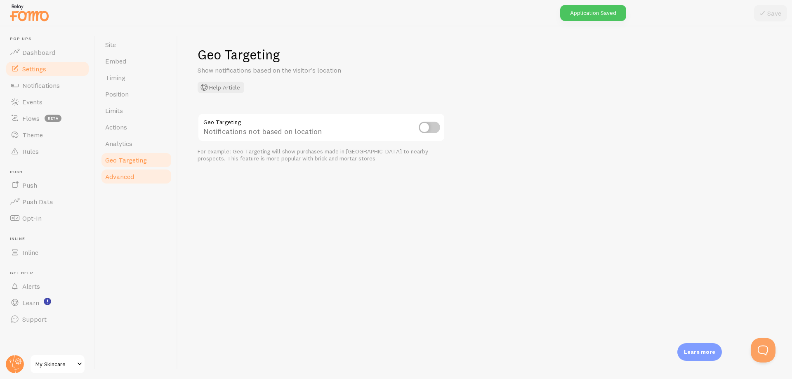
click at [133, 175] on span "Advanced" at bounding box center [119, 176] width 29 height 8
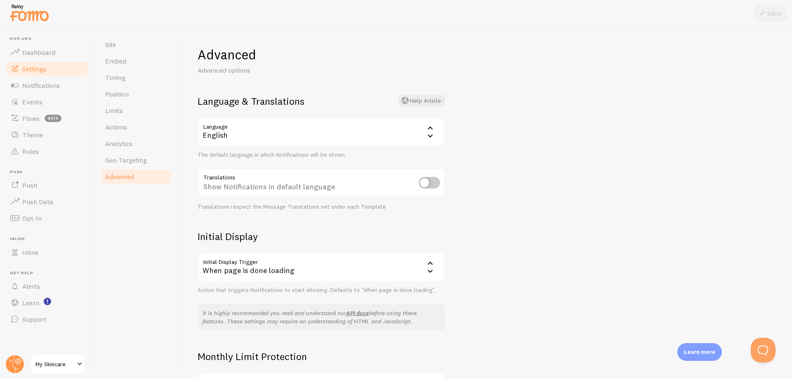
click at [357, 143] on div "English" at bounding box center [321, 132] width 247 height 29
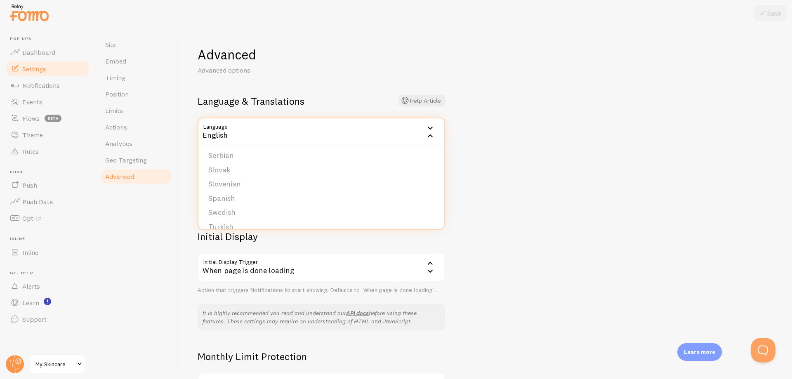
scroll to position [340, 0]
click at [304, 190] on li "Spanish" at bounding box center [321, 188] width 246 height 14
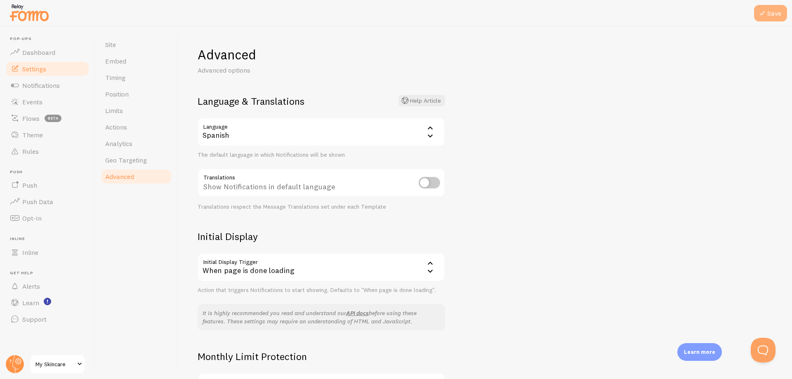
click at [768, 15] on button "Save" at bounding box center [770, 13] width 33 height 16
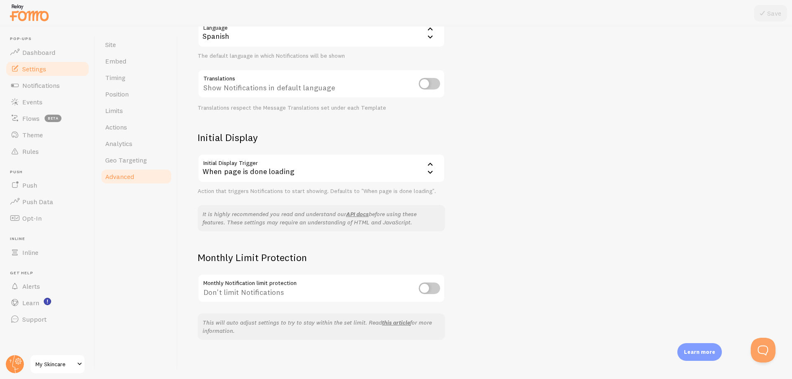
scroll to position [99, 0]
click at [116, 44] on span "Site" at bounding box center [110, 44] width 11 height 8
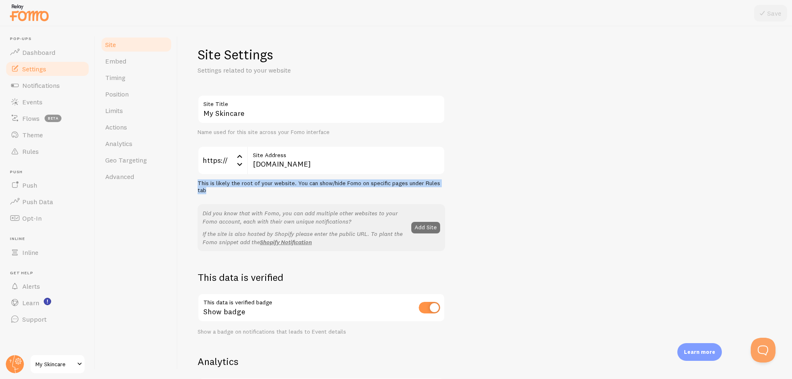
drag, startPoint x: 203, startPoint y: 187, endPoint x: 198, endPoint y: 181, distance: 7.9
click at [198, 181] on div "This is likely the root of your website. You can show/hide Fomo on specific pag…" at bounding box center [321, 187] width 247 height 14
click at [192, 168] on div at bounding box center [192, 168] width 0 height 0
click at [161, 214] on div "Site Embed Timing Position Limits Actions Analytics Geo Targeting Advanced" at bounding box center [136, 202] width 82 height 353
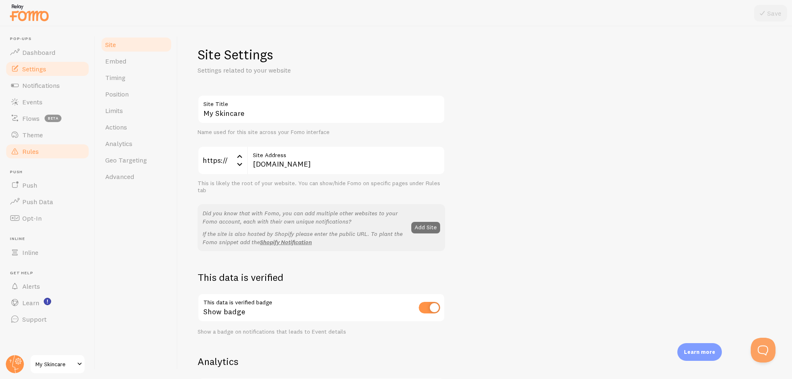
click at [34, 158] on link "Rules" at bounding box center [47, 151] width 85 height 16
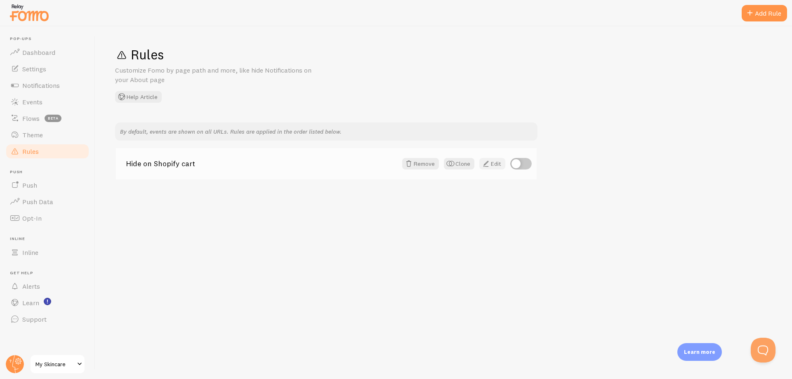
click at [486, 165] on span at bounding box center [486, 164] width 10 height 10
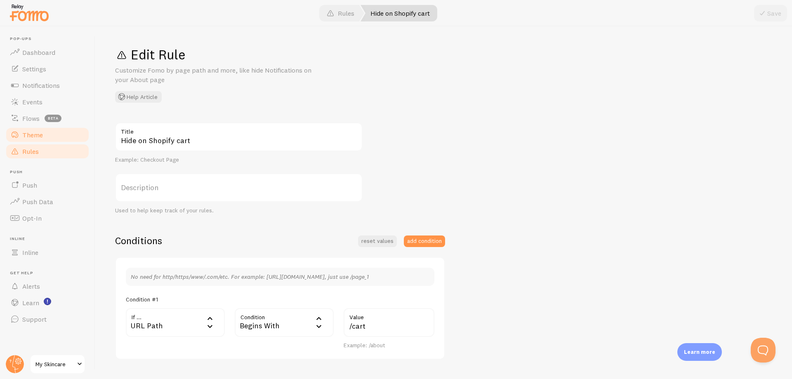
click at [40, 133] on span "Theme" at bounding box center [32, 135] width 21 height 8
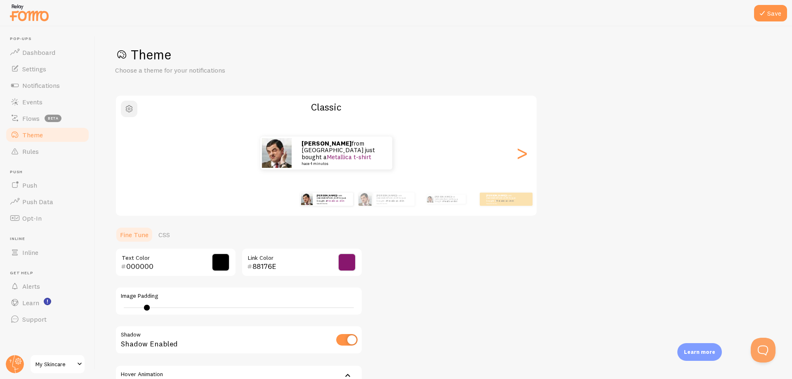
click at [132, 110] on span "button" at bounding box center [129, 109] width 10 height 10
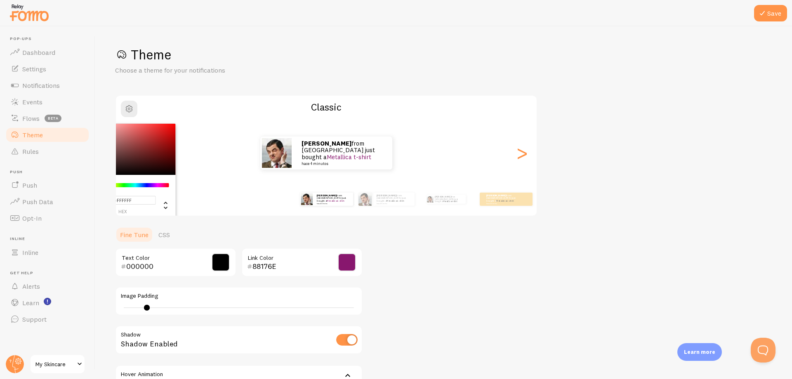
click at [254, 72] on p "Choose a theme for your notifications" at bounding box center [214, 70] width 198 height 9
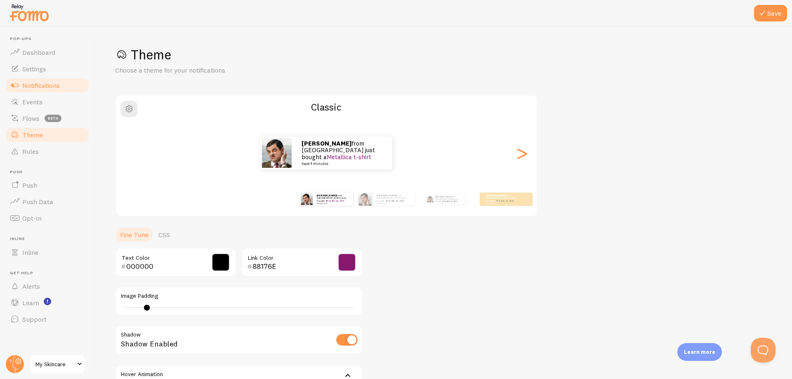
click at [46, 88] on span "Notifications" at bounding box center [41, 85] width 38 height 8
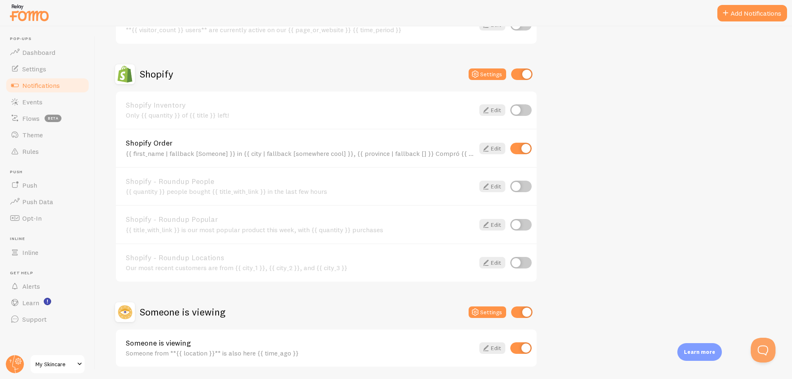
scroll to position [285, 0]
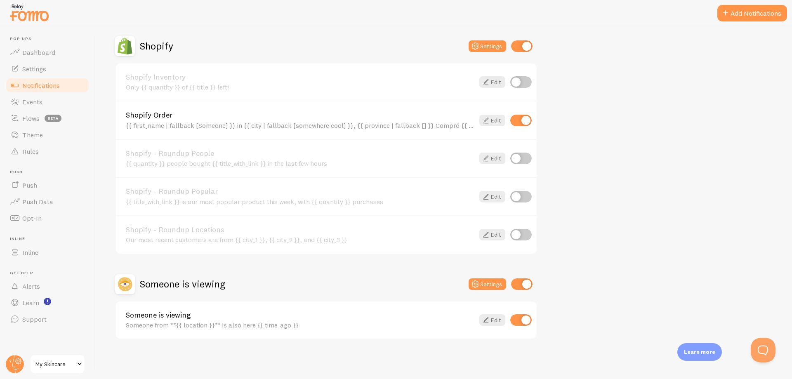
click at [528, 287] on input "checkbox" at bounding box center [521, 284] width 21 height 12
checkbox input "false"
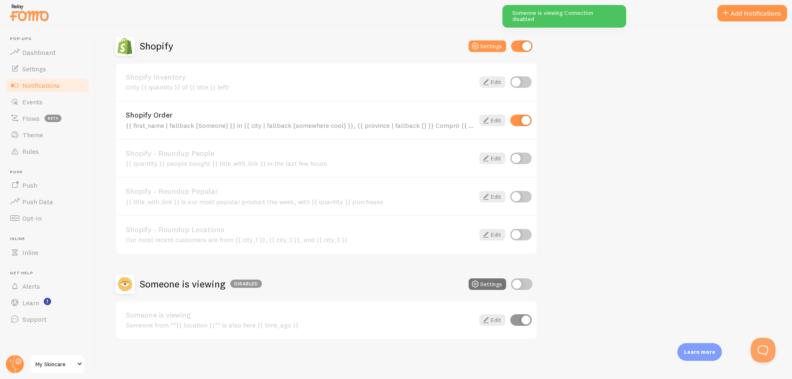
click at [646, 147] on div "Abandoned Cart Settings Abandoned Cart Template without Variables Tu carrito aú…" at bounding box center [443, 84] width 657 height 512
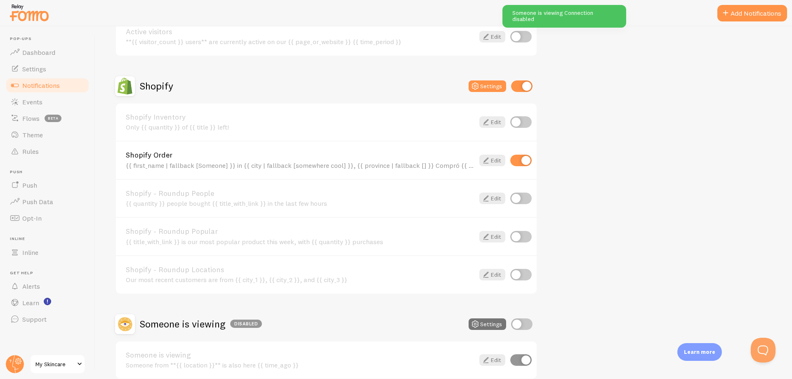
scroll to position [244, 0]
click at [489, 160] on icon at bounding box center [486, 162] width 10 height 10
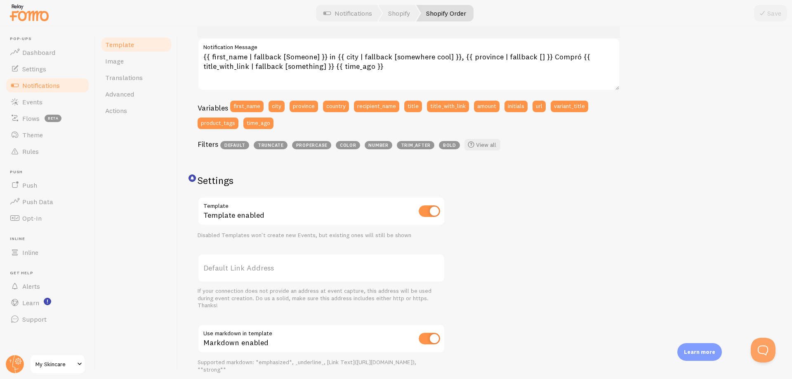
scroll to position [165, 0]
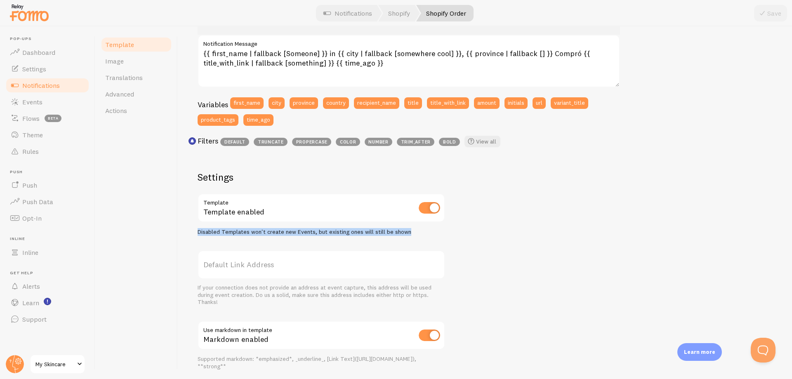
drag, startPoint x: 381, startPoint y: 232, endPoint x: 186, endPoint y: 229, distance: 195.5
click at [186, 229] on div "Shopify Order Compose your message using variables and filters, enclosing varia…" at bounding box center [485, 202] width 614 height 353
click at [180, 217] on div at bounding box center [180, 217] width 0 height 0
click at [247, 250] on div "Settings Template Template enabled Disabled Templates won't create new Events, …" at bounding box center [321, 302] width 247 height 262
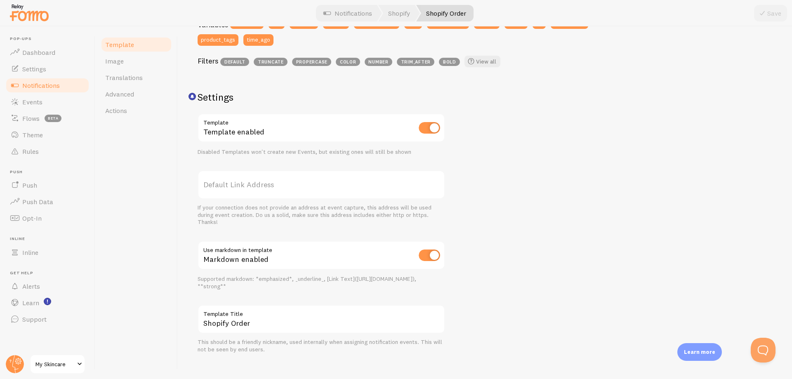
scroll to position [247, 0]
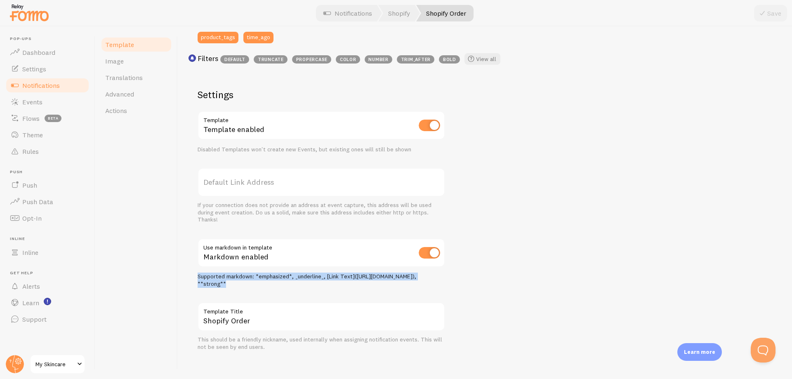
drag, startPoint x: 233, startPoint y: 290, endPoint x: 194, endPoint y: 277, distance: 40.7
click at [194, 277] on div "Shopify Order Compose your message using variables and filters, enclosing varia…" at bounding box center [485, 202] width 614 height 353
click at [188, 261] on div at bounding box center [188, 261] width 0 height 0
click at [172, 269] on div "Template Image Translations Advanced Actions" at bounding box center [136, 202] width 82 height 353
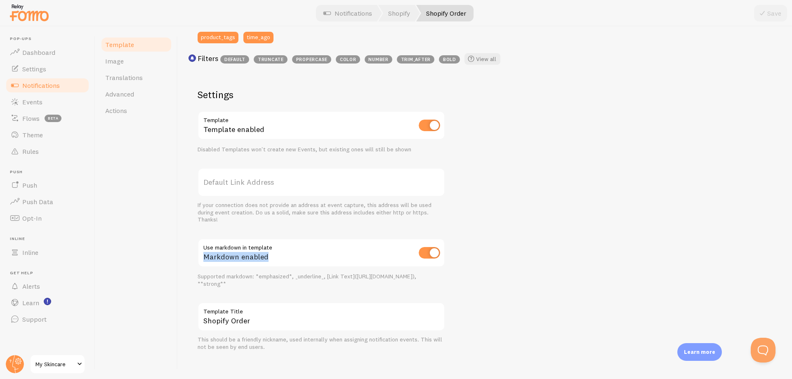
drag, startPoint x: 268, startPoint y: 247, endPoint x: 199, endPoint y: 240, distance: 69.2
click at [199, 240] on div "Markdown enabled" at bounding box center [321, 253] width 247 height 30
click at [194, 240] on div at bounding box center [194, 240] width 0 height 0
click at [158, 254] on div "Template Image Translations Advanced Actions" at bounding box center [136, 202] width 82 height 353
click at [428, 252] on input "checkbox" at bounding box center [429, 253] width 21 height 12
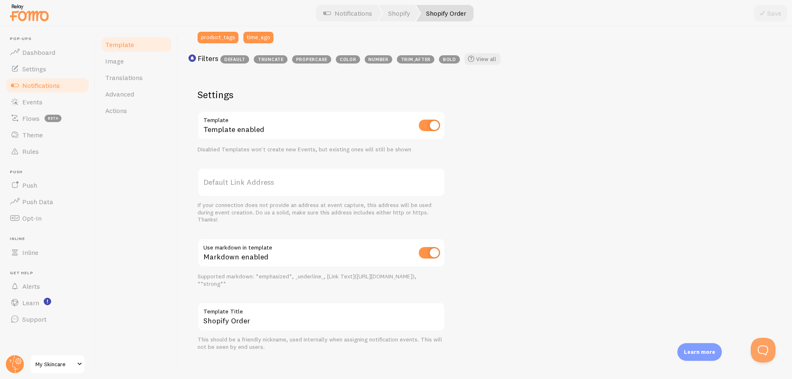
checkbox input "false"
click at [489, 269] on div "[PERSON_NAME] in [GEOGRAPHIC_DATA], [US_STATE] Compró Golden Jeans hace 4 minut…" at bounding box center [485, 115] width 575 height 471
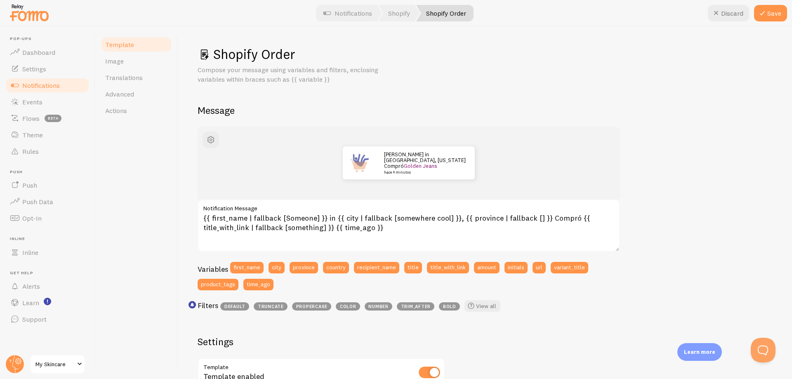
scroll to position [0, 0]
click at [771, 12] on button "Save" at bounding box center [770, 13] width 33 height 16
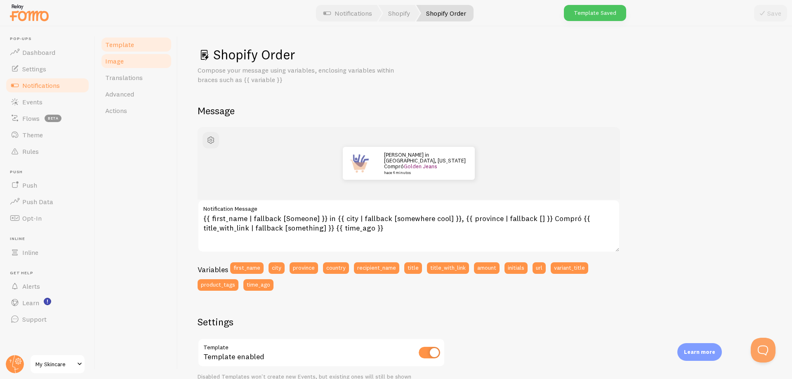
click at [125, 65] on link "Image" at bounding box center [136, 61] width 72 height 16
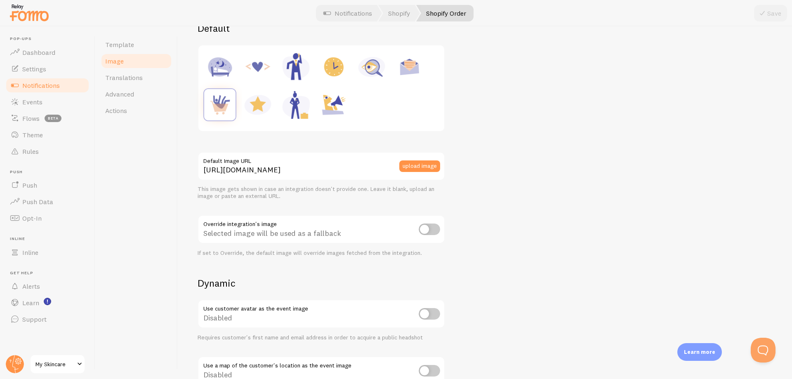
scroll to position [124, 0]
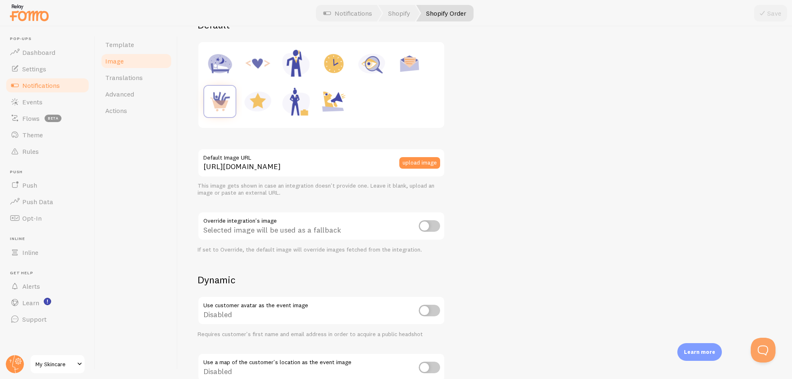
click at [367, 106] on div at bounding box center [321, 85] width 236 height 76
drag, startPoint x: 339, startPoint y: 231, endPoint x: 199, endPoint y: 237, distance: 140.8
click at [199, 237] on div "Selected image will be used as a fallback" at bounding box center [321, 227] width 247 height 30
click at [193, 235] on div at bounding box center [193, 235] width 0 height 0
click at [175, 242] on div "Template Image Translations Advanced Actions" at bounding box center [136, 202] width 82 height 353
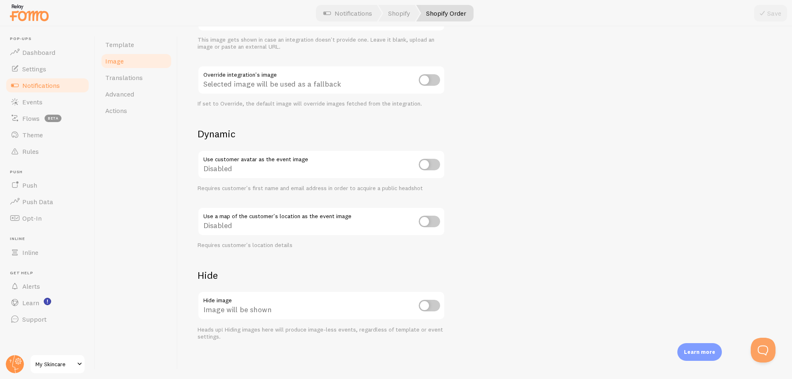
scroll to position [271, 0]
drag, startPoint x: 272, startPoint y: 308, endPoint x: 202, endPoint y: 297, distance: 70.9
click at [202, 297] on div "Image will be shown" at bounding box center [321, 305] width 247 height 30
click at [196, 292] on div at bounding box center [196, 292] width 0 height 0
click at [168, 285] on div "Template Image Translations Advanced Actions" at bounding box center [136, 202] width 82 height 353
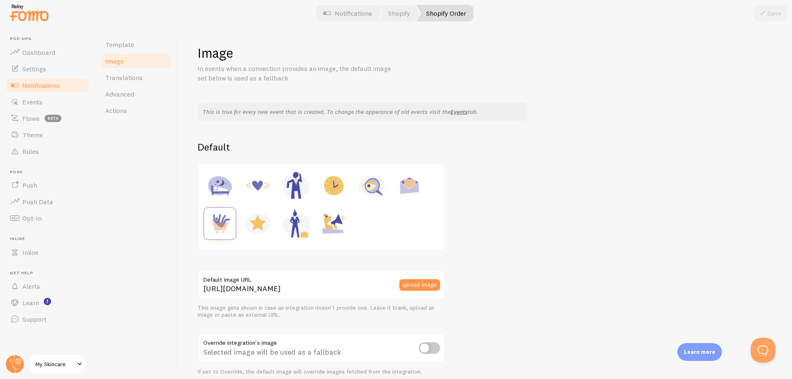
scroll to position [0, 0]
click at [138, 110] on link "Actions" at bounding box center [136, 110] width 72 height 16
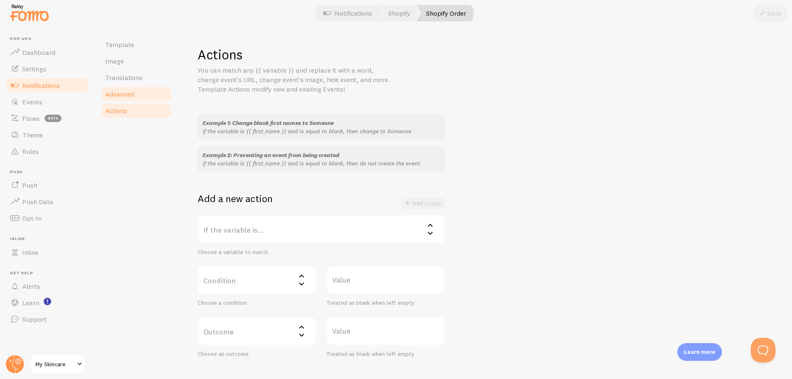
click at [144, 96] on link "Advanced" at bounding box center [136, 94] width 72 height 16
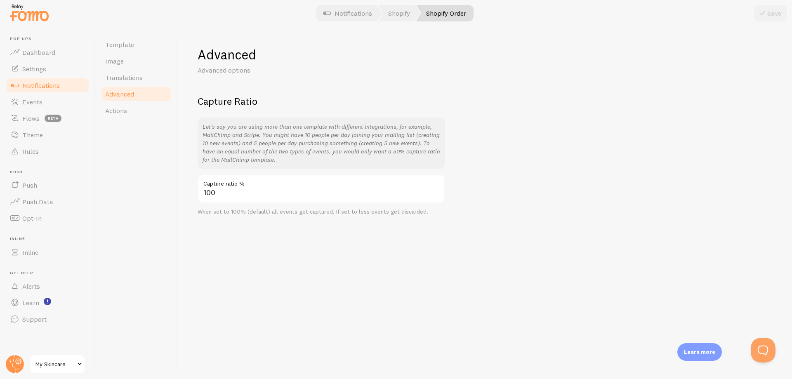
drag, startPoint x: 202, startPoint y: 128, endPoint x: 311, endPoint y: 160, distance: 114.5
click at [311, 160] on div "Let’s say you are using more than one template with different integrations, for…" at bounding box center [321, 143] width 247 height 51
click at [130, 154] on div "Template Image Translations Advanced Actions" at bounding box center [136, 202] width 82 height 353
click at [130, 77] on span "Translations" at bounding box center [124, 77] width 38 height 8
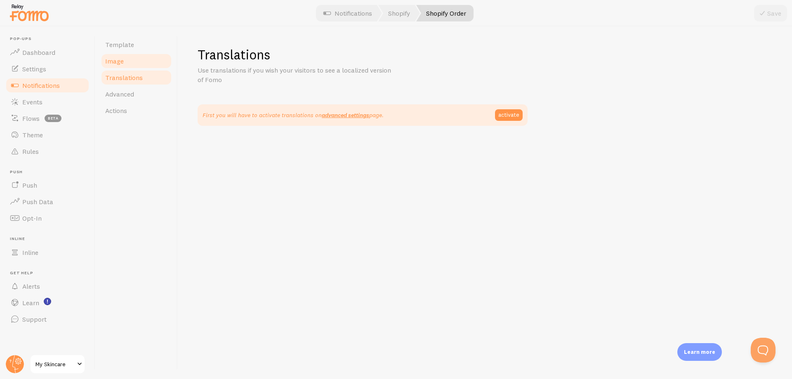
click at [133, 66] on link "Image" at bounding box center [136, 61] width 72 height 16
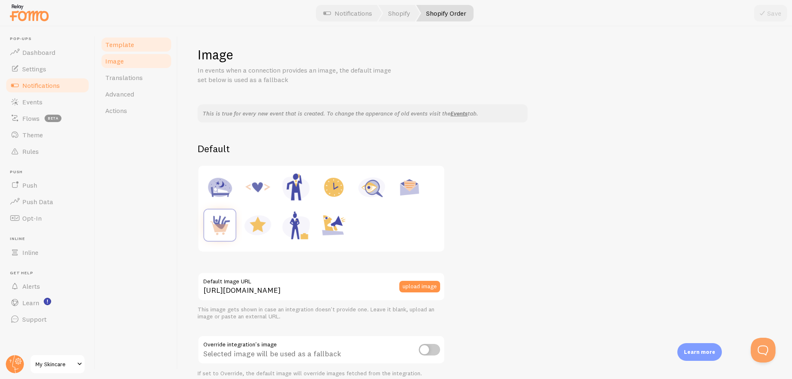
click at [139, 42] on link "Template" at bounding box center [136, 44] width 72 height 16
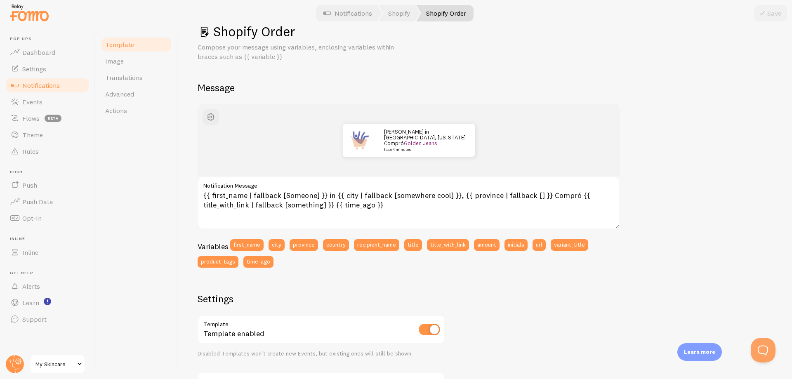
scroll to position [41, 0]
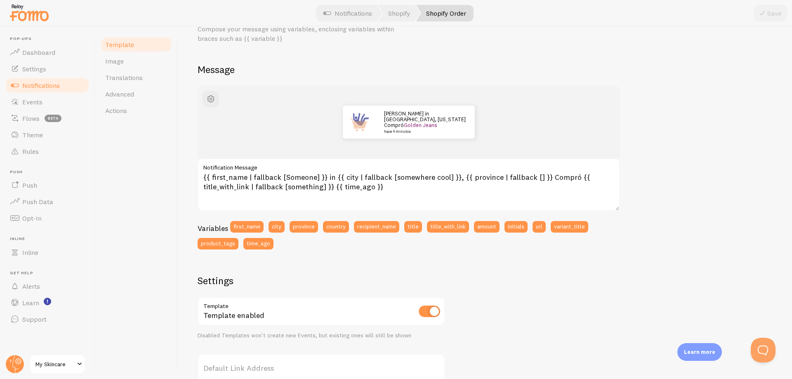
click at [343, 270] on div "[PERSON_NAME] in [GEOGRAPHIC_DATA], [US_STATE] Compró Golden Jeans hace 4 minut…" at bounding box center [485, 311] width 575 height 451
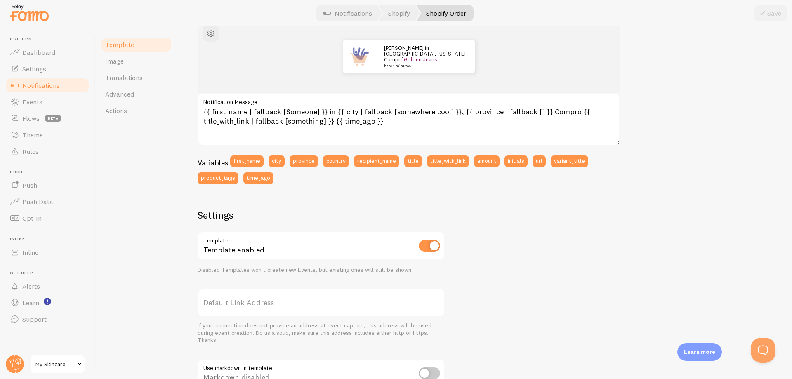
scroll to position [124, 0]
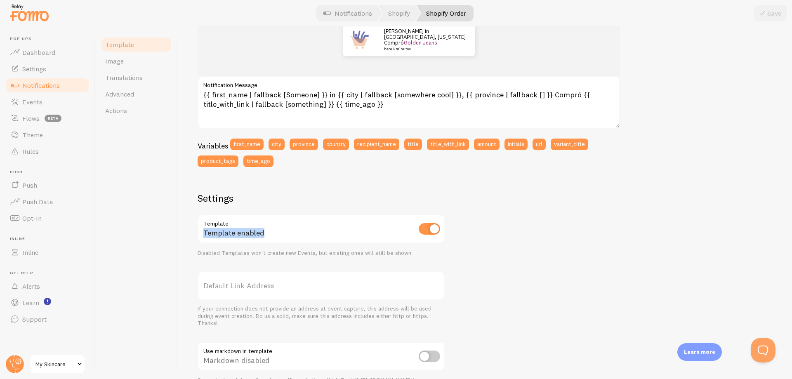
drag, startPoint x: 264, startPoint y: 233, endPoint x: 200, endPoint y: 236, distance: 63.6
click at [200, 236] on div "Template enabled" at bounding box center [321, 229] width 247 height 30
click at [195, 238] on div at bounding box center [195, 238] width 0 height 0
click at [164, 235] on div "Template Image Translations Advanced Actions" at bounding box center [136, 202] width 82 height 353
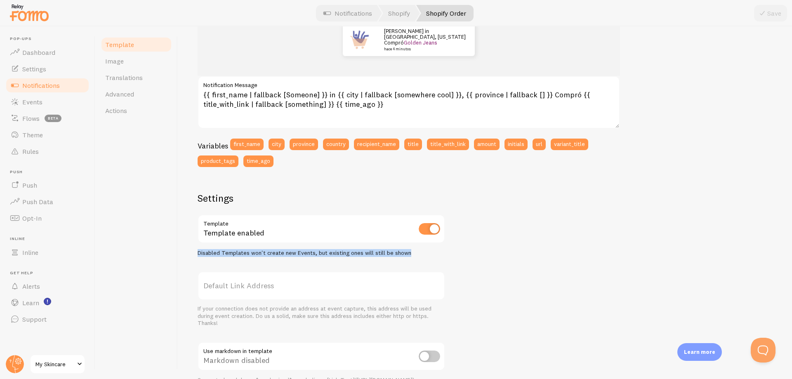
drag, startPoint x: 409, startPoint y: 253, endPoint x: 188, endPoint y: 255, distance: 220.7
click at [188, 255] on div "Shopify Order Compose your message using variables, enclosing variables within …" at bounding box center [485, 202] width 614 height 353
click at [183, 257] on div at bounding box center [183, 257] width 0 height 0
click at [185, 257] on div "Shopify Order Compose your message using variables, enclosing variables within …" at bounding box center [485, 202] width 614 height 353
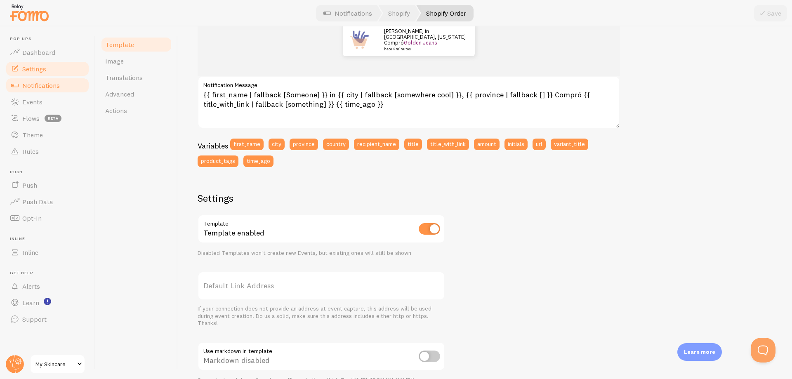
click at [49, 71] on link "Settings" at bounding box center [47, 69] width 85 height 16
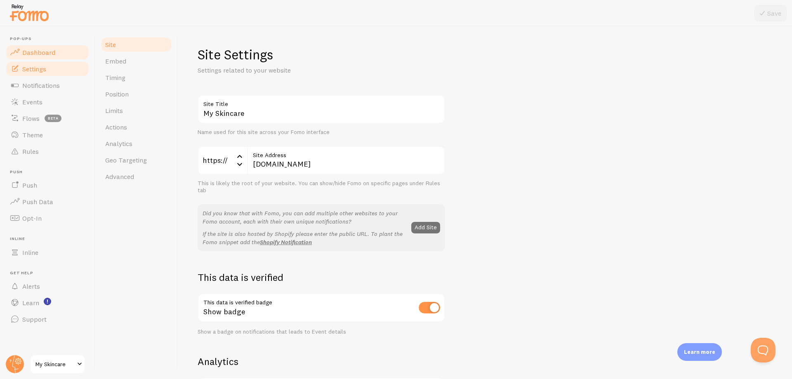
click at [55, 55] on link "Dashboard" at bounding box center [47, 52] width 85 height 16
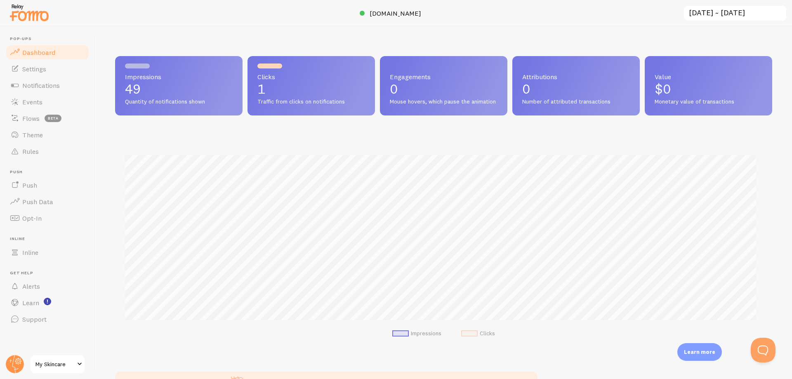
scroll to position [217, 651]
click at [44, 221] on link "Opt-In" at bounding box center [47, 218] width 85 height 16
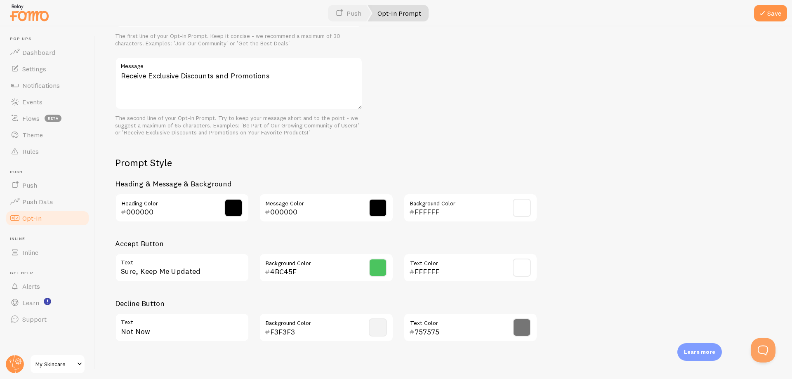
scroll to position [296, 0]
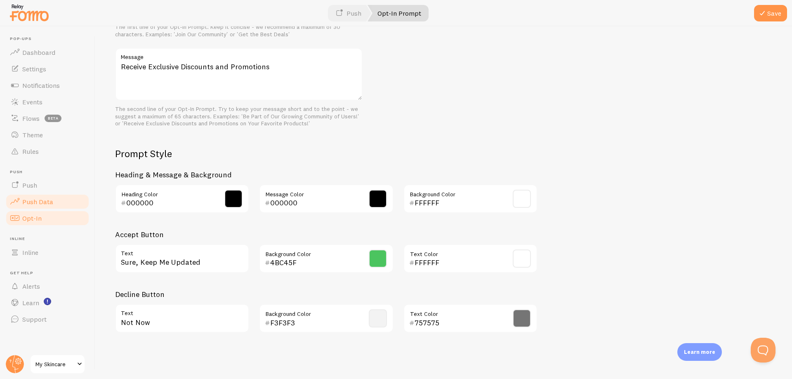
click at [49, 206] on link "Push Data" at bounding box center [47, 201] width 85 height 16
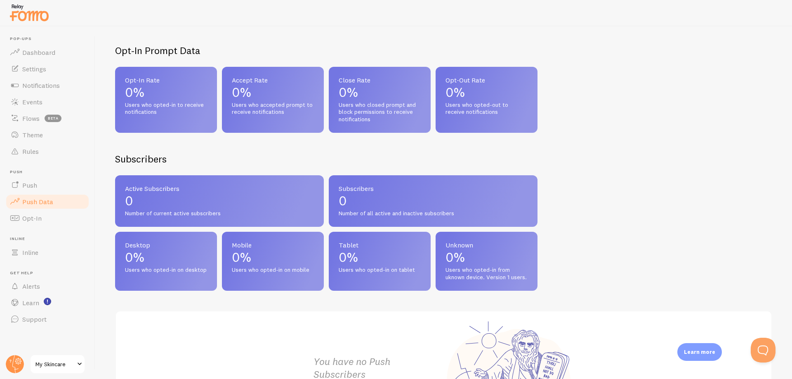
scroll to position [325, 0]
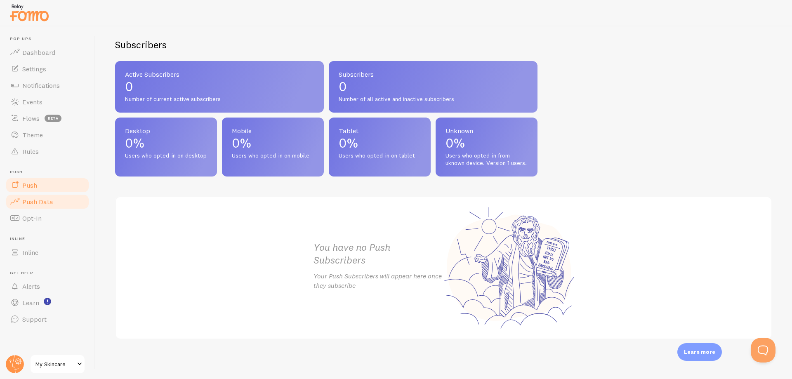
click at [36, 185] on span "Push" at bounding box center [29, 185] width 15 height 8
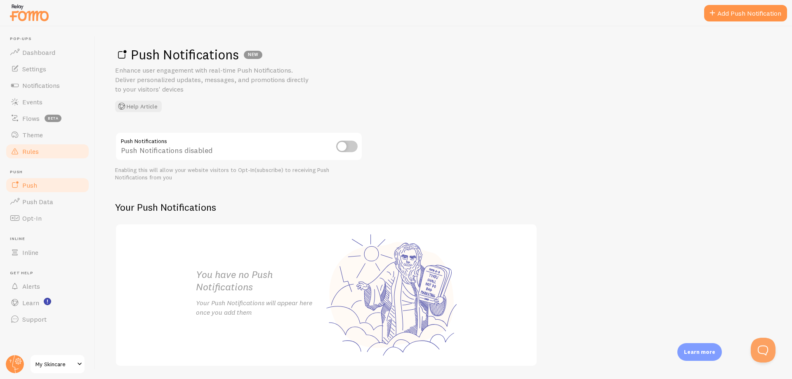
click at [43, 155] on link "Rules" at bounding box center [47, 151] width 85 height 16
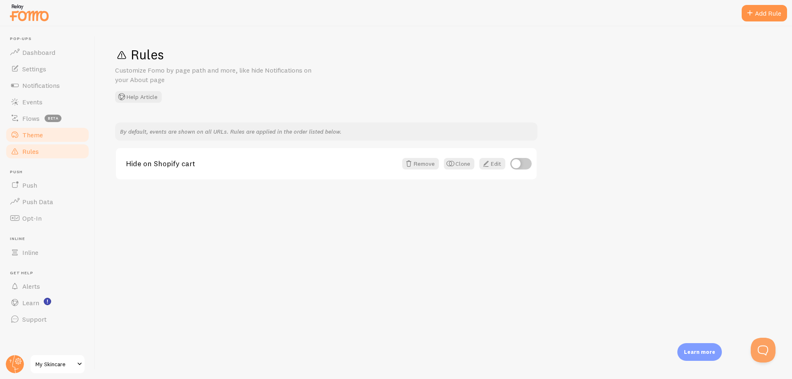
click at [45, 141] on link "Theme" at bounding box center [47, 135] width 85 height 16
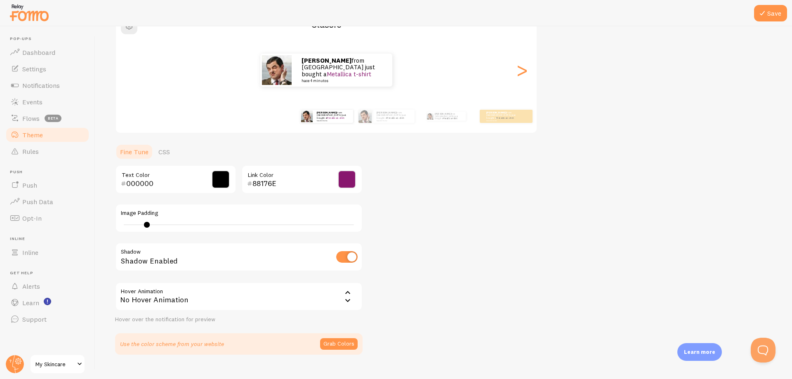
scroll to position [98, 0]
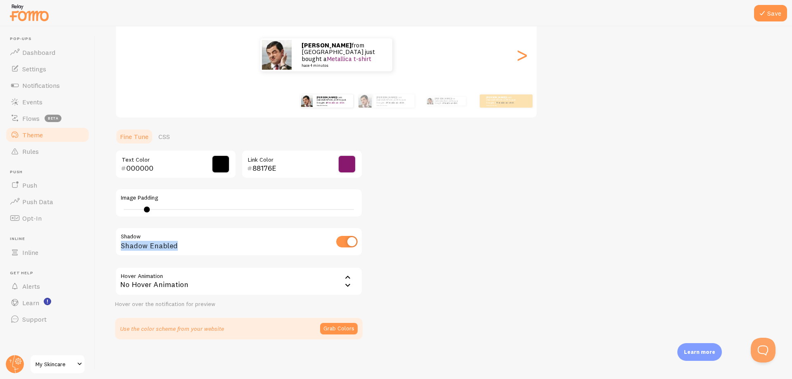
drag, startPoint x: 177, startPoint y: 247, endPoint x: 121, endPoint y: 248, distance: 56.5
click at [121, 248] on div "Shadow Enabled" at bounding box center [238, 242] width 247 height 30
click at [115, 251] on div at bounding box center [115, 251] width 0 height 0
click at [200, 257] on div "Shadow Enabled" at bounding box center [238, 242] width 247 height 30
click at [47, 82] on span "Notifications" at bounding box center [41, 85] width 38 height 8
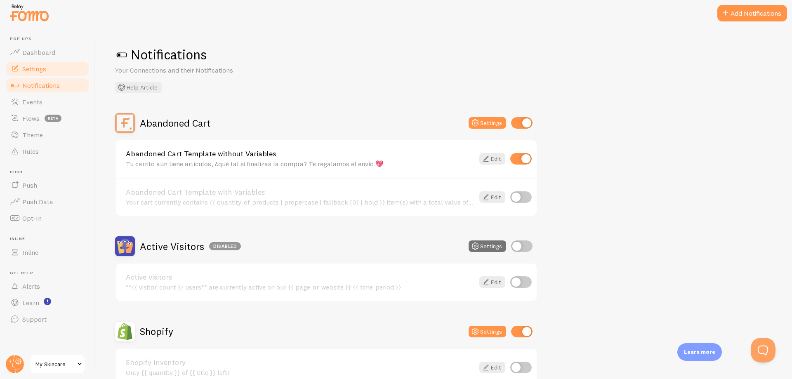
click at [44, 74] on link "Settings" at bounding box center [47, 69] width 85 height 16
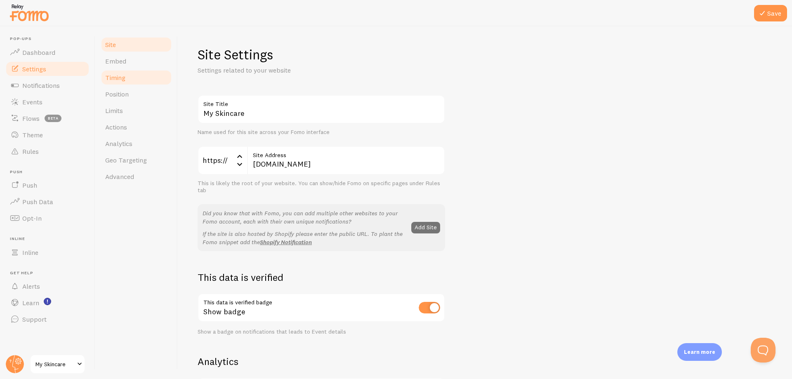
click at [125, 80] on span "Timing" at bounding box center [115, 77] width 20 height 8
click at [143, 81] on link "Timing" at bounding box center [136, 77] width 72 height 16
click at [133, 101] on link "Position" at bounding box center [136, 94] width 72 height 16
click at [137, 108] on link "Limits" at bounding box center [136, 110] width 72 height 16
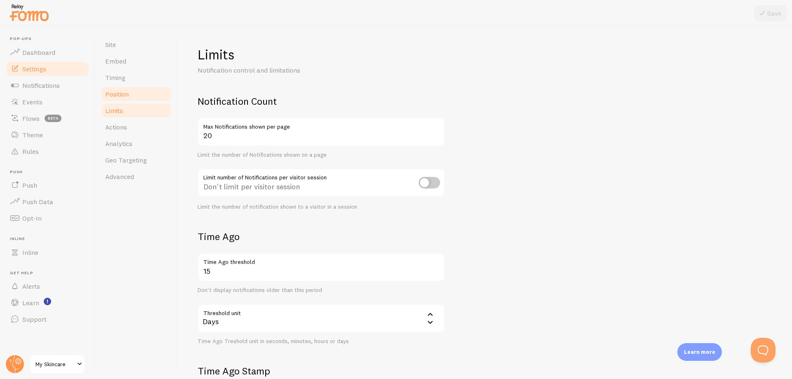
click at [133, 93] on link "Position" at bounding box center [136, 94] width 72 height 16
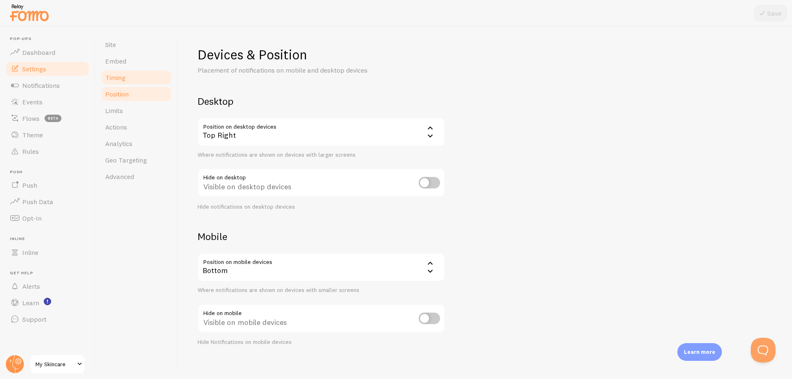
click at [136, 78] on link "Timing" at bounding box center [136, 77] width 72 height 16
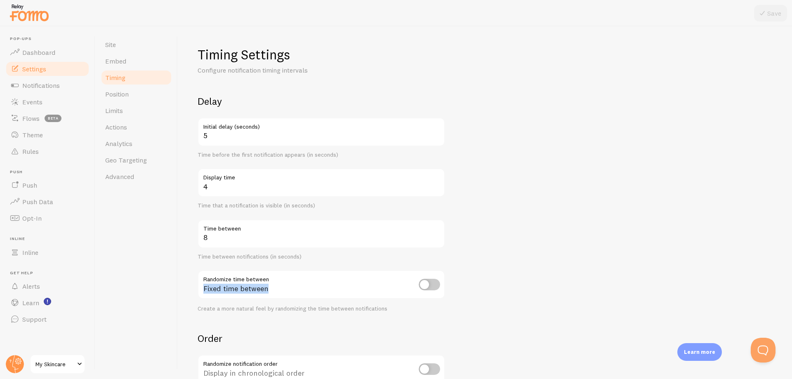
drag, startPoint x: 269, startPoint y: 290, endPoint x: 202, endPoint y: 292, distance: 66.9
click at [202, 292] on div "Fixed time between" at bounding box center [321, 285] width 247 height 30
click at [197, 294] on div at bounding box center [197, 294] width 0 height 0
click at [167, 289] on div "Site Embed Timing Position Limits Actions Analytics Geo Targeting Advanced" at bounding box center [136, 202] width 82 height 353
click at [427, 285] on input "checkbox" at bounding box center [429, 285] width 21 height 12
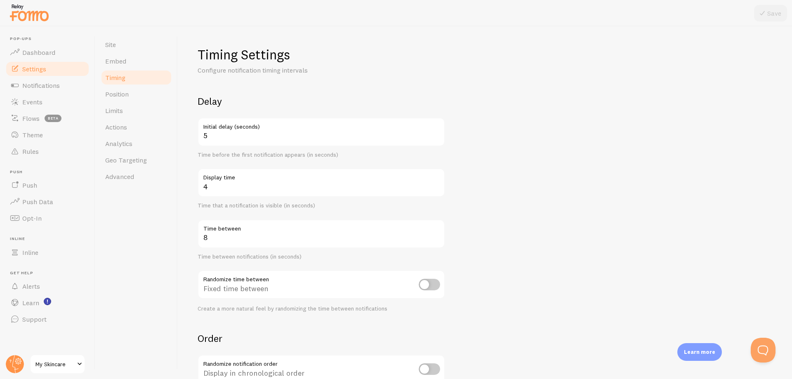
checkbox input "true"
drag, startPoint x: 367, startPoint y: 311, endPoint x: 195, endPoint y: 314, distance: 172.0
click at [190, 314] on div "Timing Settings Configure notification timing intervals Delay 5 Initial delay (…" at bounding box center [485, 202] width 614 height 353
drag, startPoint x: 201, startPoint y: 309, endPoint x: 356, endPoint y: 308, distance: 154.7
click at [344, 308] on div "Create a more natural feel by randomizing the time between notifications" at bounding box center [321, 308] width 247 height 7
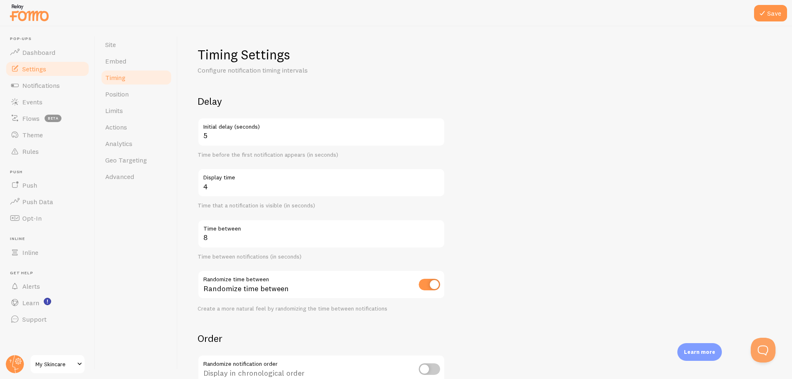
click at [376, 308] on div "Create a more natural feel by randomizing the time between notifications" at bounding box center [321, 308] width 247 height 7
drag, startPoint x: 384, startPoint y: 309, endPoint x: 198, endPoint y: 307, distance: 186.4
click at [198, 307] on div "Create a more natural feel by randomizing the time between notifications" at bounding box center [321, 308] width 247 height 7
click at [193, 293] on div at bounding box center [193, 293] width 0 height 0
click at [191, 309] on div "Timing Settings Configure notification timing intervals Delay 5 Initial delay (…" at bounding box center [485, 202] width 614 height 353
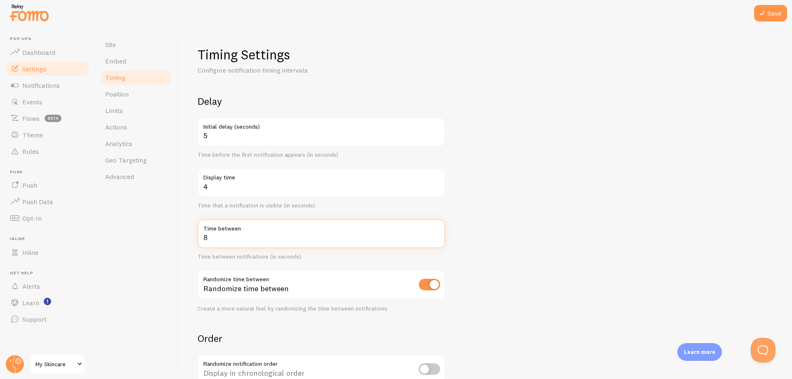
click at [211, 236] on input "8" at bounding box center [321, 233] width 247 height 29
type input "9"
click at [530, 200] on form "Delay 5 Initial delay (seconds) Time before the first notification appears (in …" at bounding box center [485, 272] width 575 height 354
click at [217, 139] on input "5" at bounding box center [321, 132] width 247 height 29
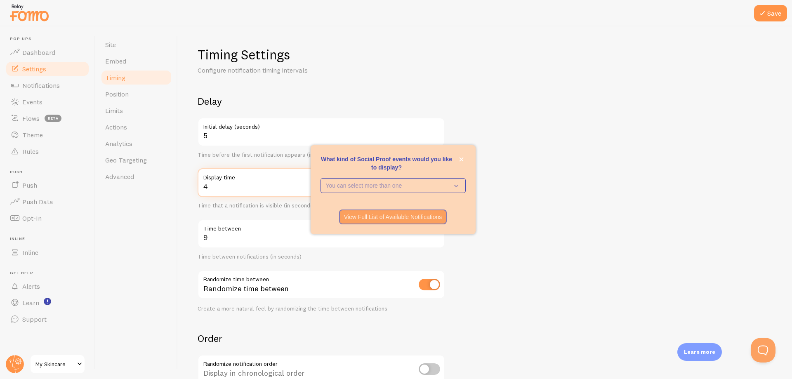
drag, startPoint x: 573, startPoint y: 162, endPoint x: 501, endPoint y: 166, distance: 72.3
click at [572, 162] on form "Delay 5 Initial delay (seconds) Time before the first notification appears (in …" at bounding box center [485, 272] width 575 height 354
click at [460, 158] on icon "close," at bounding box center [461, 159] width 4 height 4
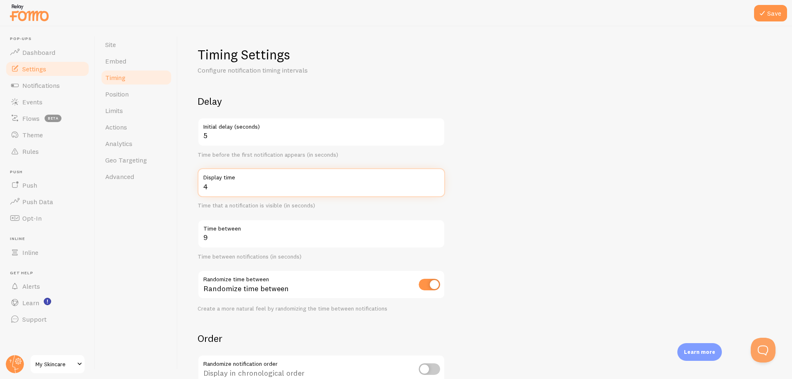
click at [249, 191] on input "4" at bounding box center [321, 182] width 247 height 29
type input "3"
type input "4"
click at [668, 170] on form "Delay 5 Initial delay (seconds) Time before the first notification appears (in …" at bounding box center [485, 272] width 575 height 354
click at [761, 16] on icon at bounding box center [762, 13] width 10 height 10
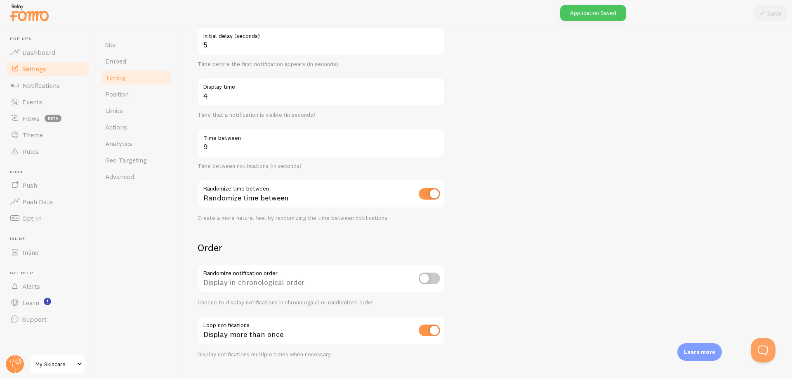
scroll to position [109, 0]
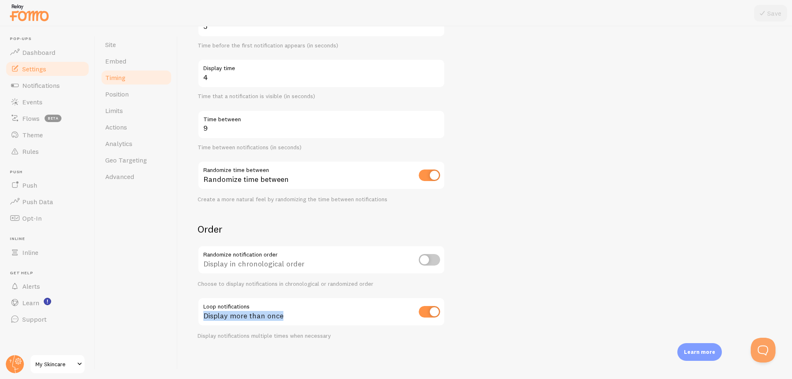
drag, startPoint x: 276, startPoint y: 319, endPoint x: 202, endPoint y: 320, distance: 74.2
click at [202, 320] on div "Display more than once" at bounding box center [321, 312] width 247 height 30
click at [196, 321] on div at bounding box center [196, 321] width 0 height 0
click at [182, 321] on div "Timing Settings Configure notification timing intervals Delay 5 Initial delay (…" at bounding box center [485, 202] width 614 height 353
click at [433, 315] on input "checkbox" at bounding box center [429, 312] width 21 height 12
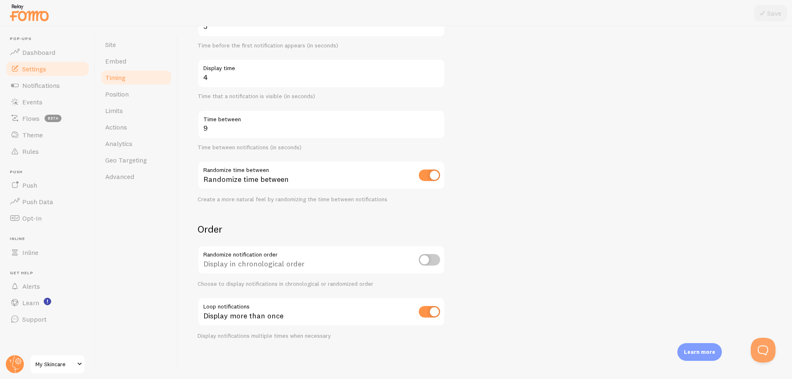
checkbox input "false"
click at [765, 14] on icon at bounding box center [762, 13] width 10 height 10
click at [637, 155] on form "Delay 5 Initial delay (seconds) Time before the first notification appears (in …" at bounding box center [485, 163] width 575 height 354
click at [245, 132] on input "9" at bounding box center [321, 124] width 247 height 29
type input "15"
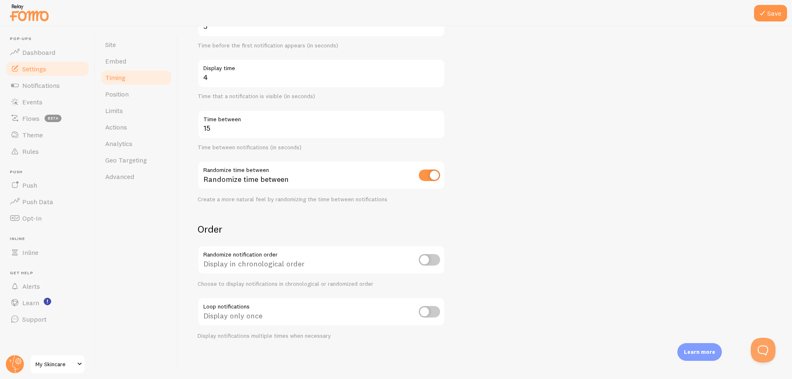
click at [509, 139] on form "Delay 5 Initial delay (seconds) Time before the first notification appears (in …" at bounding box center [485, 163] width 575 height 354
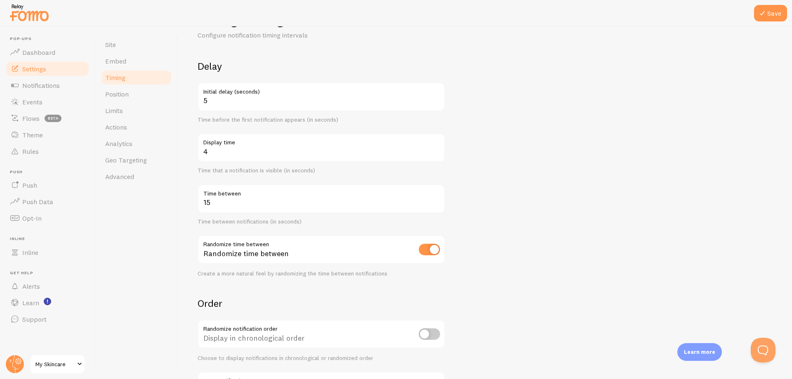
scroll to position [27, 0]
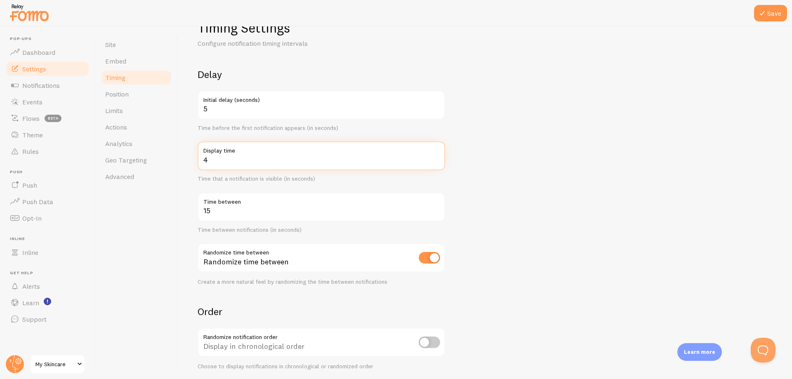
click at [217, 162] on input "4" at bounding box center [321, 155] width 247 height 29
type input "5"
click at [768, 13] on button "Save" at bounding box center [770, 13] width 33 height 16
click at [137, 100] on link "Position" at bounding box center [136, 94] width 72 height 16
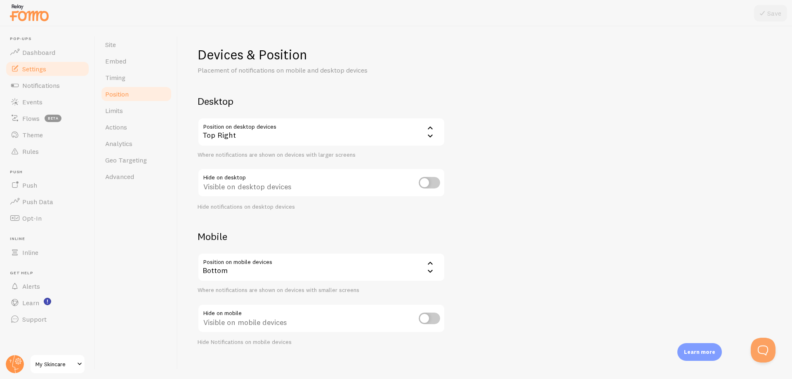
click at [428, 135] on icon at bounding box center [430, 136] width 10 height 10
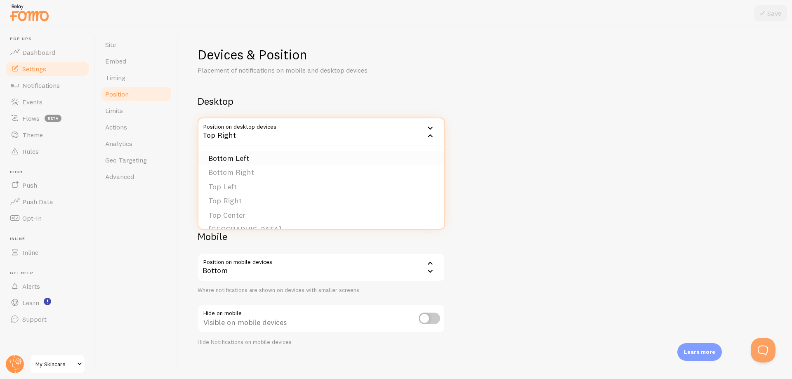
click at [352, 159] on li "Bottom Left" at bounding box center [321, 158] width 246 height 14
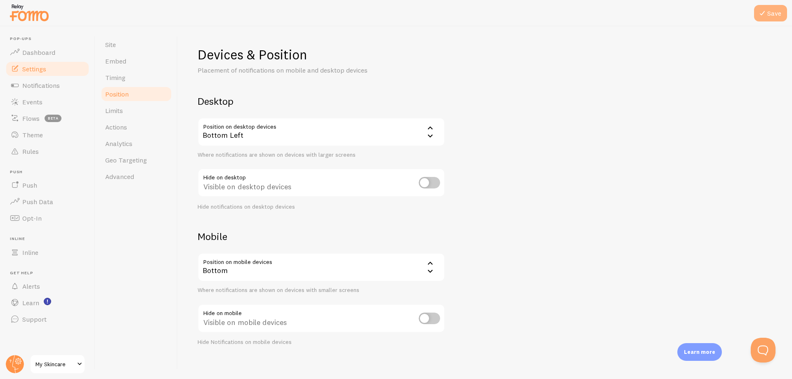
click at [771, 10] on button "Save" at bounding box center [770, 13] width 33 height 16
click at [285, 271] on div "Bottom" at bounding box center [321, 267] width 247 height 29
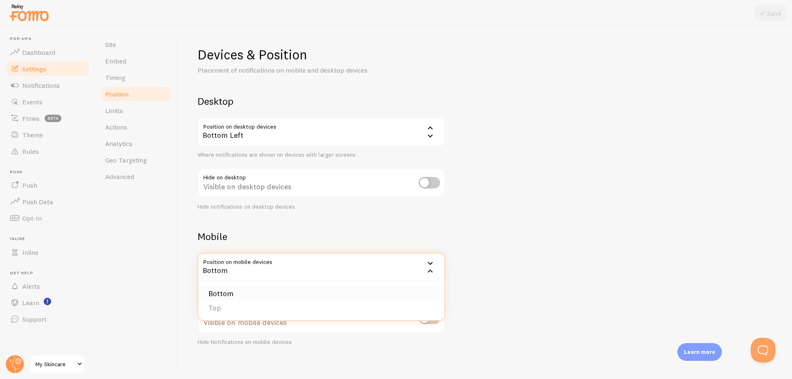
click at [278, 293] on li "Bottom" at bounding box center [321, 294] width 246 height 14
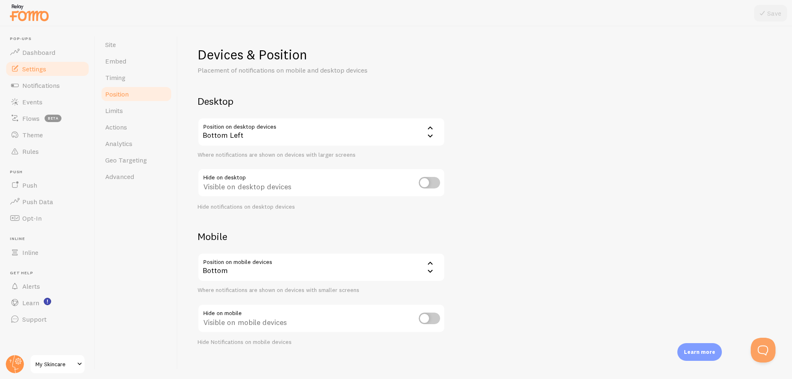
click at [379, 219] on div "Devices & Position Placement of notifications on mobile and desktop devices Des…" at bounding box center [485, 196] width 575 height 300
click at [122, 113] on span "Limits" at bounding box center [114, 110] width 18 height 8
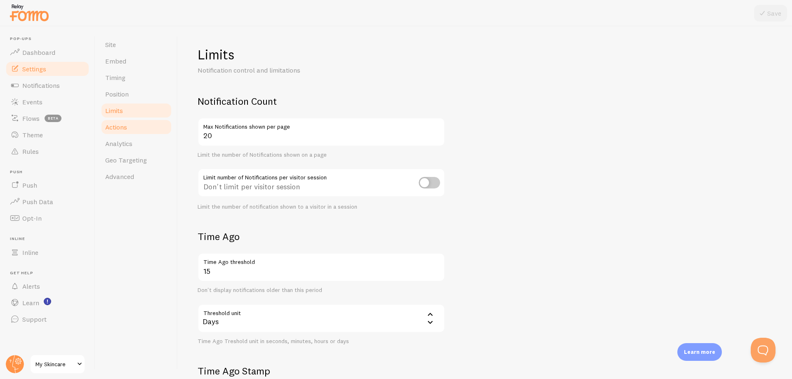
click at [151, 127] on link "Actions" at bounding box center [136, 127] width 72 height 16
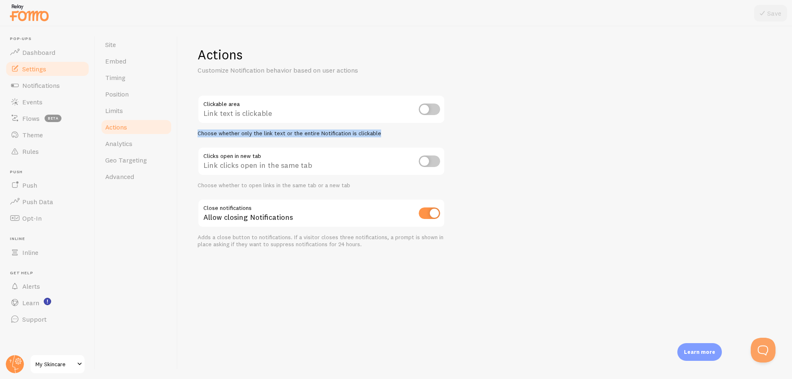
drag, startPoint x: 198, startPoint y: 135, endPoint x: 373, endPoint y: 137, distance: 174.5
click at [380, 134] on div "Choose whether only the link text or the entire Notification is clickable" at bounding box center [321, 133] width 247 height 7
click at [375, 137] on div at bounding box center [375, 137] width 0 height 0
click at [314, 258] on div "Actions Customize Notification behavior based on user actions Clickable area Li…" at bounding box center [485, 202] width 614 height 353
click at [134, 66] on link "Embed" at bounding box center [136, 61] width 72 height 16
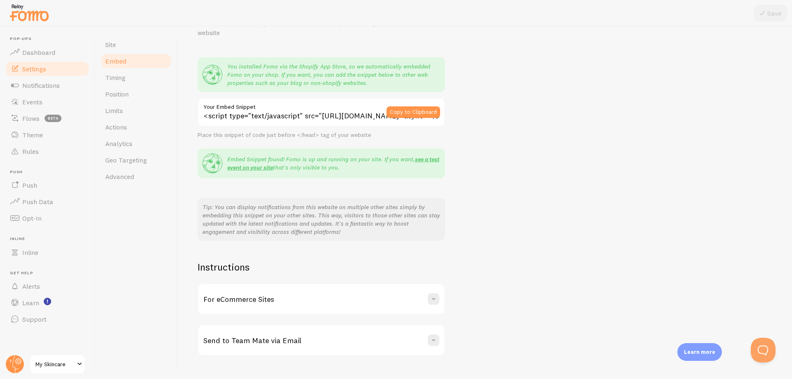
scroll to position [64, 0]
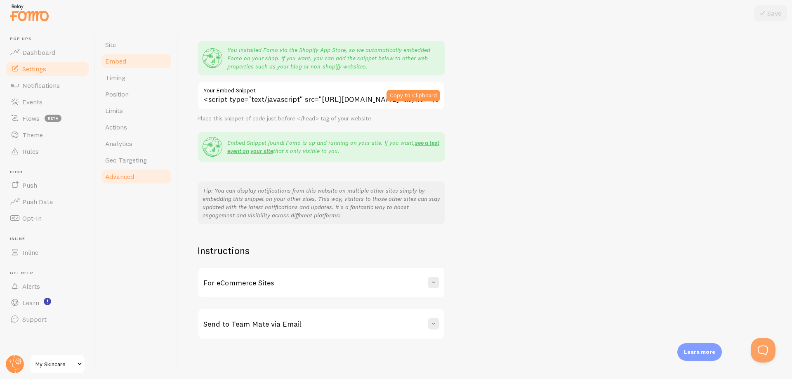
click at [139, 175] on link "Advanced" at bounding box center [136, 176] width 72 height 16
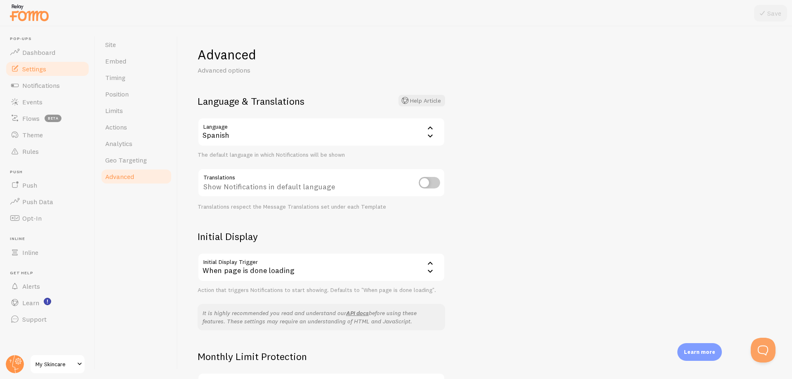
click at [134, 240] on div "Site Embed Timing Position Limits Actions Analytics Geo Targeting Advanced" at bounding box center [136, 202] width 82 height 353
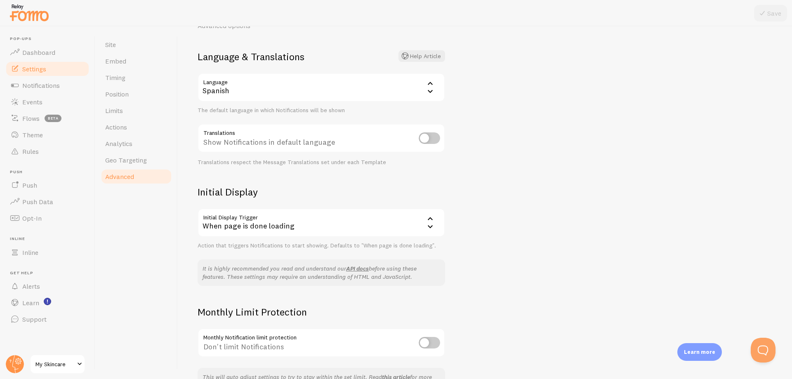
scroll to position [41, 0]
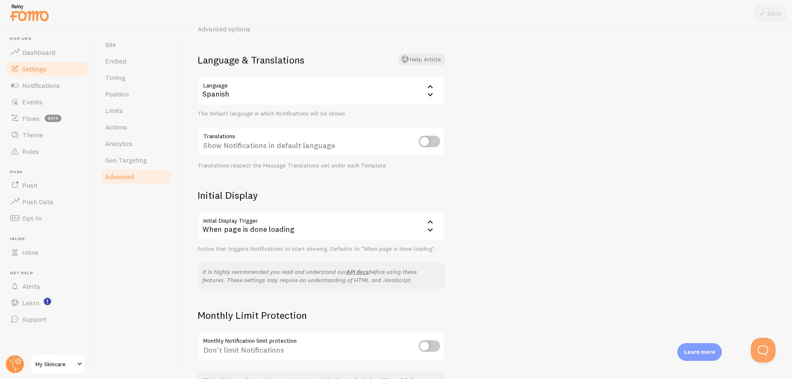
click at [275, 233] on div "When page is done loading" at bounding box center [321, 226] width 247 height 29
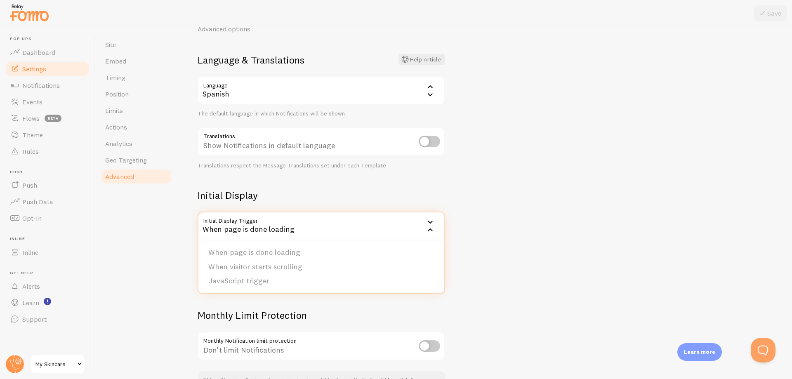
click at [275, 233] on div "When page is done loading" at bounding box center [321, 226] width 247 height 29
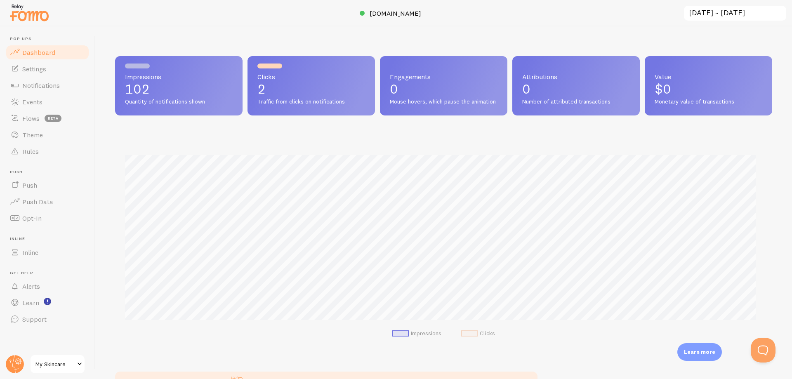
click at [78, 363] on span at bounding box center [80, 364] width 10 height 10
